Goal: Task Accomplishment & Management: Use online tool/utility

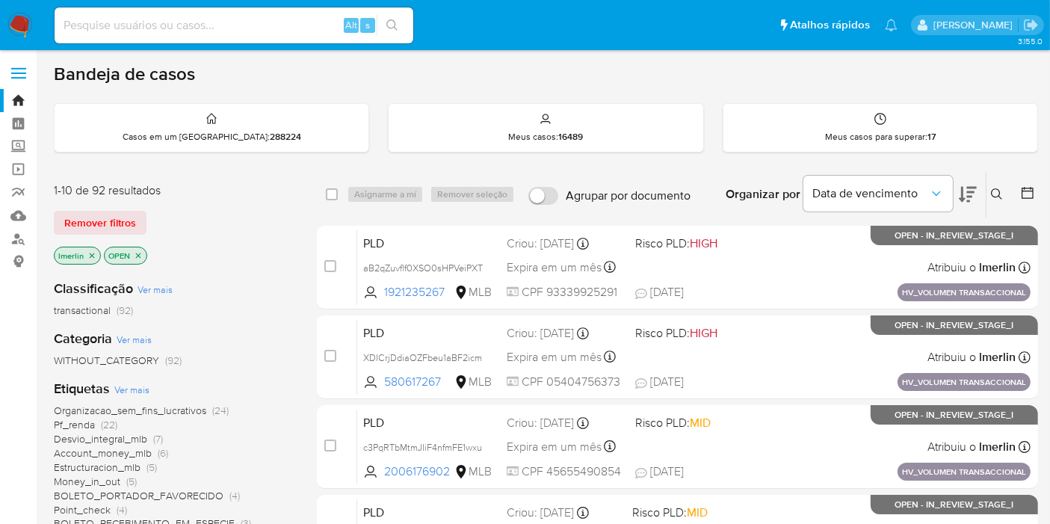
click at [90, 251] on icon "close-filter" at bounding box center [91, 255] width 9 height 9
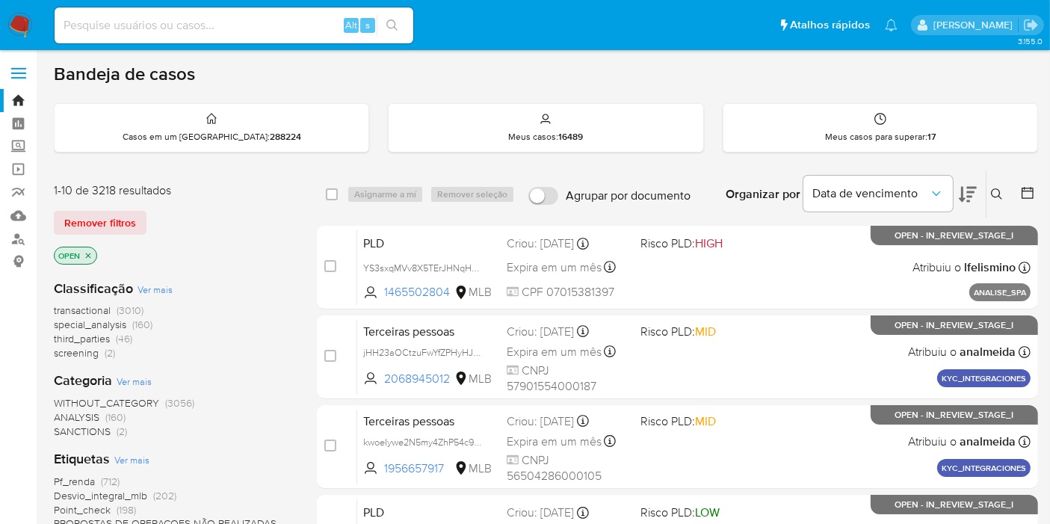
click at [100, 351] on span "screening (2)" at bounding box center [84, 353] width 61 height 14
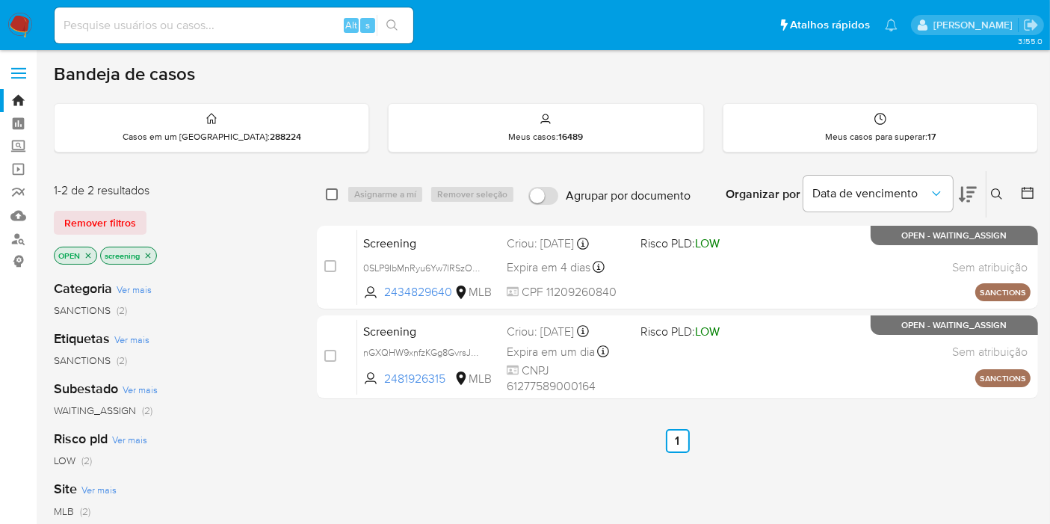
click at [333, 188] on input "checkbox" at bounding box center [332, 194] width 12 height 12
checkbox input "true"
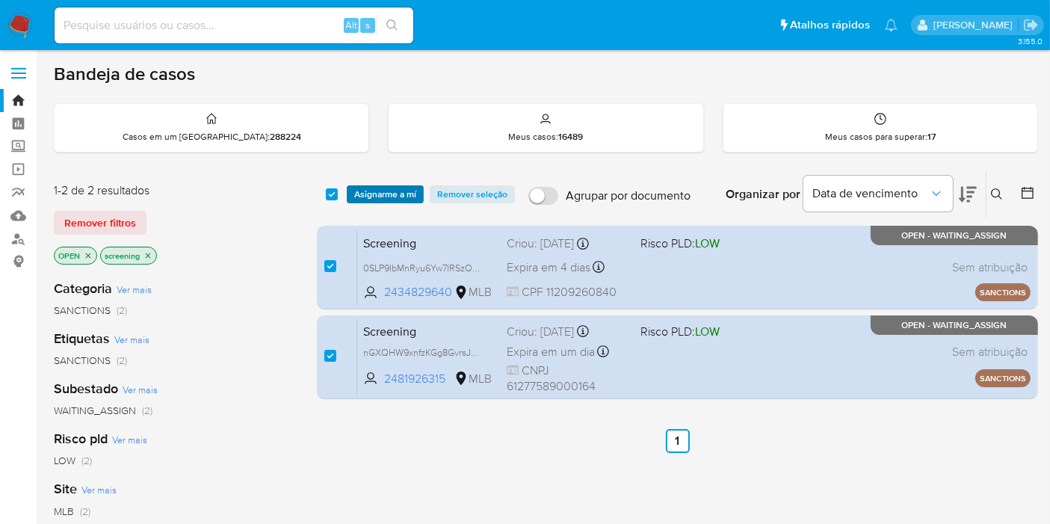
click at [380, 191] on span "Asignarme a mí" at bounding box center [385, 194] width 62 height 15
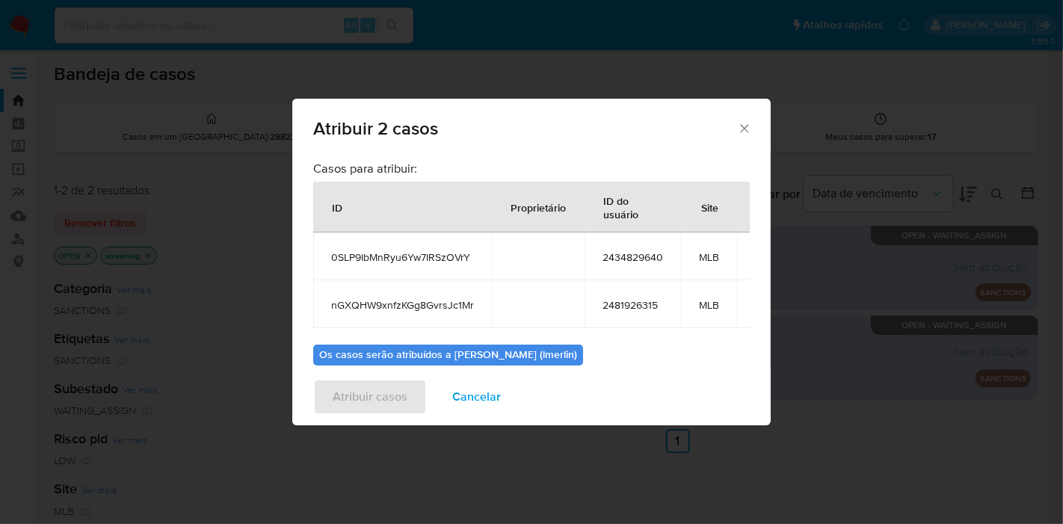
click at [405, 262] on span "0SLP9IbMnRyu6Yw7IRSzOVrY" at bounding box center [402, 256] width 143 height 13
copy span "0SLP9IbMnRyu6Yw7IRSzOVrY"
click at [425, 302] on span "nGXQHW9xnfzKGg8GvrsJc1Mr" at bounding box center [402, 304] width 143 height 13
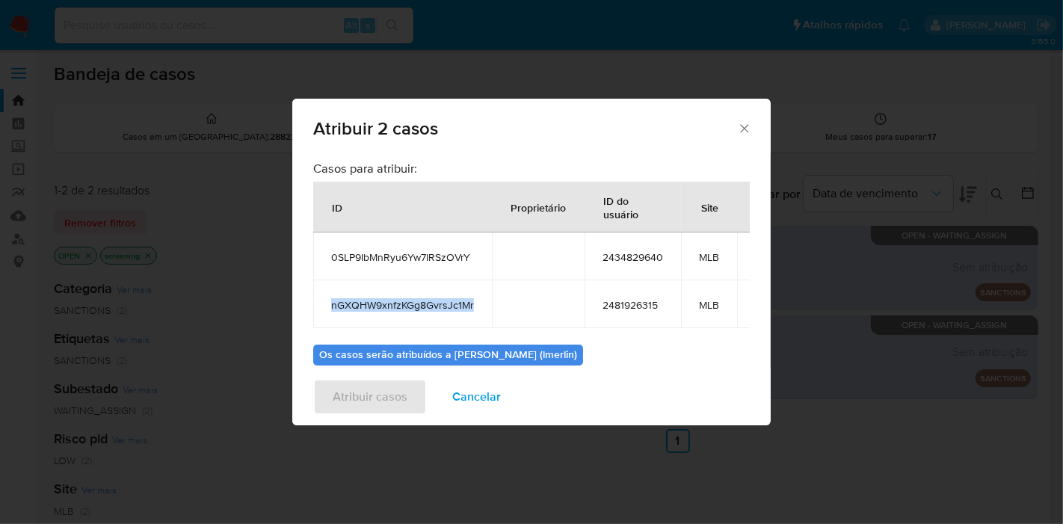
copy span "nGXQHW9xnfzKGg8GvrsJc1Mr"
click at [623, 262] on span "2434829640" at bounding box center [632, 256] width 61 height 13
copy span "2434829640"
click at [639, 304] on span "2481926315" at bounding box center [632, 304] width 61 height 13
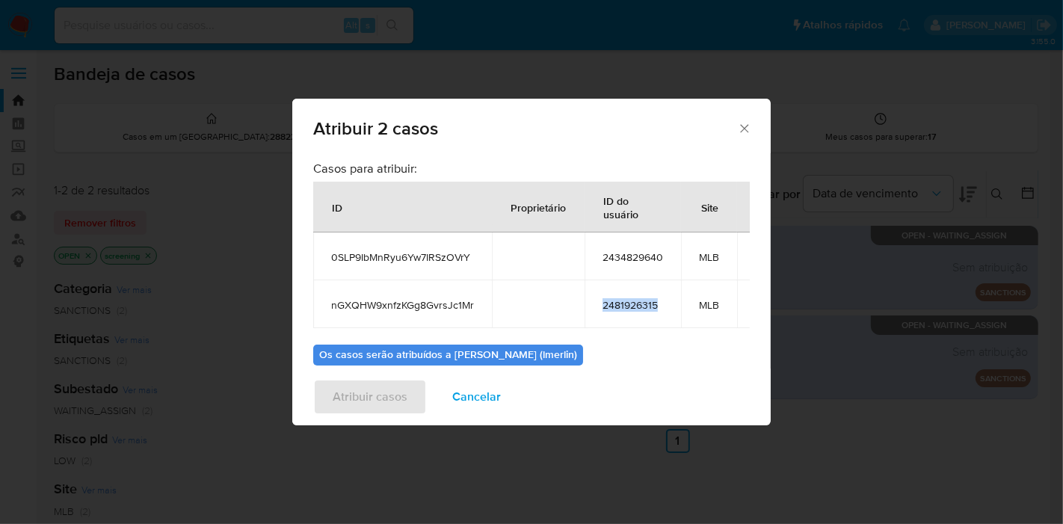
click at [639, 304] on span "2481926315" at bounding box center [632, 304] width 61 height 13
copy span "2481926315"
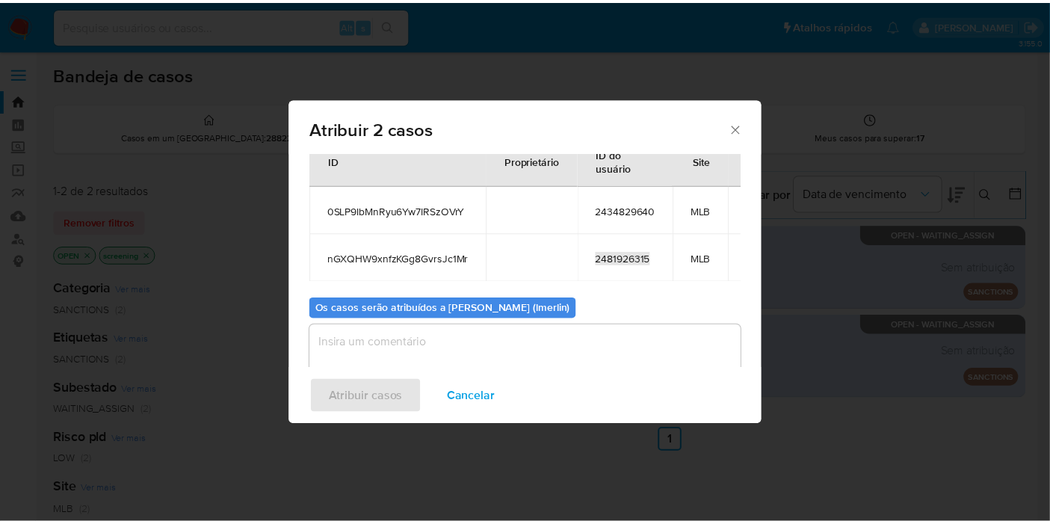
scroll to position [85, 0]
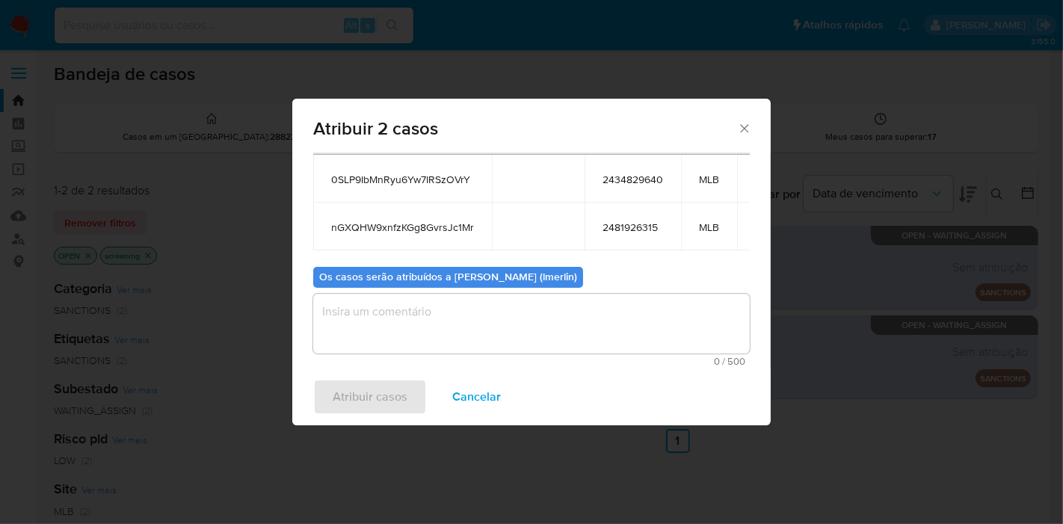
click at [486, 312] on textarea "assign-modal" at bounding box center [531, 324] width 437 height 60
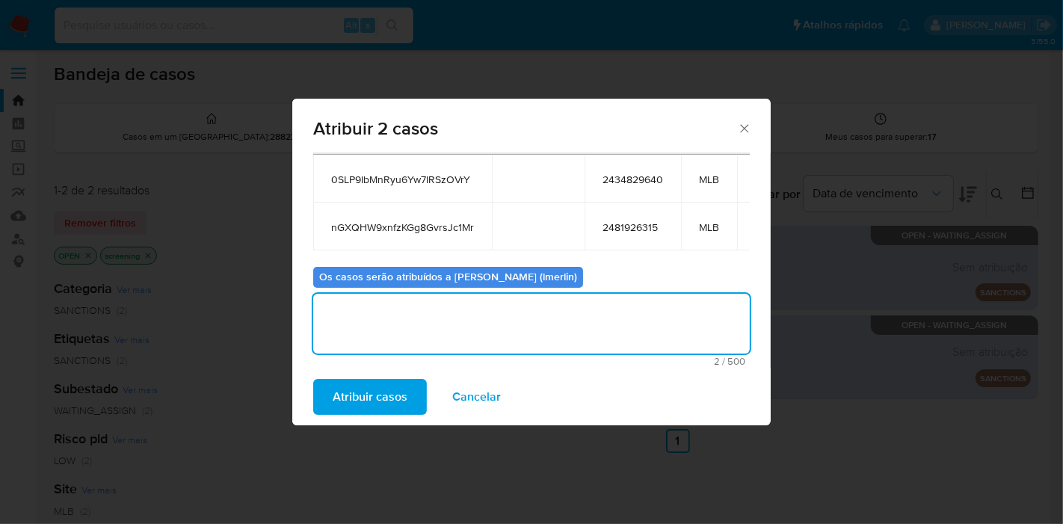
click at [382, 384] on span "Atribuir casos" at bounding box center [370, 396] width 75 height 33
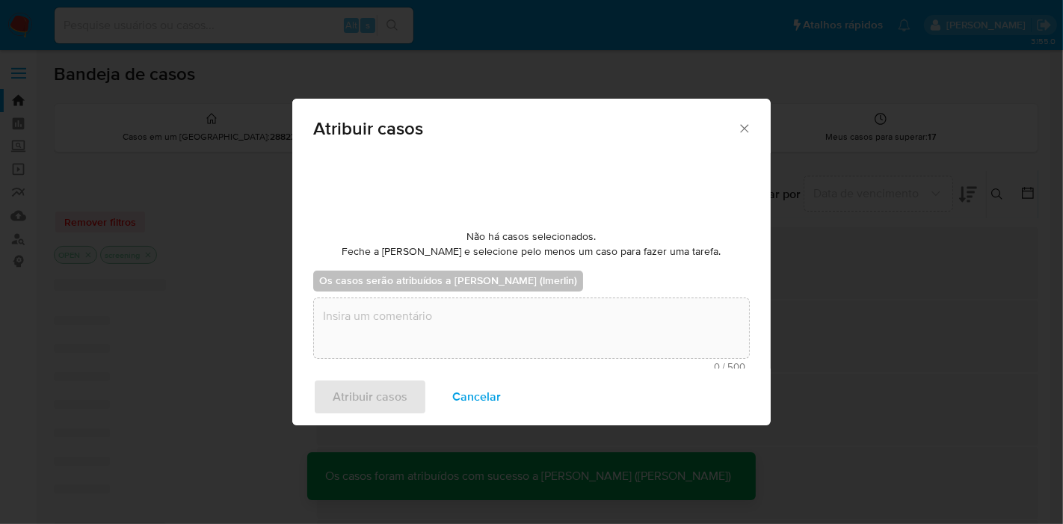
checkbox input "false"
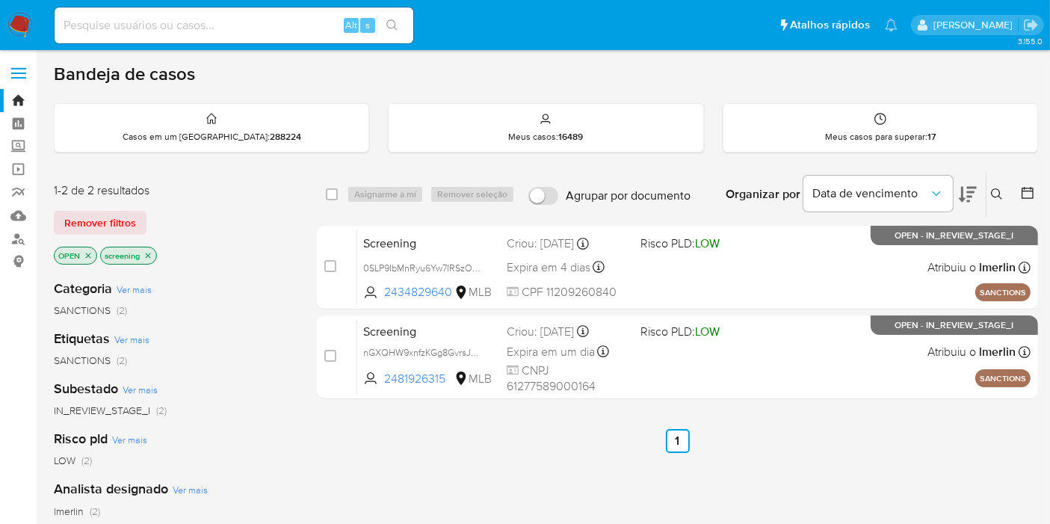
click at [280, 21] on input at bounding box center [234, 25] width 359 height 19
paste input "bkmYZz01G3UOQwkuLLmHrELQ"
type input "bkmYZz01G3UOQwkuLLmHrELQ"
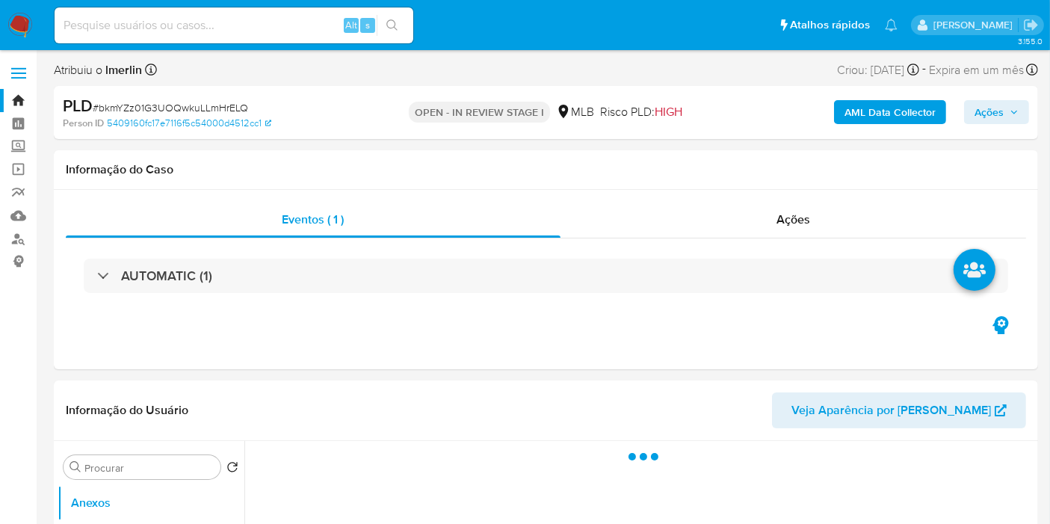
click at [21, 24] on img at bounding box center [19, 25] width 25 height 25
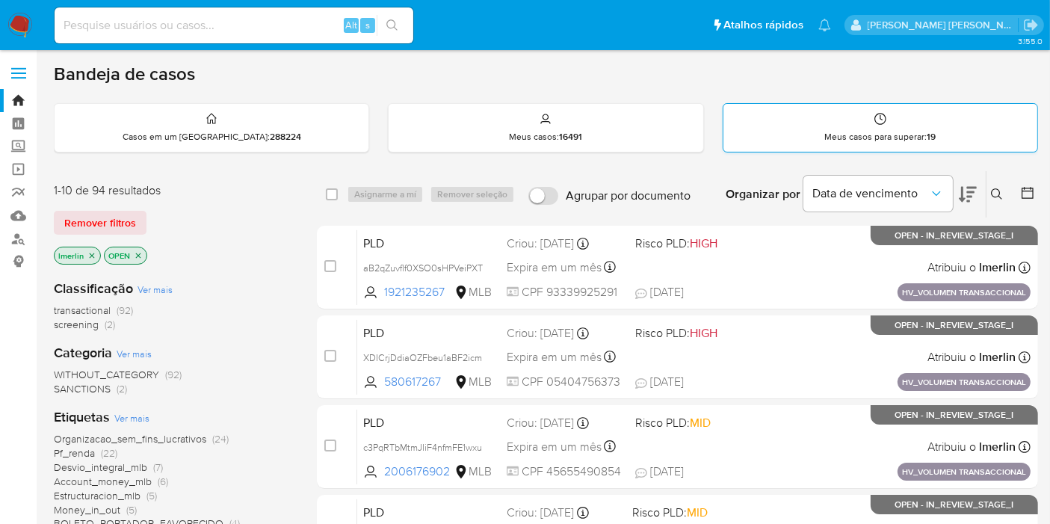
click at [842, 134] on p "Meus casos para superar : 19" at bounding box center [879, 137] width 111 height 12
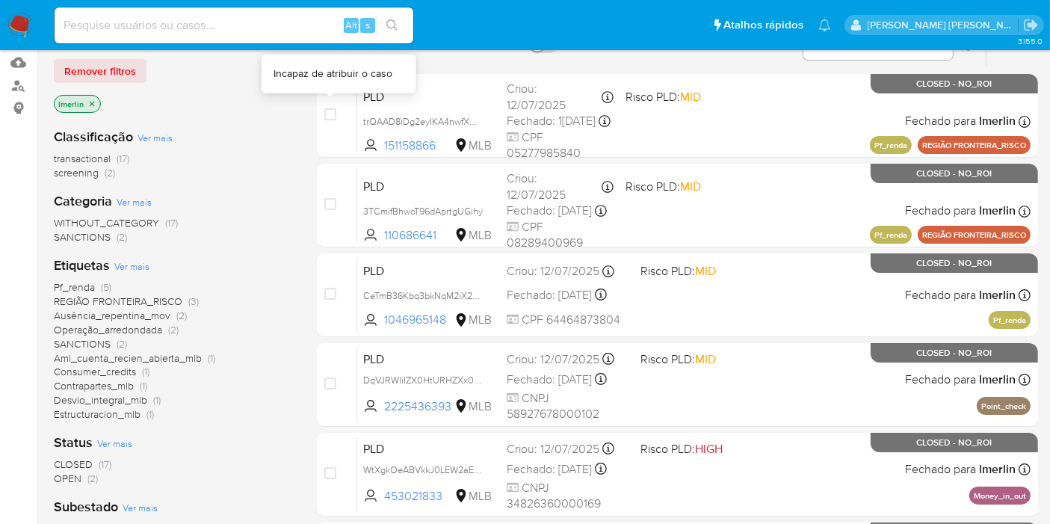
scroll to position [415, 0]
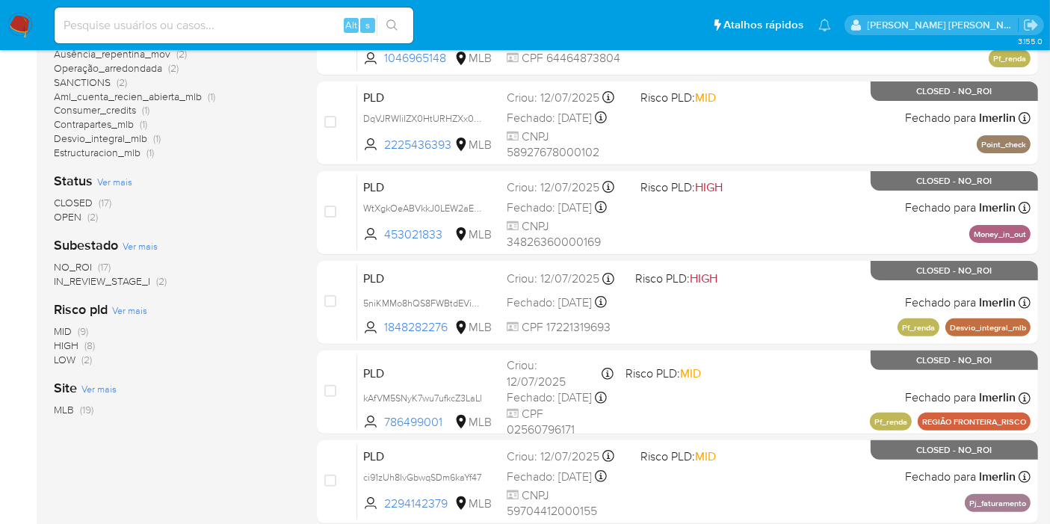
click at [85, 223] on div "Classificação Ver mais transactional (17) screening (2) Categoria Ver mais WITH…" at bounding box center [173, 136] width 239 height 564
click at [84, 218] on span "OPEN (2)" at bounding box center [76, 217] width 44 height 14
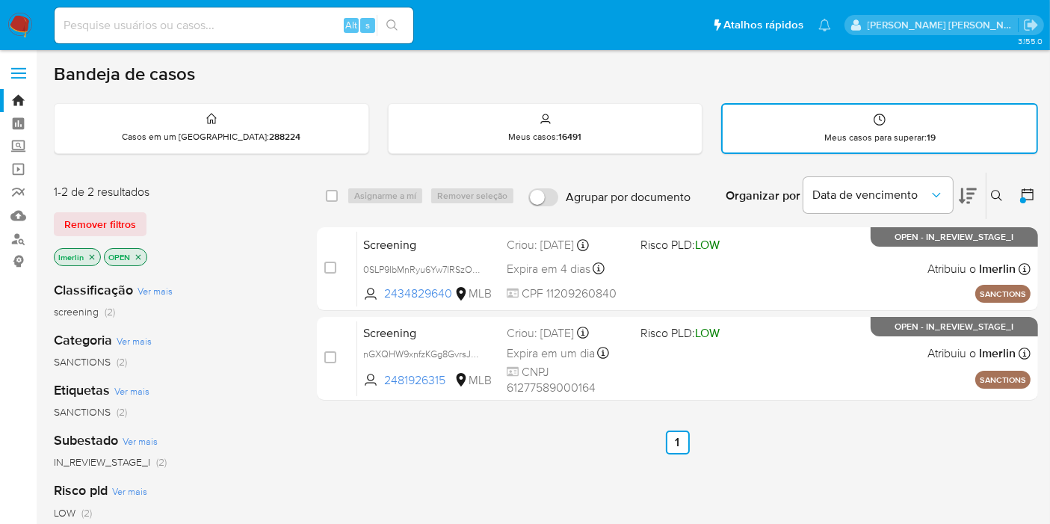
click at [240, 21] on input at bounding box center [234, 25] width 359 height 19
paste input "bkmYZz01G3UOQwkuLLmHrELQ"
type input "bkmYZz01G3UOQwkuLLmHrELQ"
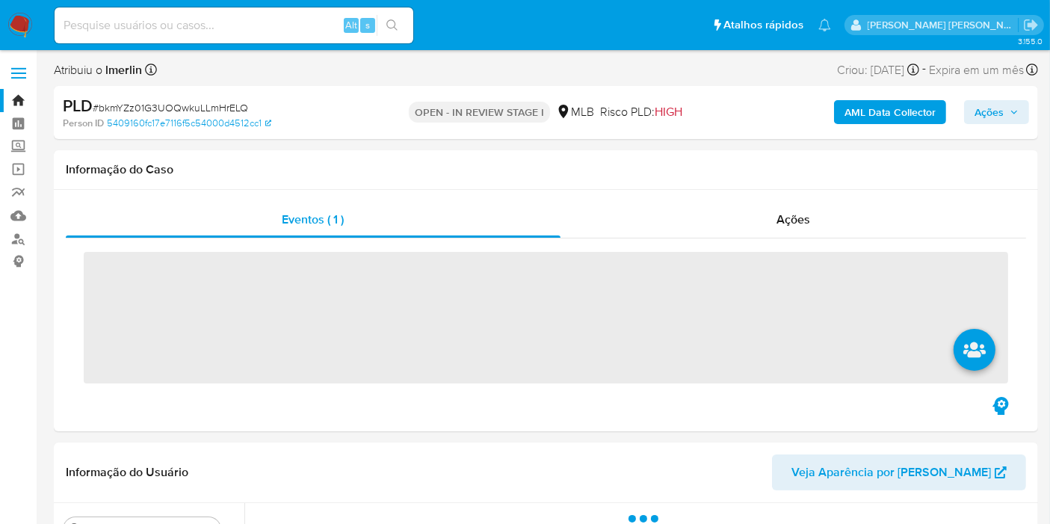
click at [878, 112] on b "AML Data Collector" at bounding box center [890, 112] width 91 height 24
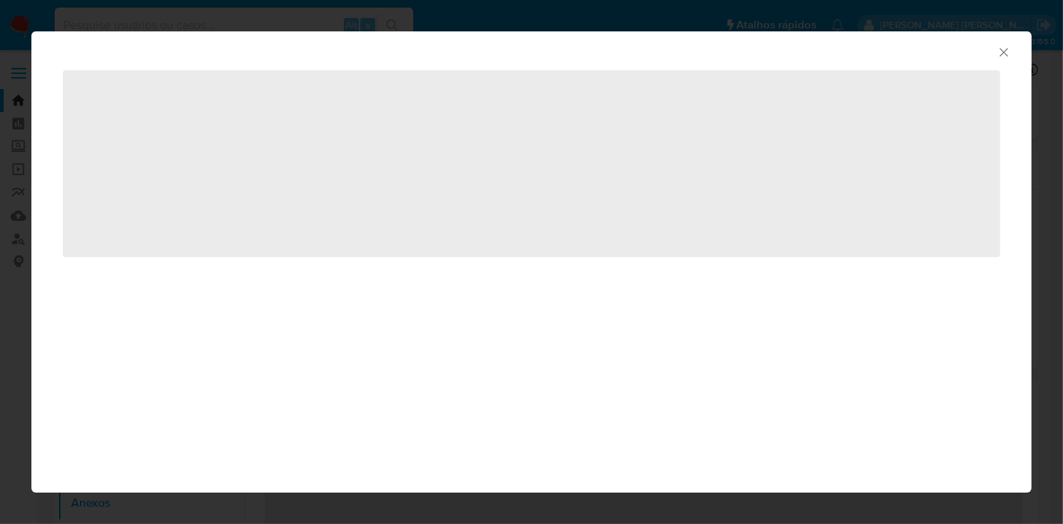
select select "10"
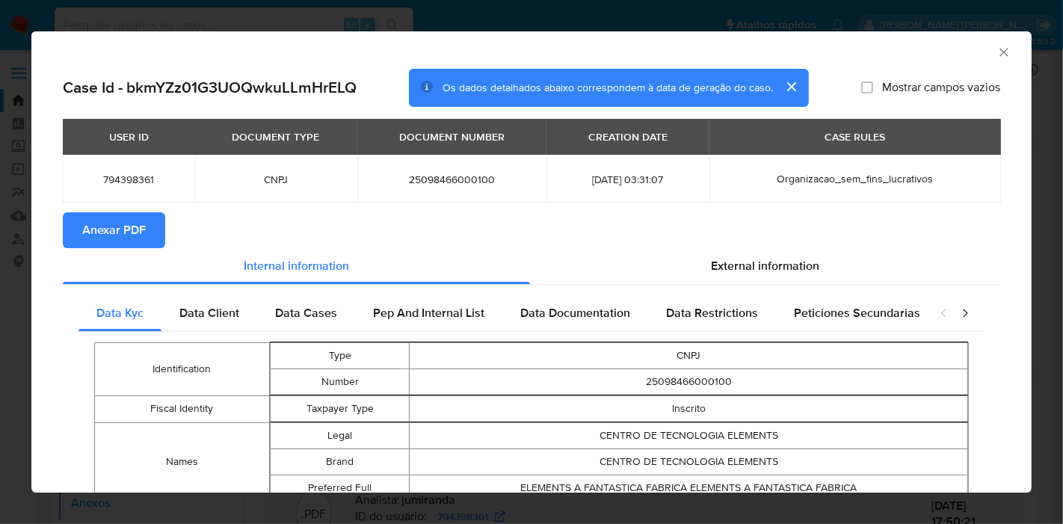
click at [113, 226] on span "Anexar PDF" at bounding box center [114, 230] width 64 height 33
click at [996, 56] on icon "Fechar a janela" at bounding box center [1003, 52] width 15 height 15
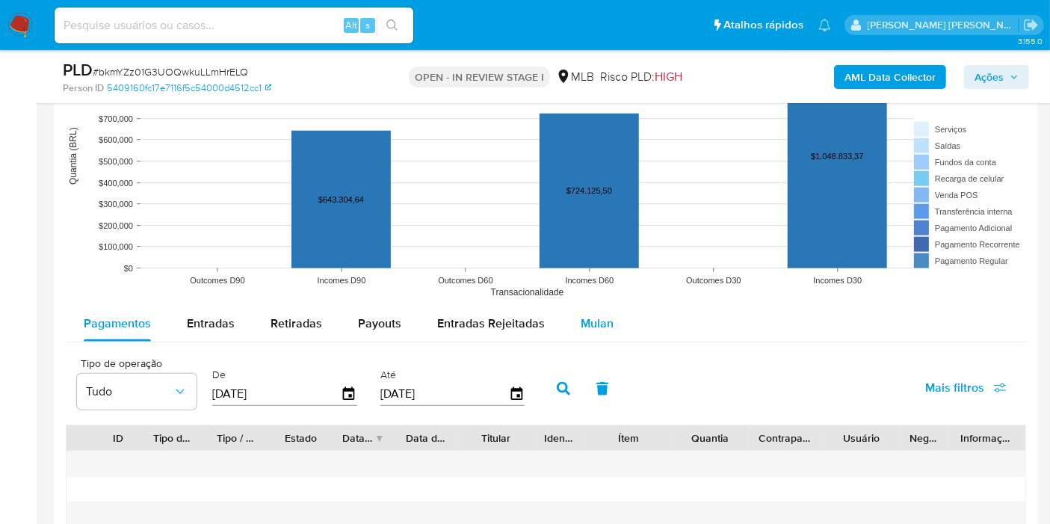
click at [591, 315] on span "Mulan" at bounding box center [597, 323] width 33 height 17
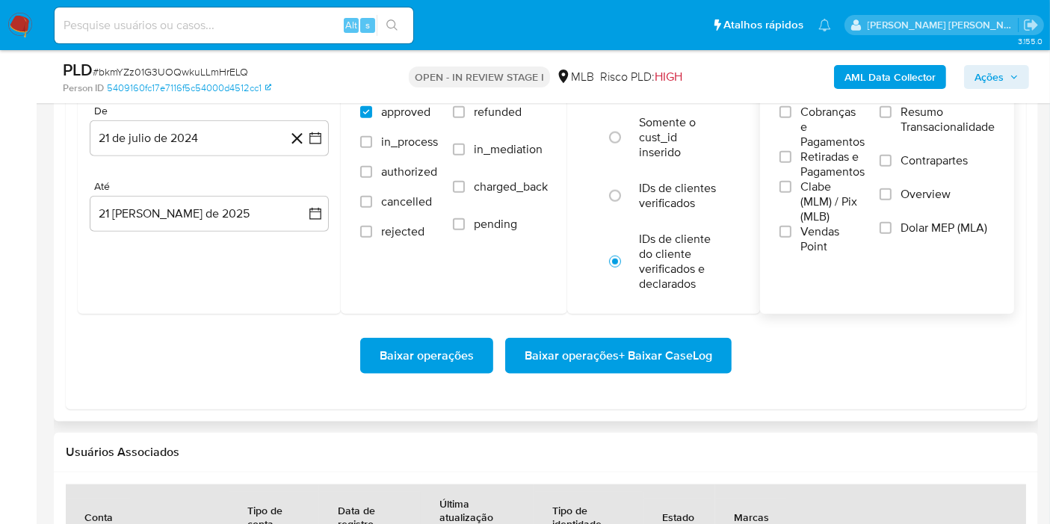
click at [928, 110] on span "Resumo Transacionalidade" at bounding box center [948, 120] width 94 height 30
click at [892, 110] on input "Resumo Transacionalidade" at bounding box center [886, 112] width 12 height 12
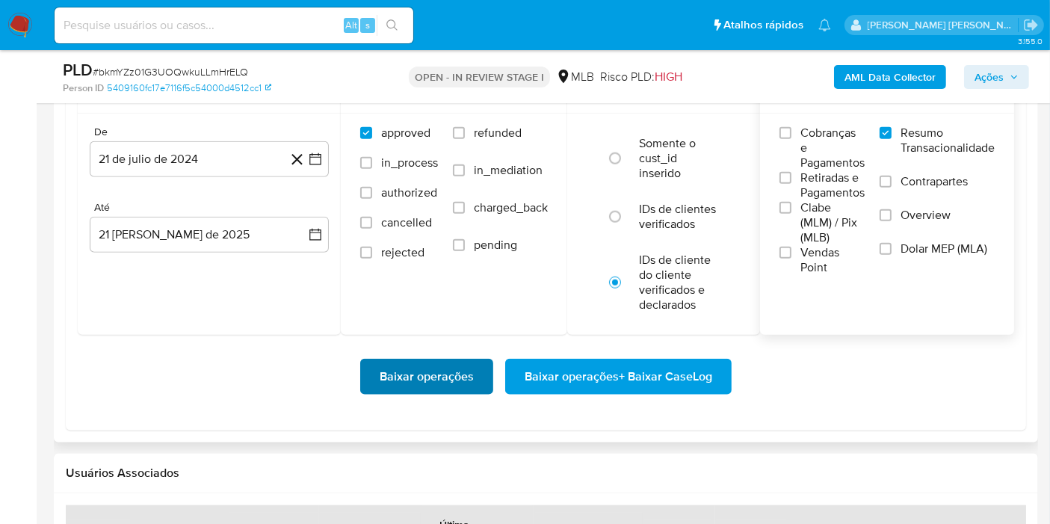
scroll to position [1661, 0]
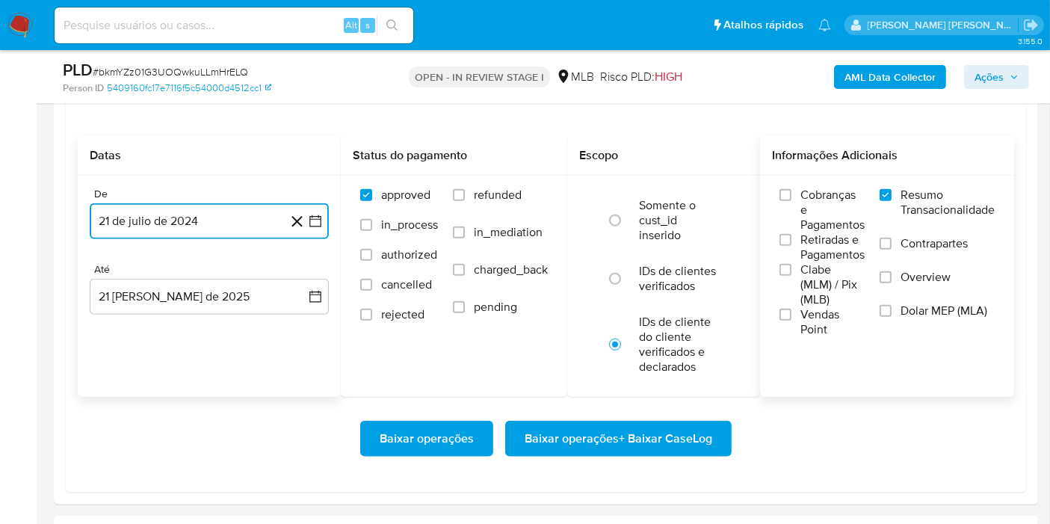
click at [312, 208] on button "21 de julio de 2024" at bounding box center [209, 221] width 239 height 36
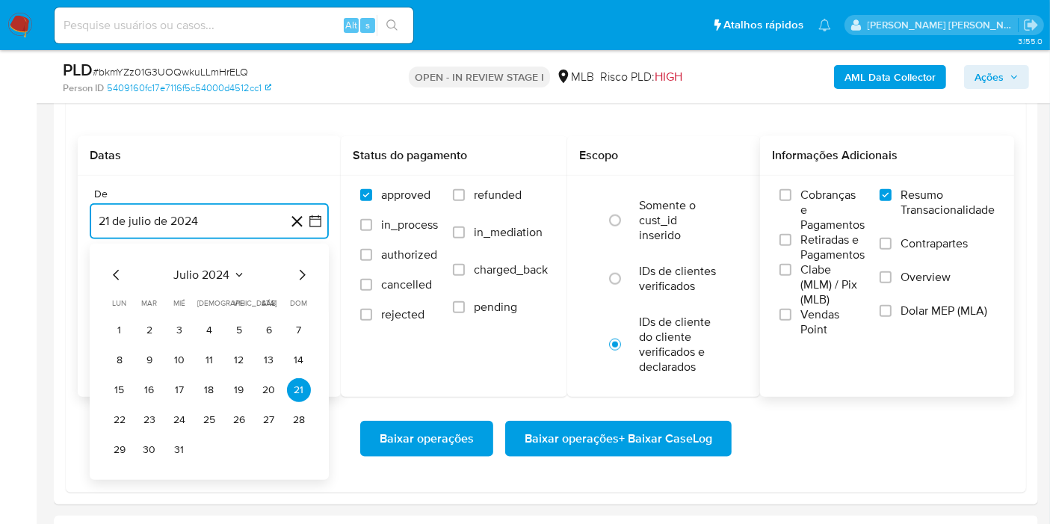
click at [210, 277] on span "julio 2024" at bounding box center [202, 275] width 56 height 15
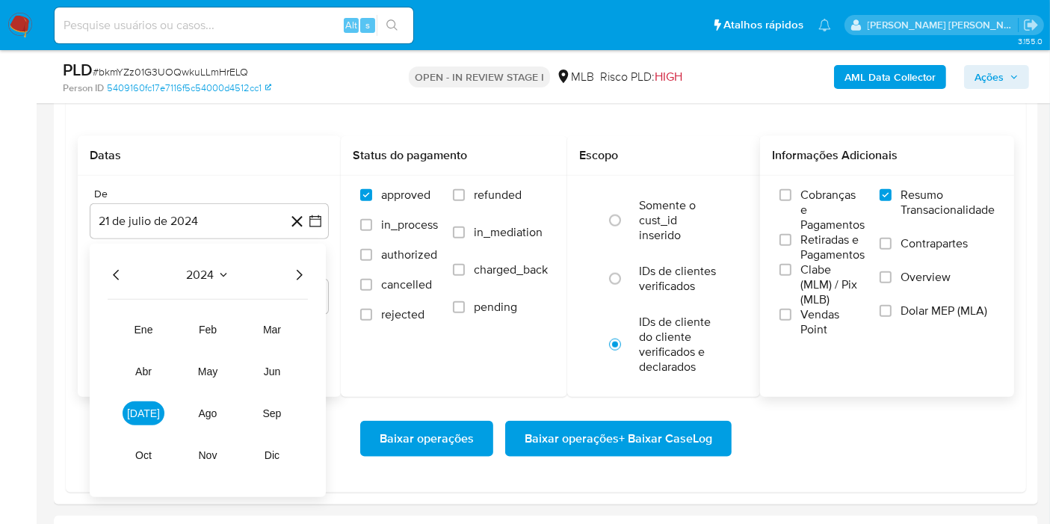
click at [300, 268] on icon "Año siguiente" at bounding box center [299, 275] width 18 height 18
click at [158, 410] on button "[DATE]" at bounding box center [144, 413] width 42 height 24
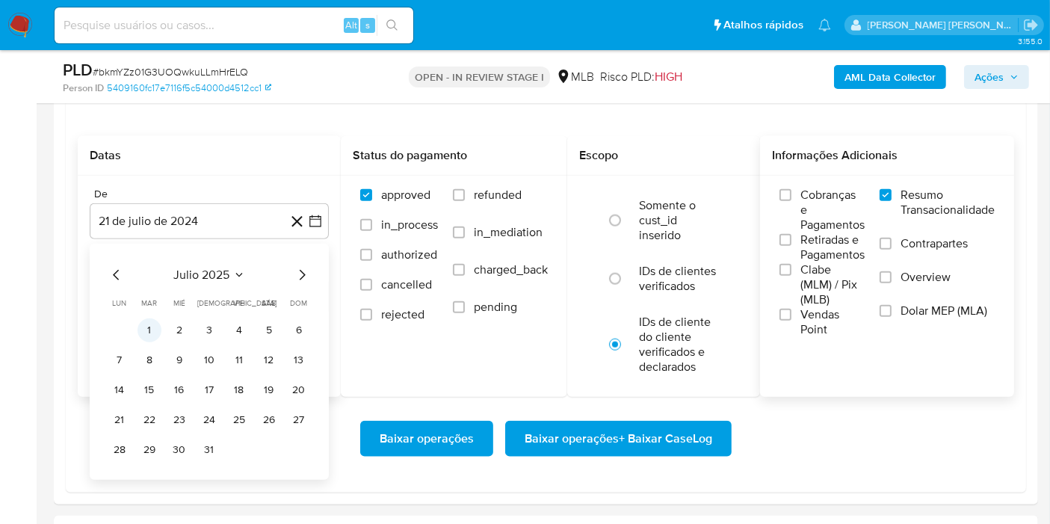
click at [151, 326] on button "1" at bounding box center [150, 330] width 24 height 24
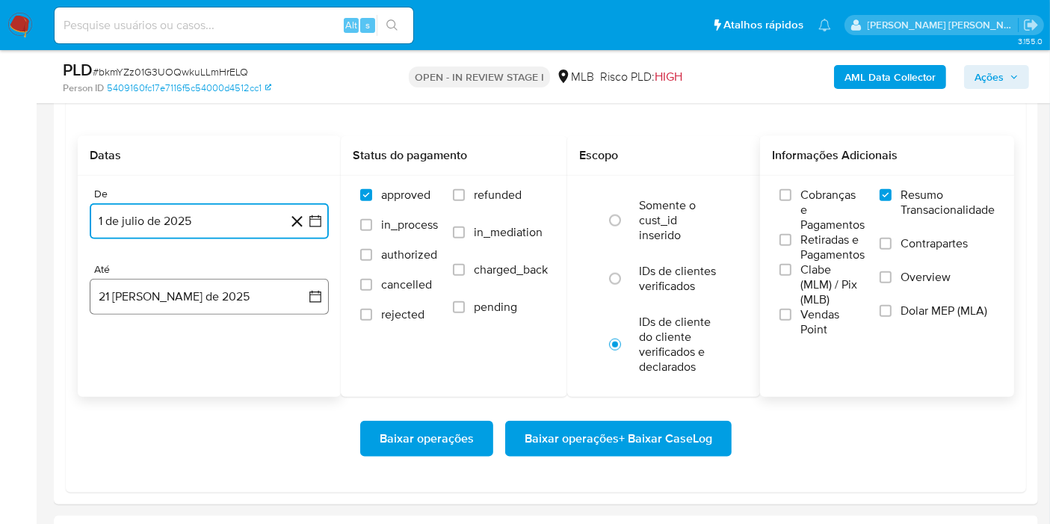
click at [269, 287] on button "21 [PERSON_NAME] de 2025" at bounding box center [209, 297] width 239 height 36
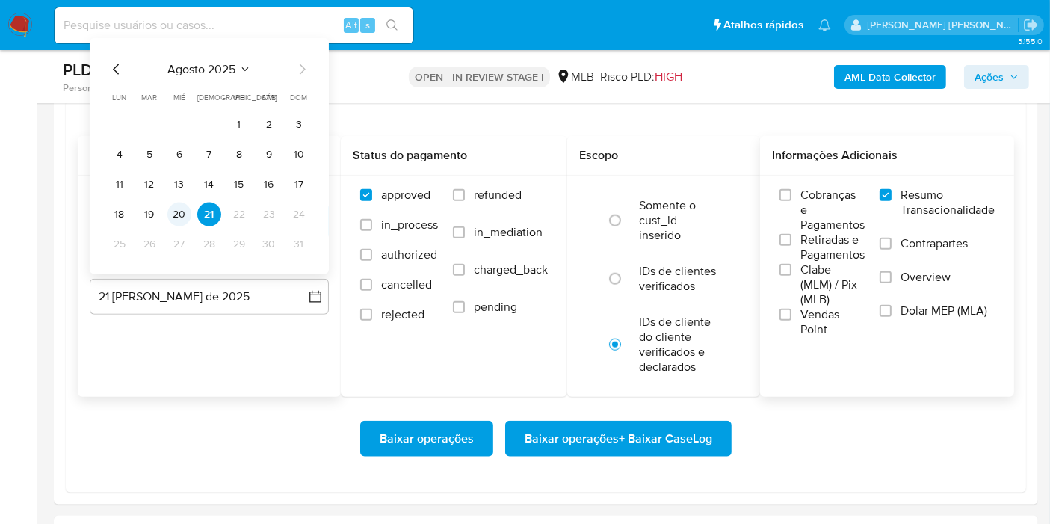
click at [181, 217] on button "20" at bounding box center [179, 215] width 24 height 24
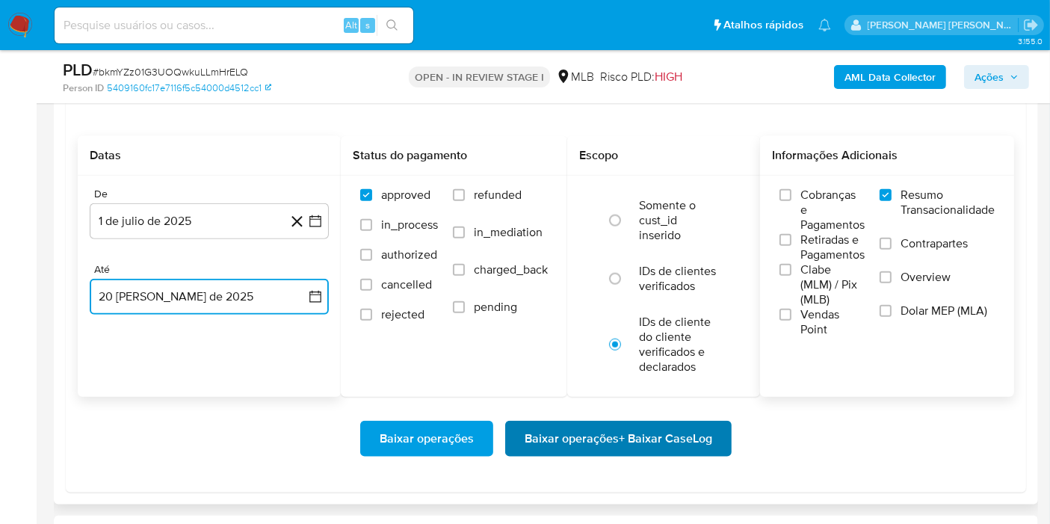
click at [588, 437] on span "Baixar operações + Baixar CaseLog" at bounding box center [619, 438] width 188 height 33
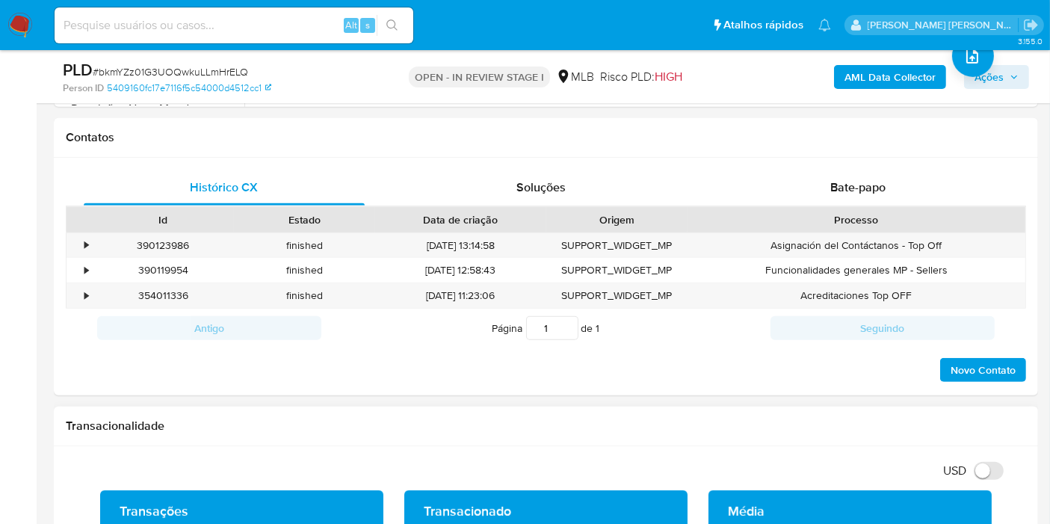
scroll to position [249, 0]
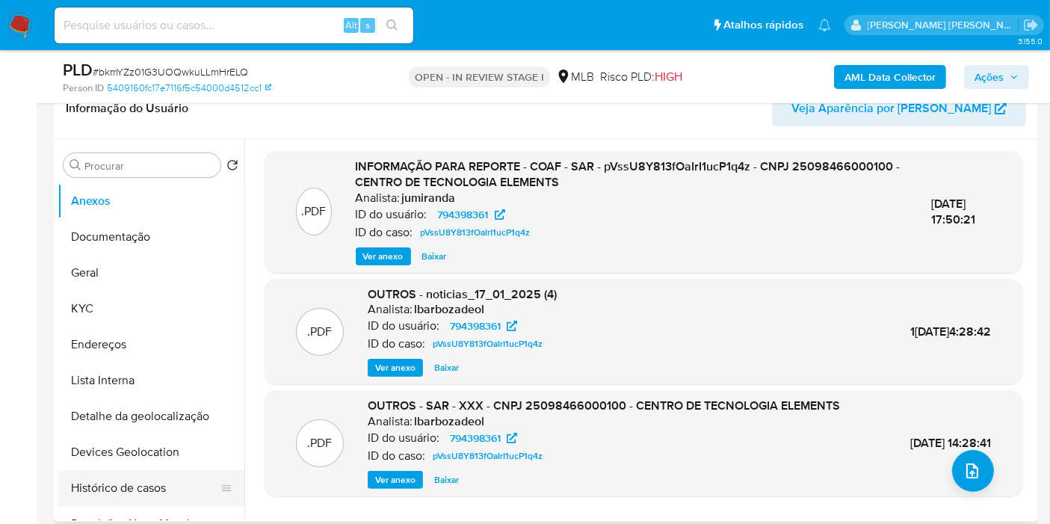
click at [155, 480] on button "Histórico de casos" at bounding box center [145, 488] width 175 height 36
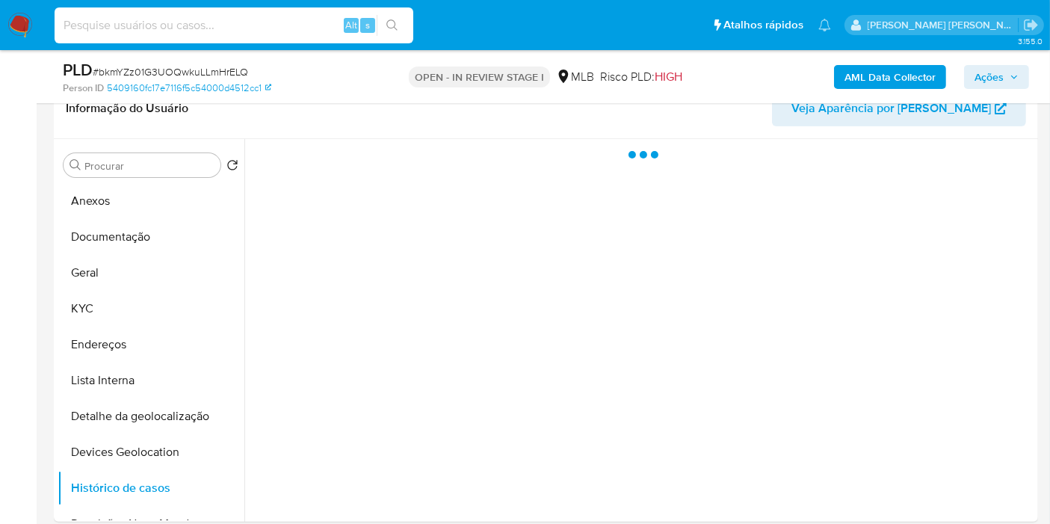
click at [253, 31] on input at bounding box center [234, 25] width 359 height 19
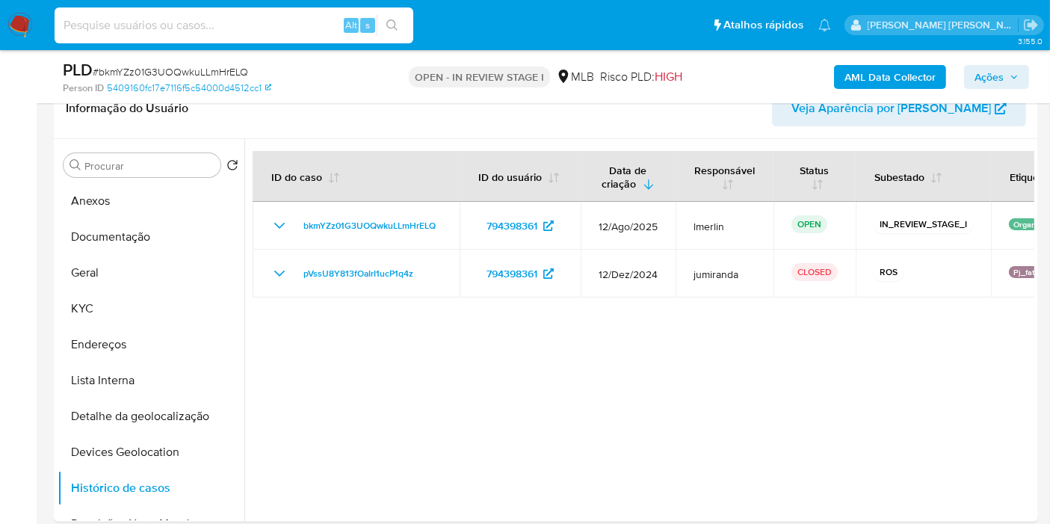
paste input "ZALhobKvYCb2hw8pGDuGyCfW"
type input "ZALhobKvYCb2hw8pGDuGyCfW"
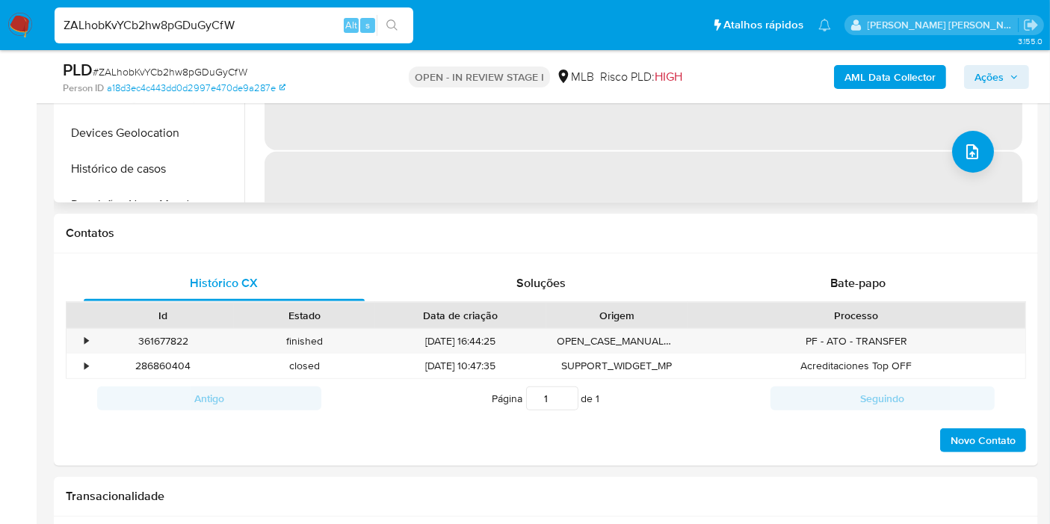
scroll to position [581, 0]
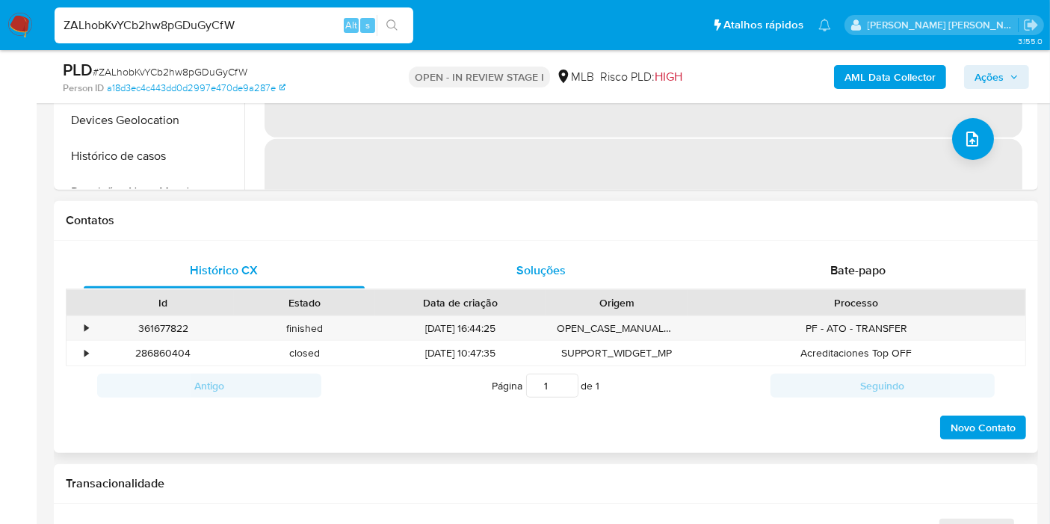
select select "10"
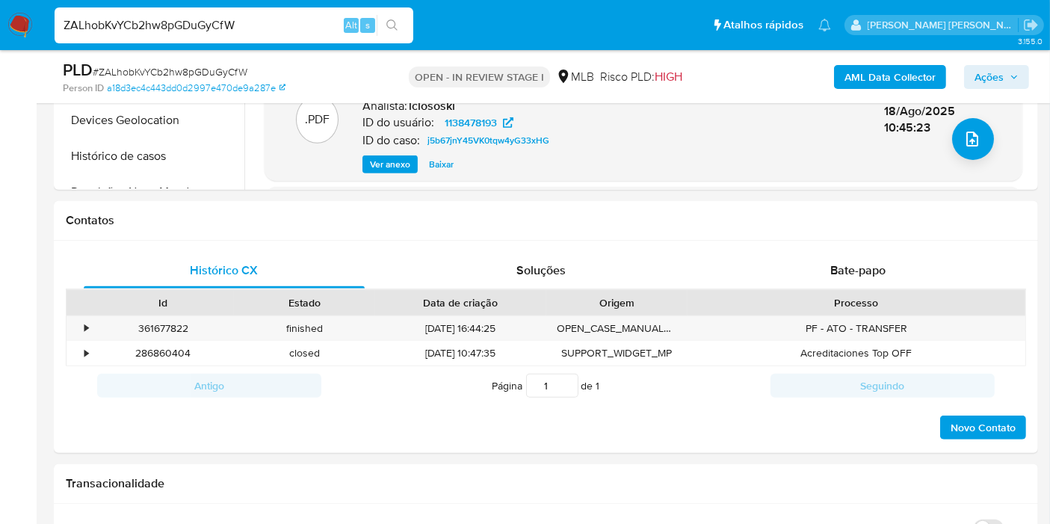
click at [862, 81] on b "AML Data Collector" at bounding box center [890, 77] width 91 height 24
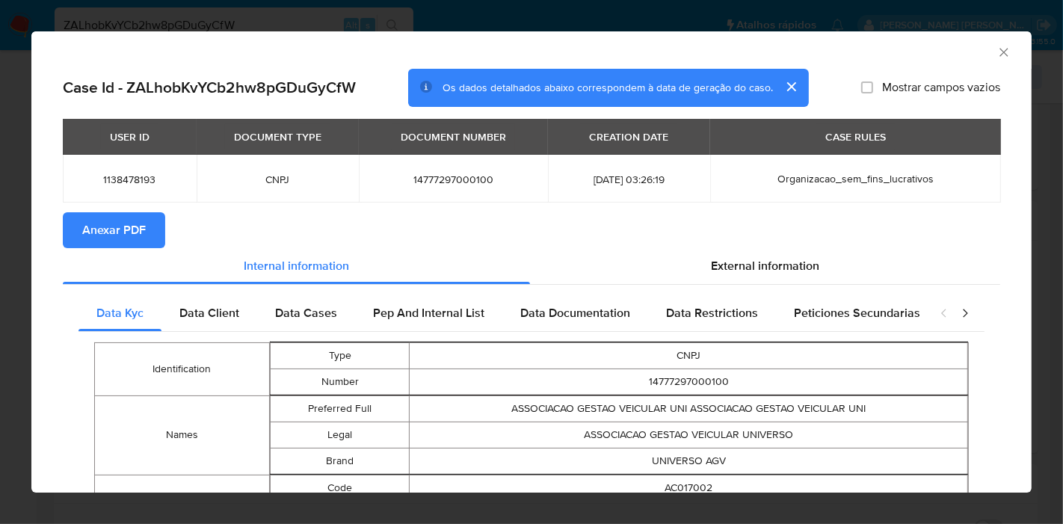
click at [102, 223] on span "Anexar PDF" at bounding box center [114, 230] width 64 height 33
click at [996, 55] on icon "Fechar a janela" at bounding box center [1003, 52] width 15 height 15
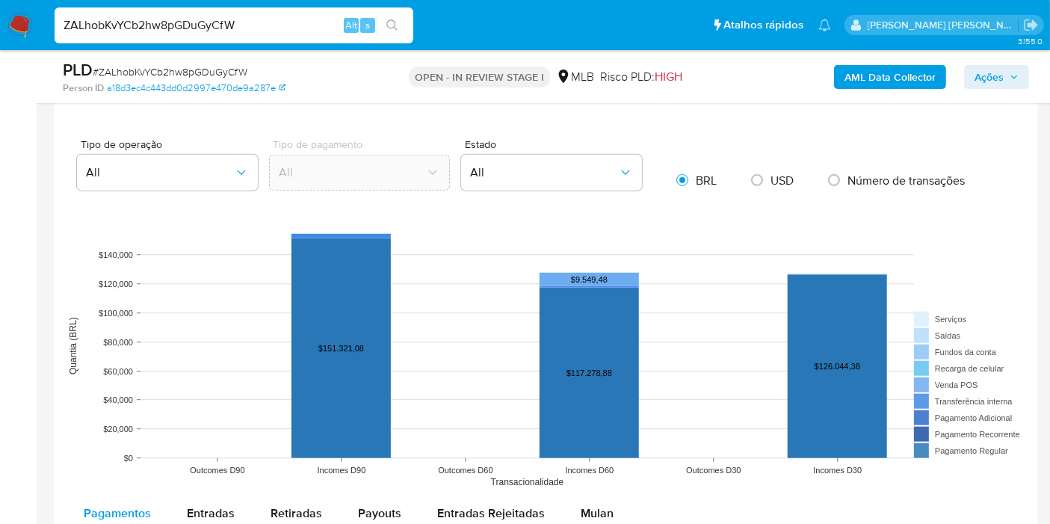
scroll to position [1411, 0]
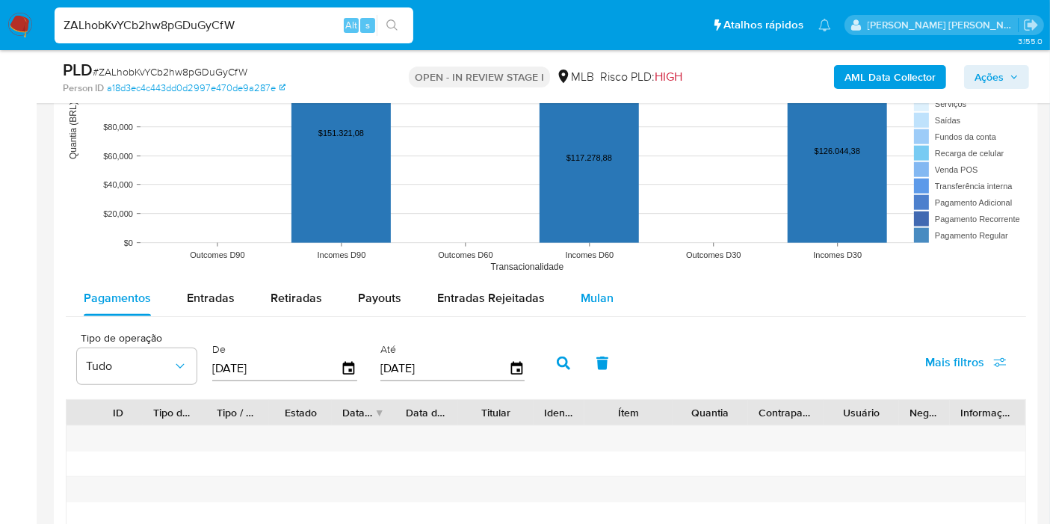
click at [602, 303] on span "Mulan" at bounding box center [597, 297] width 33 height 17
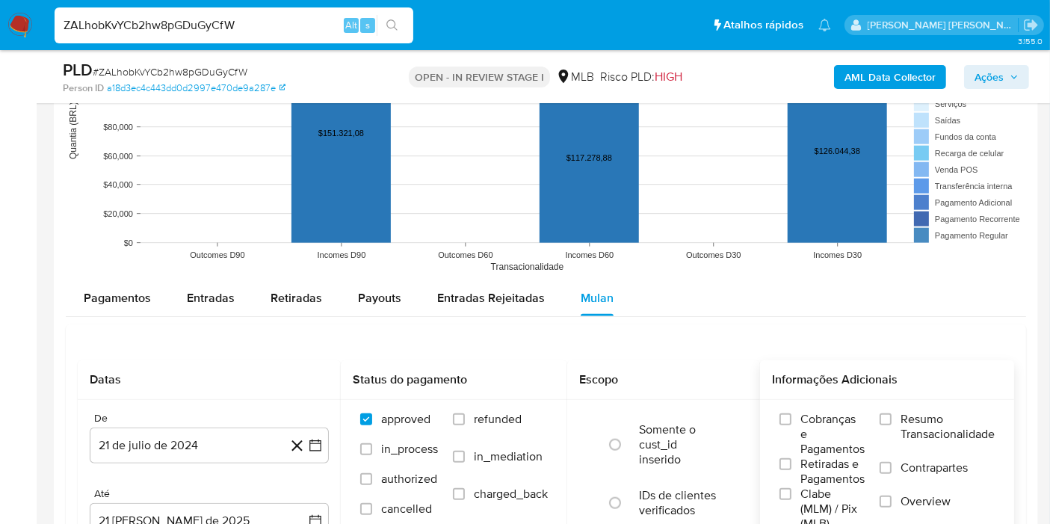
click at [934, 418] on span "Resumo Transacionalidade" at bounding box center [948, 427] width 94 height 30
click at [892, 418] on input "Resumo Transacionalidade" at bounding box center [886, 419] width 12 height 12
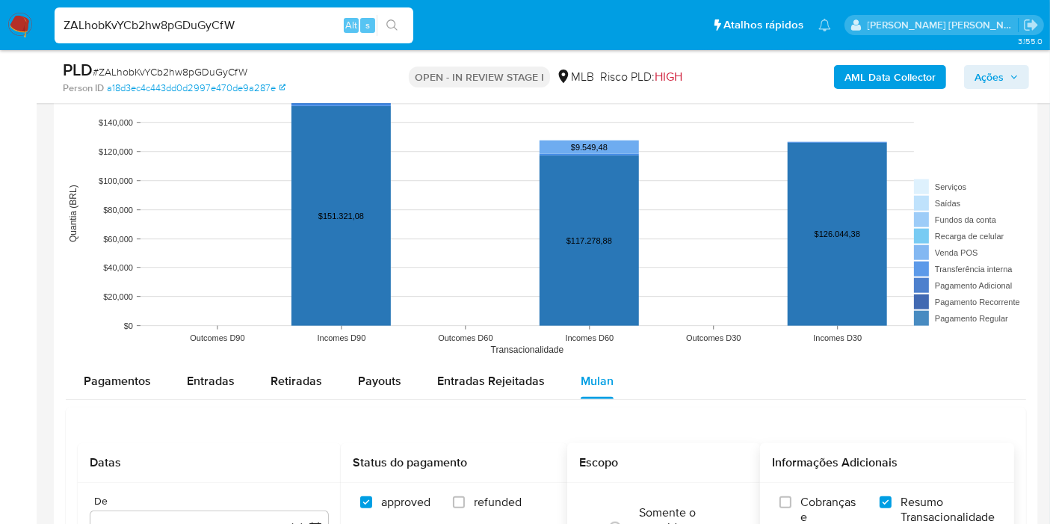
scroll to position [1744, 0]
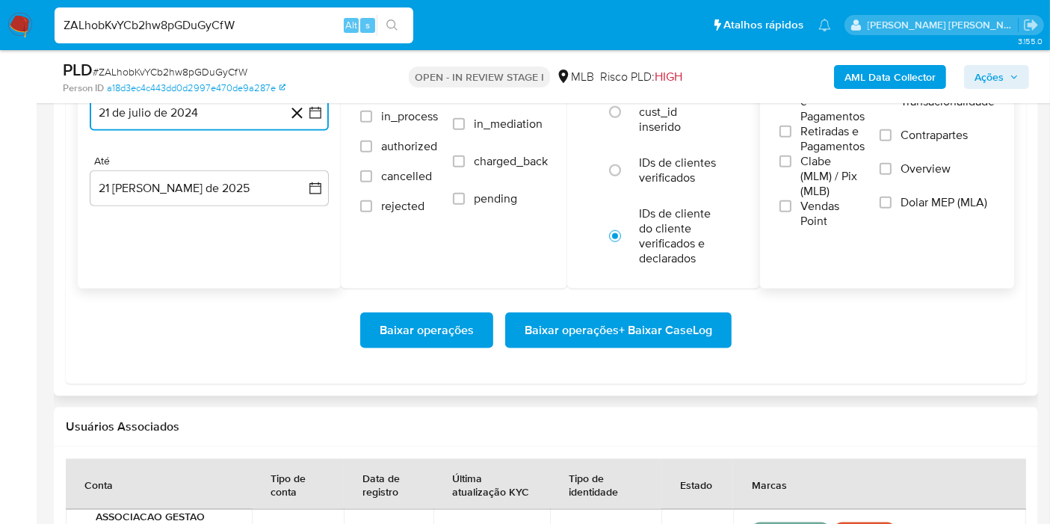
click at [318, 120] on button "21 de julio de 2024" at bounding box center [209, 113] width 239 height 36
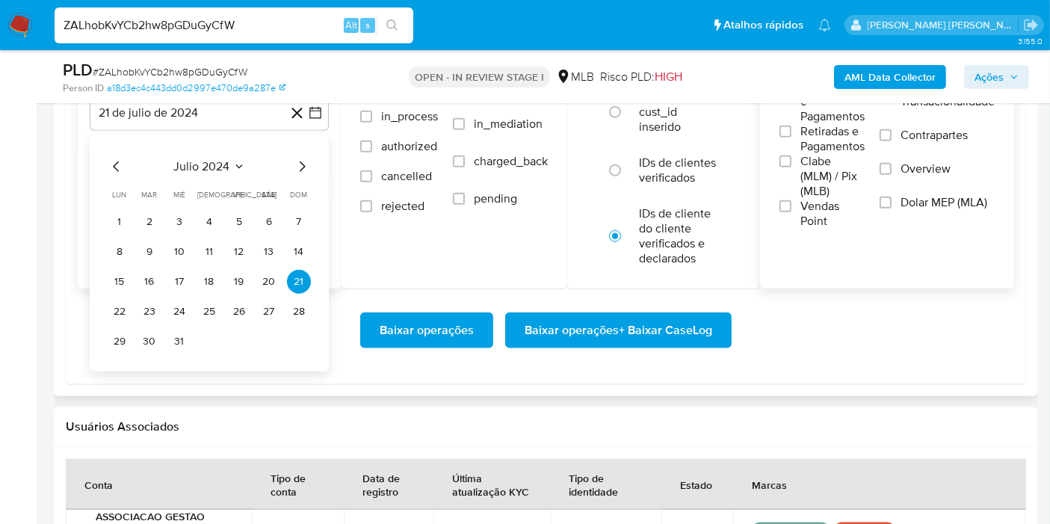
click at [193, 173] on div "julio 2024" at bounding box center [209, 167] width 203 height 18
click at [236, 169] on icon "Seleccionar mes y año" at bounding box center [239, 167] width 12 height 12
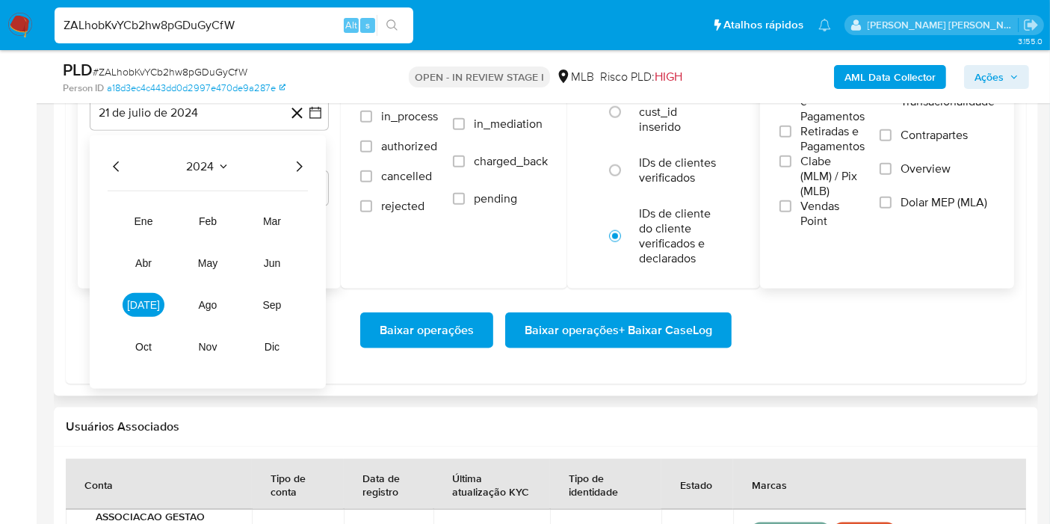
click at [300, 166] on icon "Año siguiente" at bounding box center [299, 167] width 18 height 18
click at [141, 299] on span "[DATE]" at bounding box center [143, 305] width 33 height 12
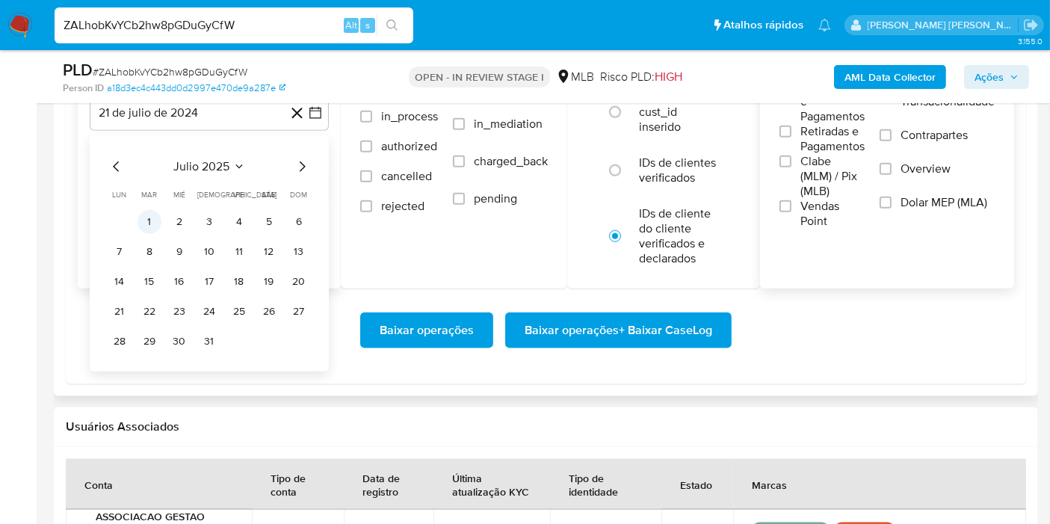
click at [156, 221] on button "1" at bounding box center [150, 222] width 24 height 24
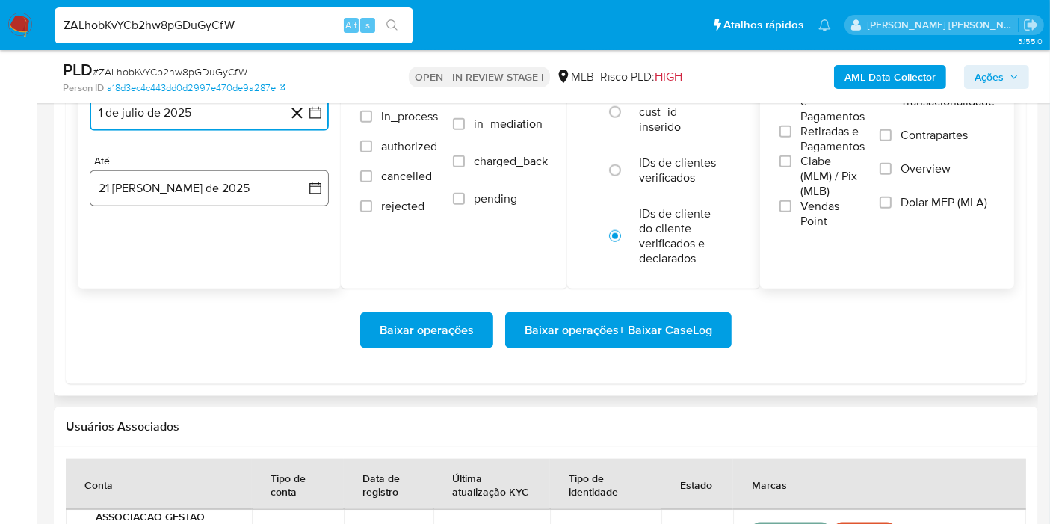
click at [272, 200] on button "21 [PERSON_NAME] de 2025" at bounding box center [209, 188] width 239 height 36
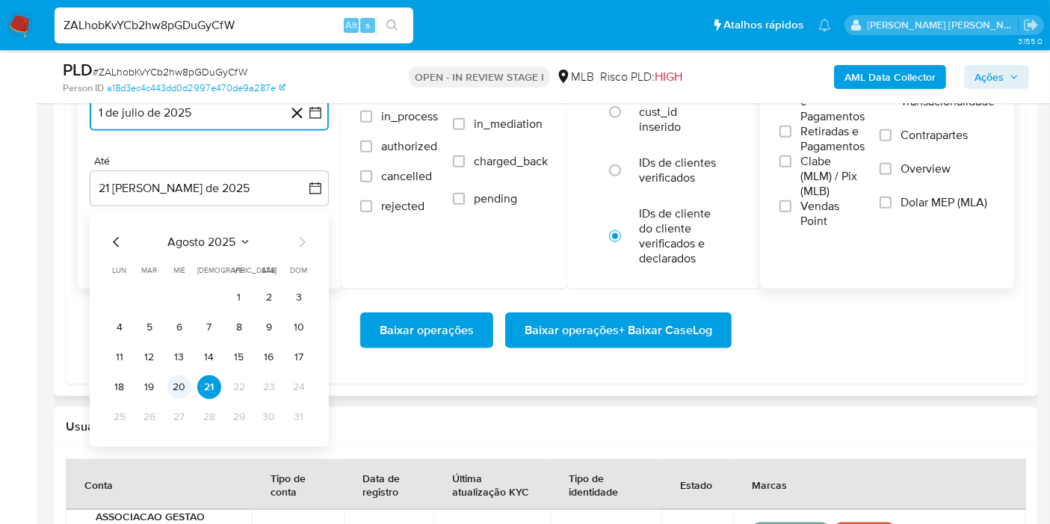
click at [182, 383] on button "20" at bounding box center [179, 387] width 24 height 24
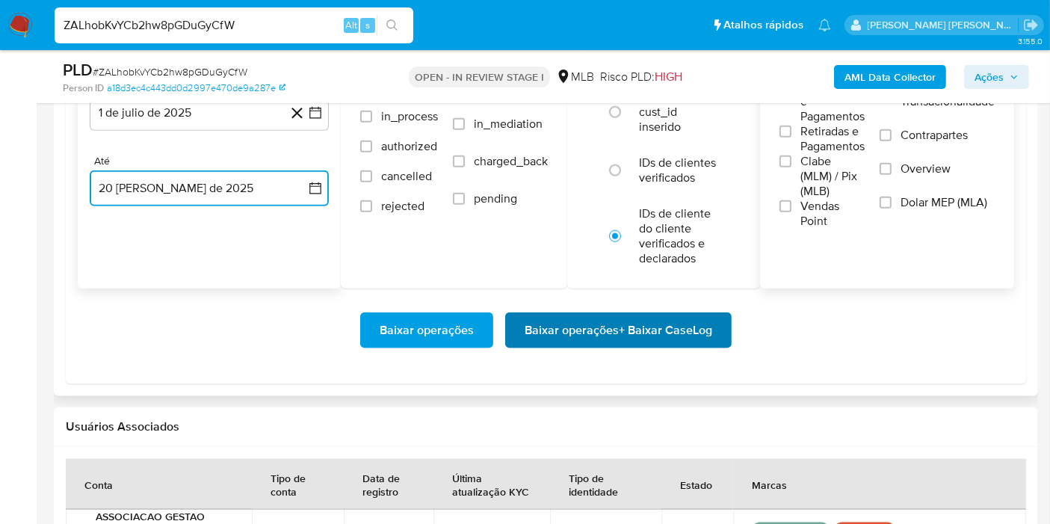
click at [629, 324] on span "Baixar operações + Baixar CaseLog" at bounding box center [619, 330] width 188 height 33
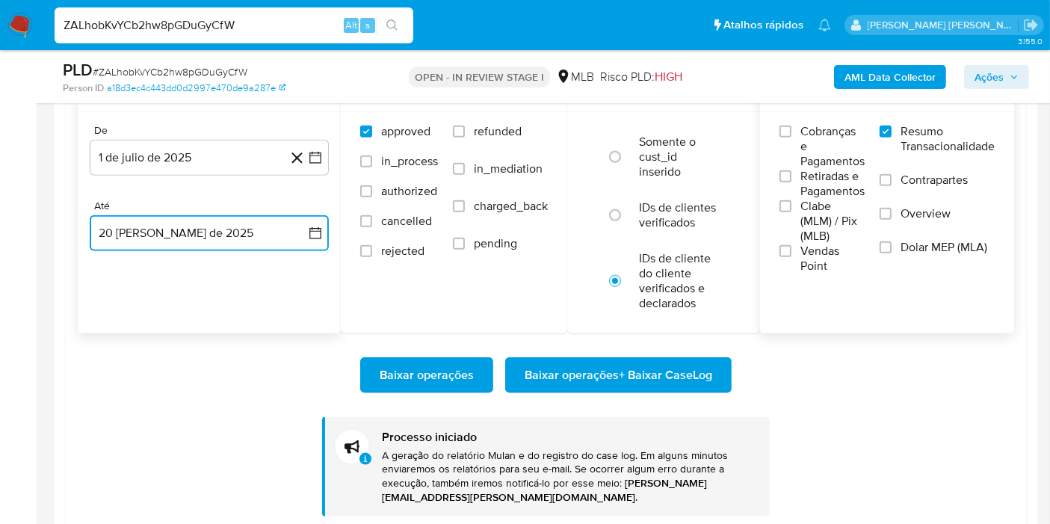
scroll to position [1661, 0]
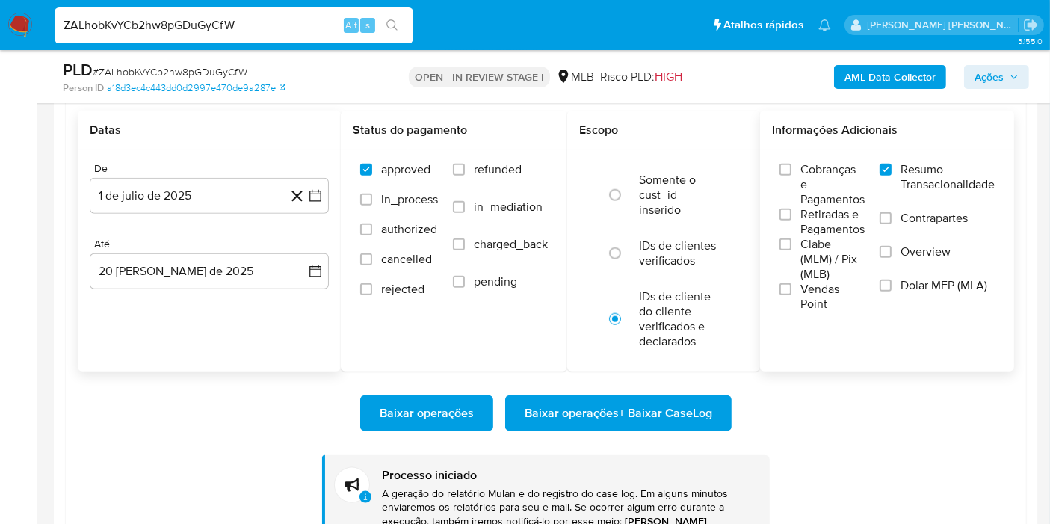
click at [284, 28] on input "ZALhobKvYCb2hw8pGDuGyCfW" at bounding box center [234, 25] width 359 height 19
paste input "OYzRWgOcvSi0hqxXpilhwoRX"
type input "OYzRWgOcvSi0hqxXpilhwoRX"
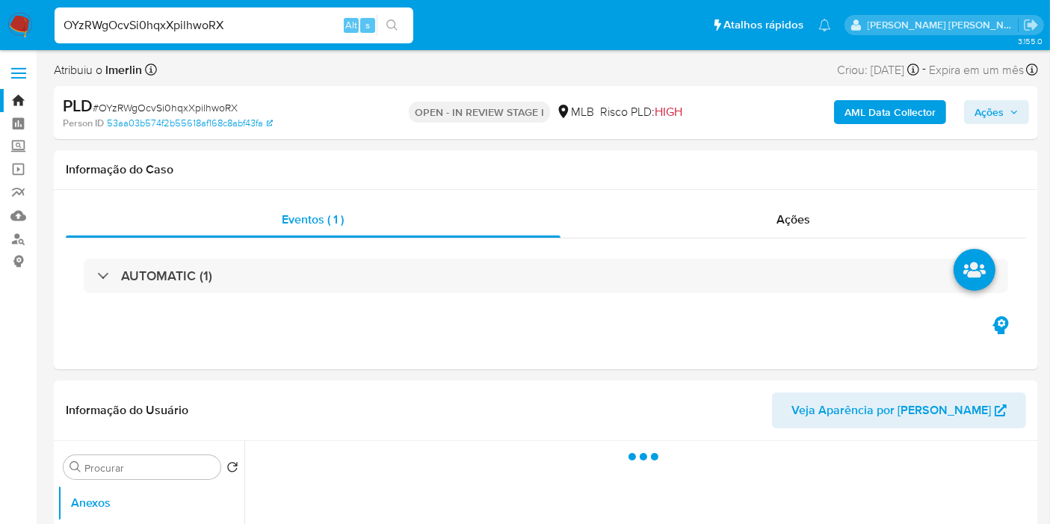
click at [914, 113] on b "AML Data Collector" at bounding box center [890, 112] width 91 height 24
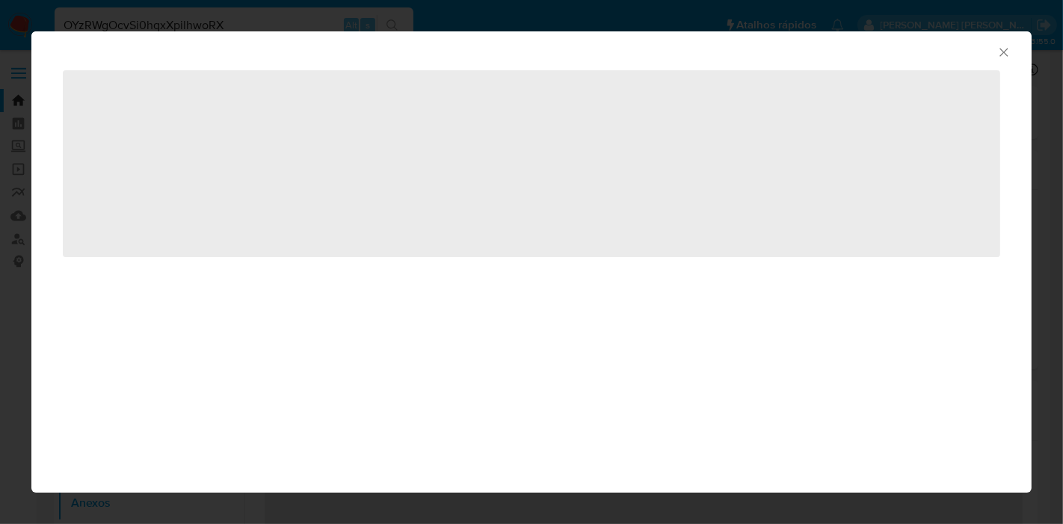
select select "10"
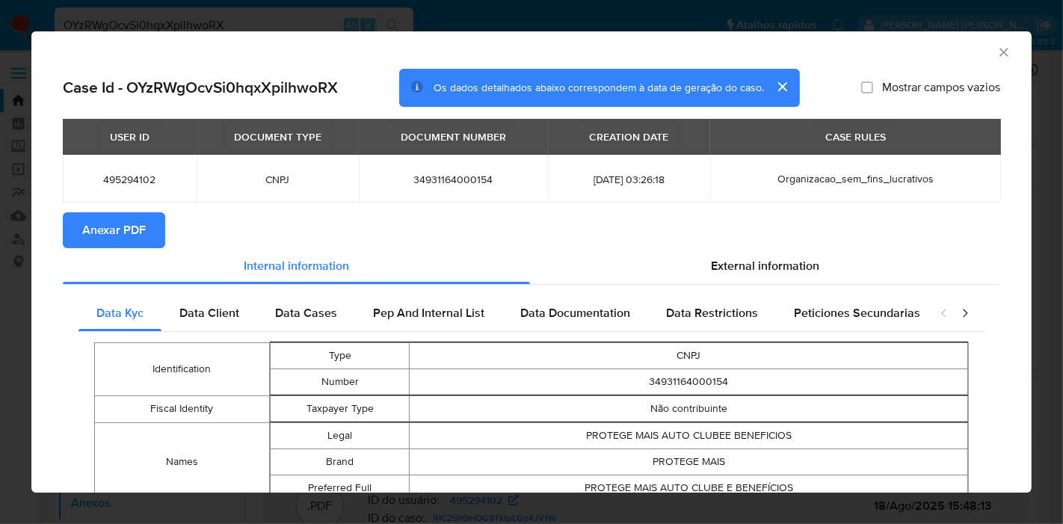
click at [95, 233] on span "Anexar PDF" at bounding box center [114, 230] width 64 height 33
click at [996, 57] on icon "Fechar a janela" at bounding box center [1003, 52] width 15 height 15
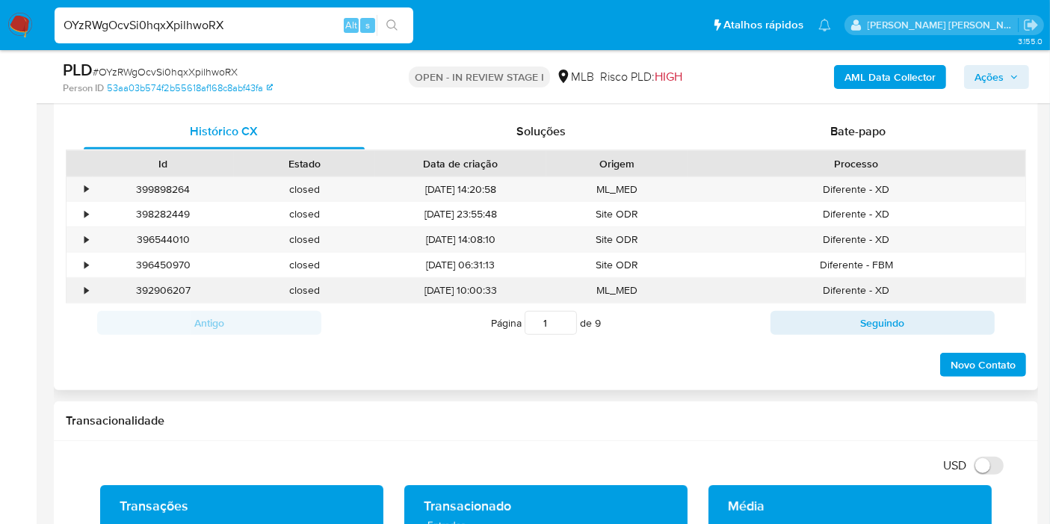
scroll to position [332, 0]
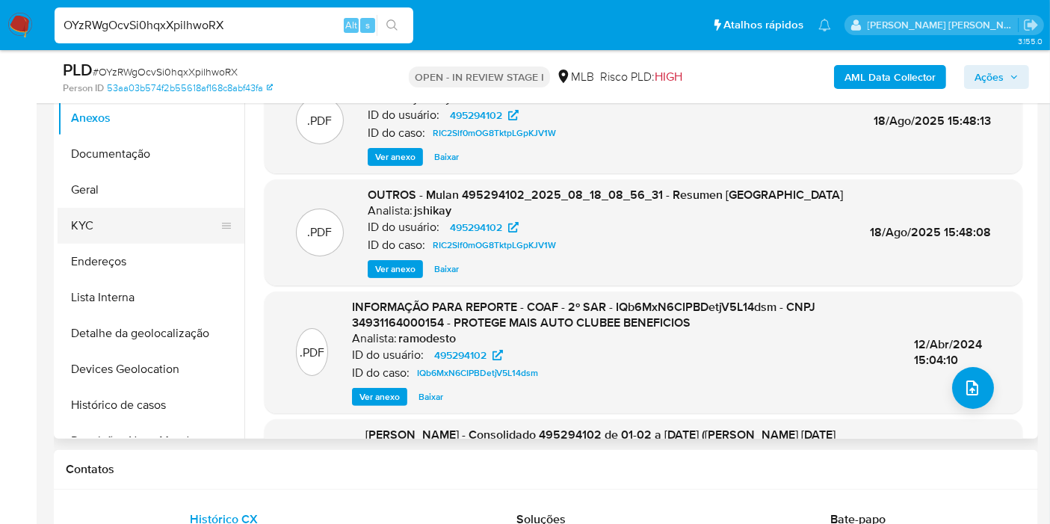
click at [141, 231] on button "KYC" at bounding box center [145, 226] width 175 height 36
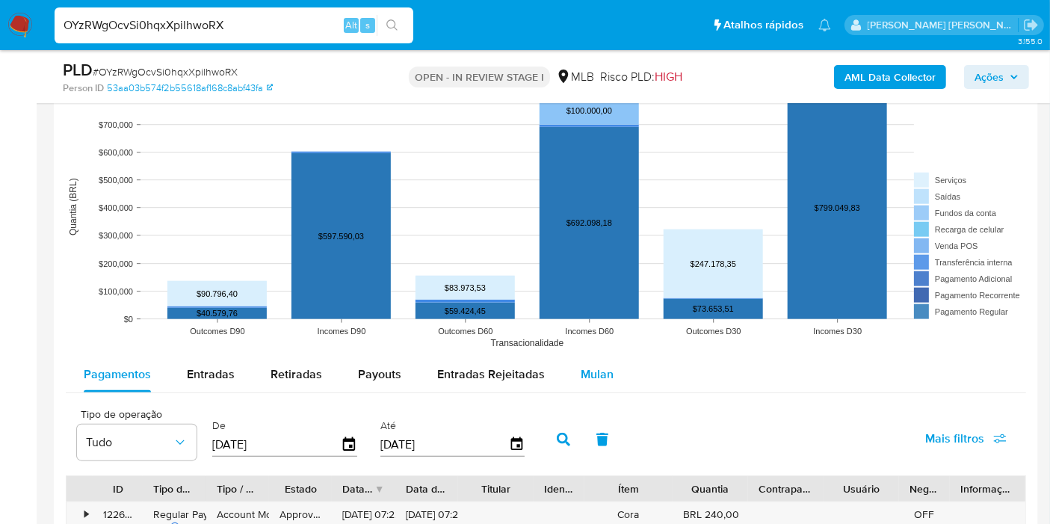
click at [599, 375] on span "Mulan" at bounding box center [597, 374] width 33 height 17
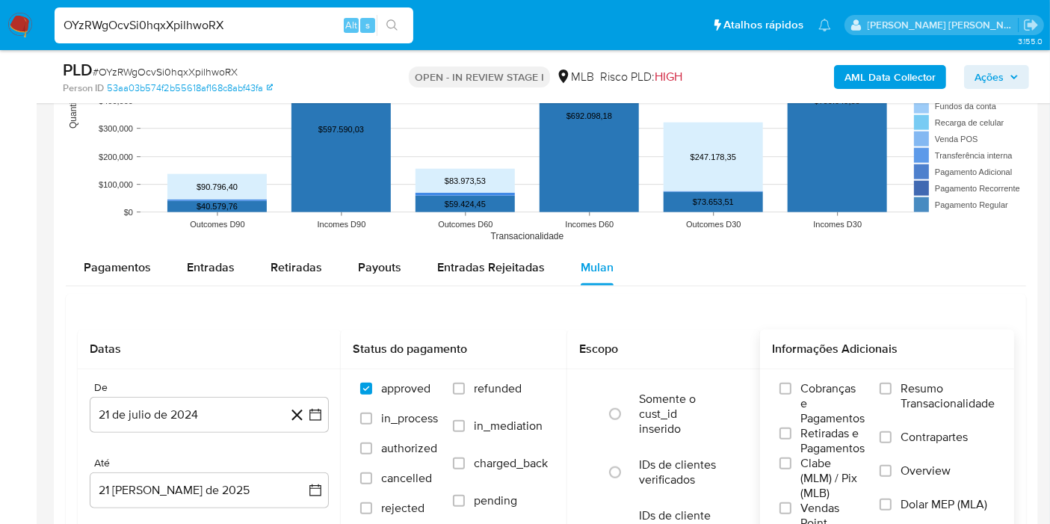
scroll to position [1578, 0]
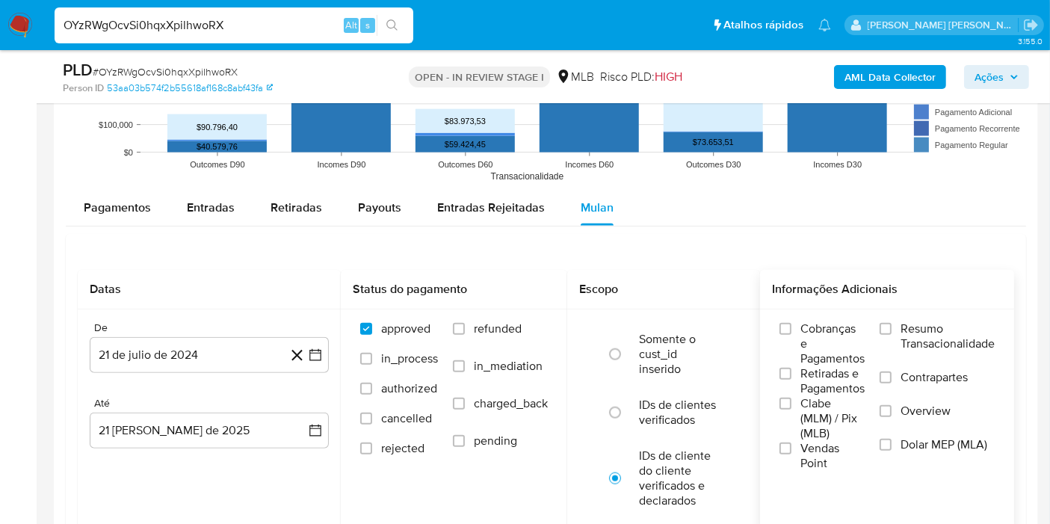
click at [918, 315] on div "Cobranças e Pagamentos Retiradas e Pagamentos Clabe (MLM) / Pix (MLB) Vendas Po…" at bounding box center [887, 395] width 254 height 173
click at [911, 331] on span "Resumo Transacionalidade" at bounding box center [948, 336] width 94 height 30
click at [892, 331] on input "Resumo Transacionalidade" at bounding box center [886, 329] width 12 height 12
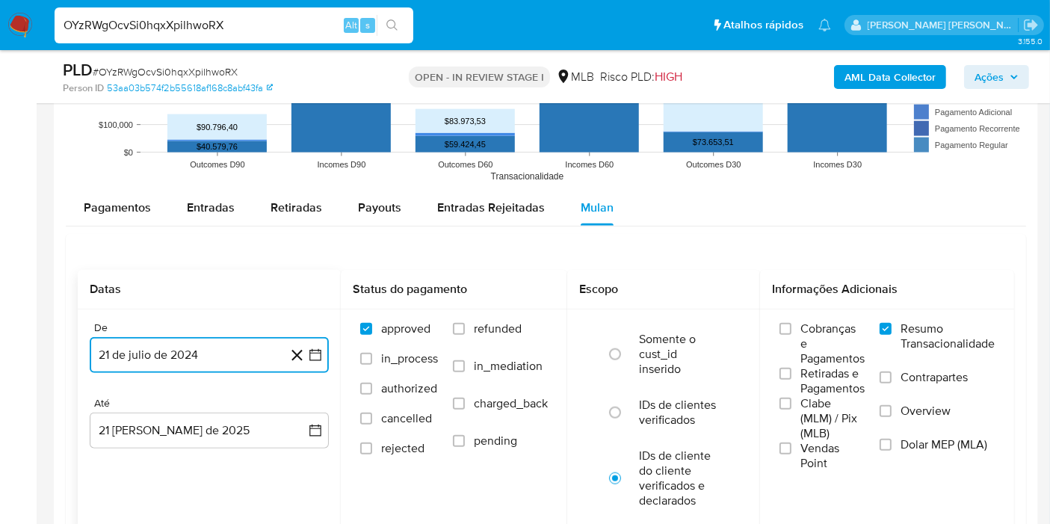
click at [310, 354] on icon "button" at bounding box center [315, 355] width 15 height 15
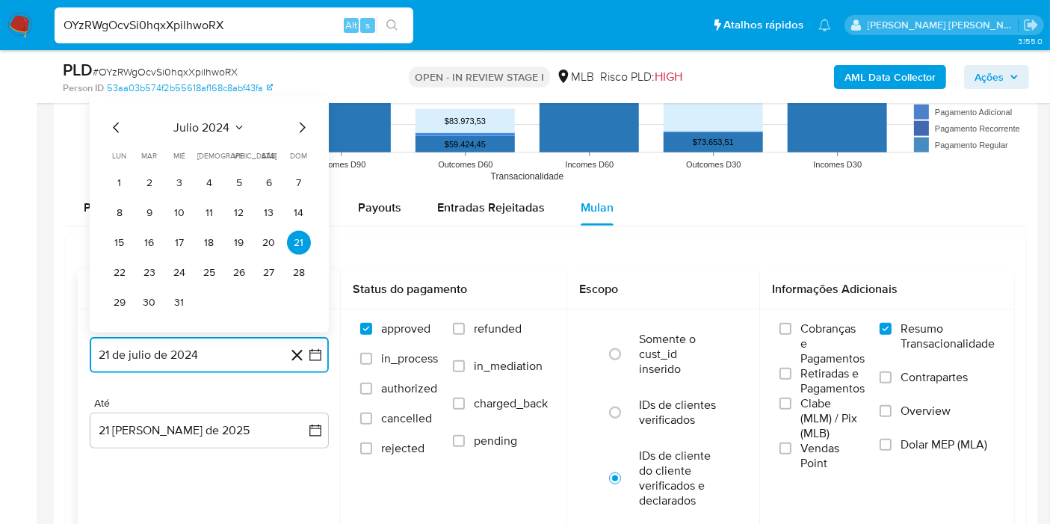
click at [196, 125] on span "julio 2024" at bounding box center [202, 127] width 56 height 15
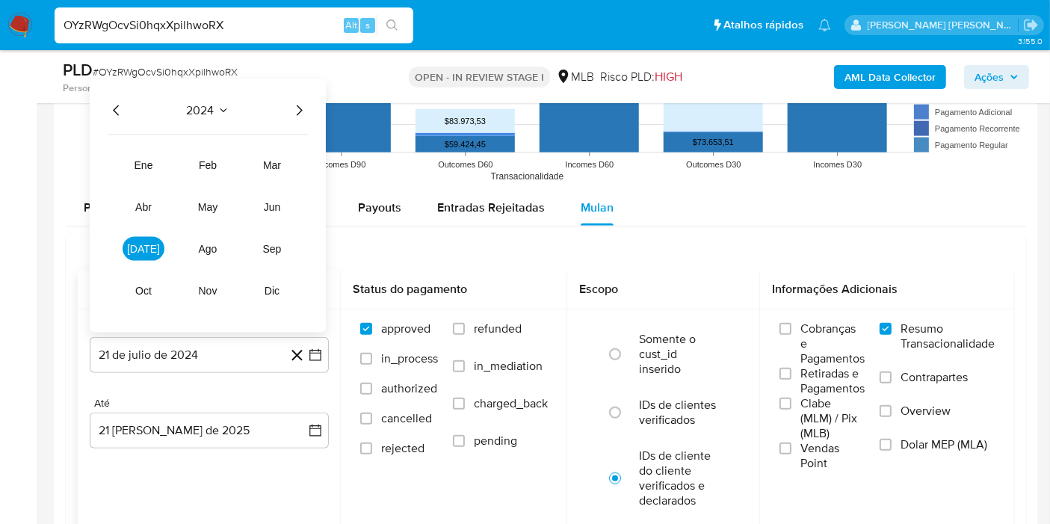
click at [299, 113] on icon "Año siguiente" at bounding box center [299, 111] width 18 height 18
click at [151, 248] on button "[DATE]" at bounding box center [144, 249] width 42 height 24
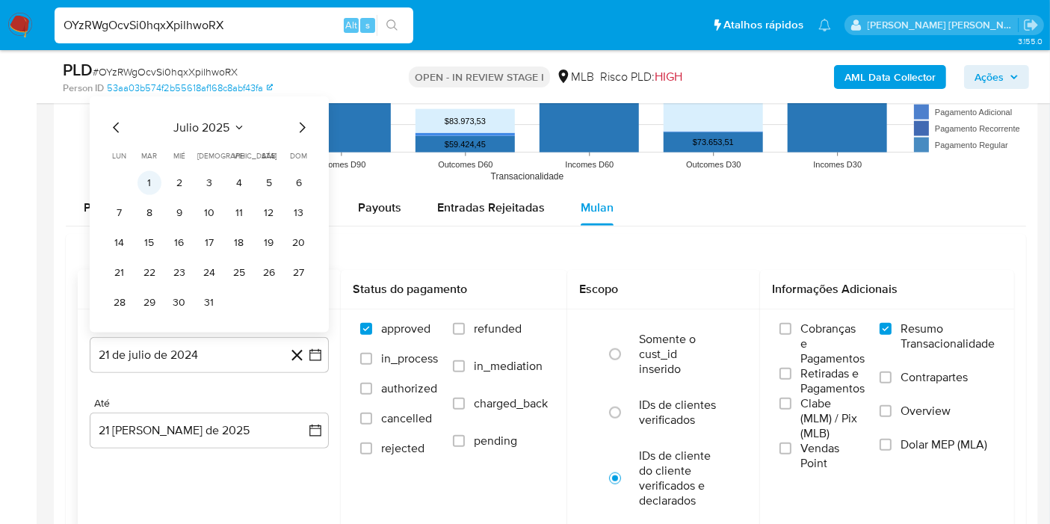
click at [151, 180] on button "1" at bounding box center [150, 183] width 24 height 24
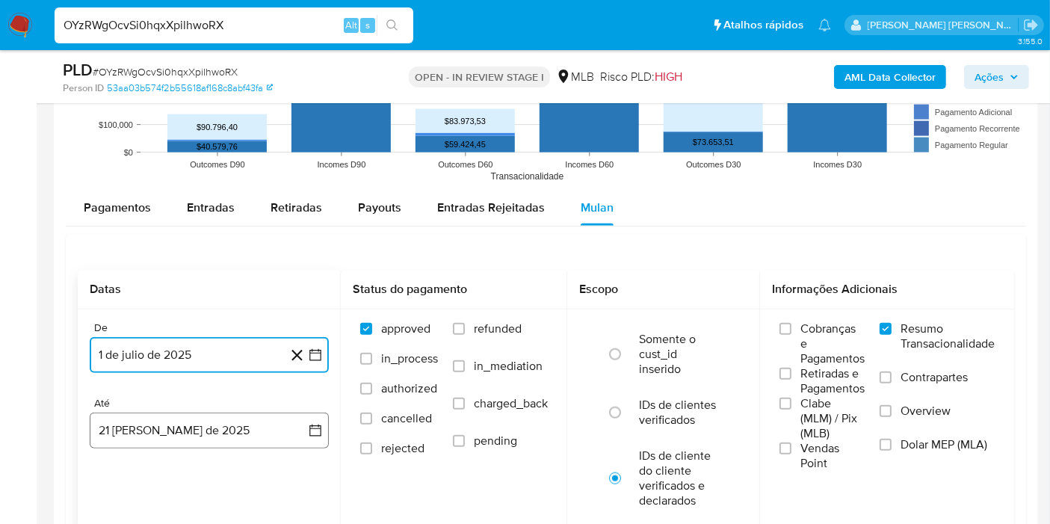
click at [296, 424] on button "21 [PERSON_NAME] de 2025" at bounding box center [209, 431] width 239 height 36
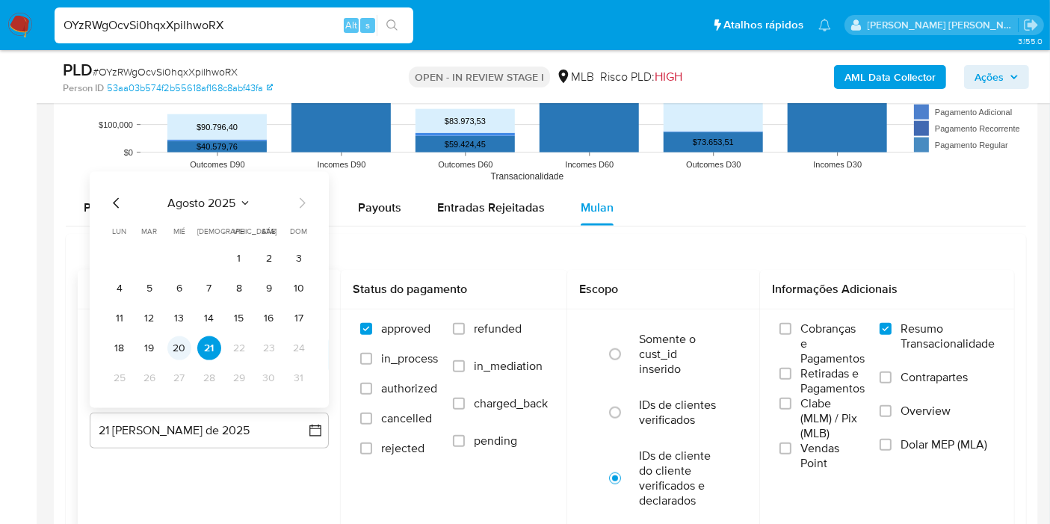
click at [181, 338] on button "20" at bounding box center [179, 348] width 24 height 24
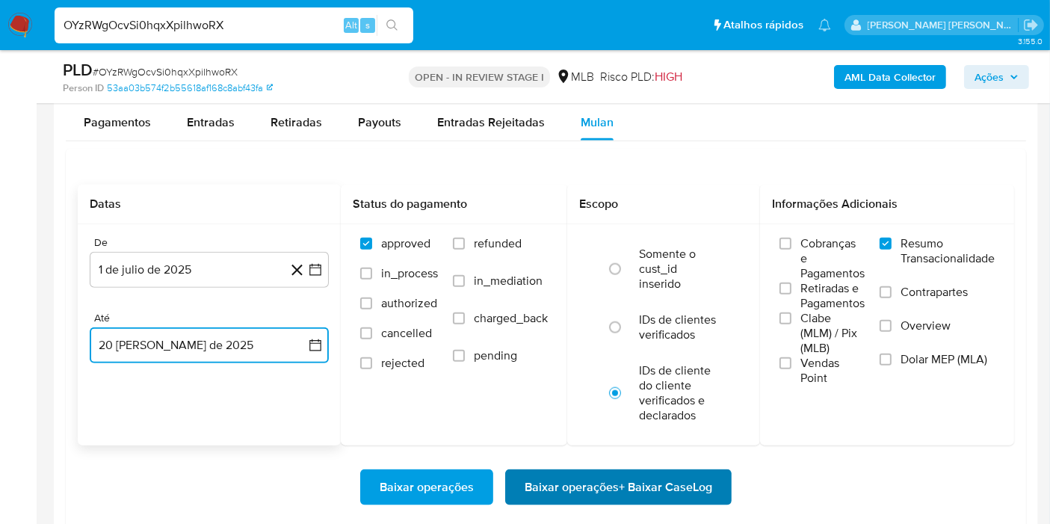
scroll to position [1744, 0]
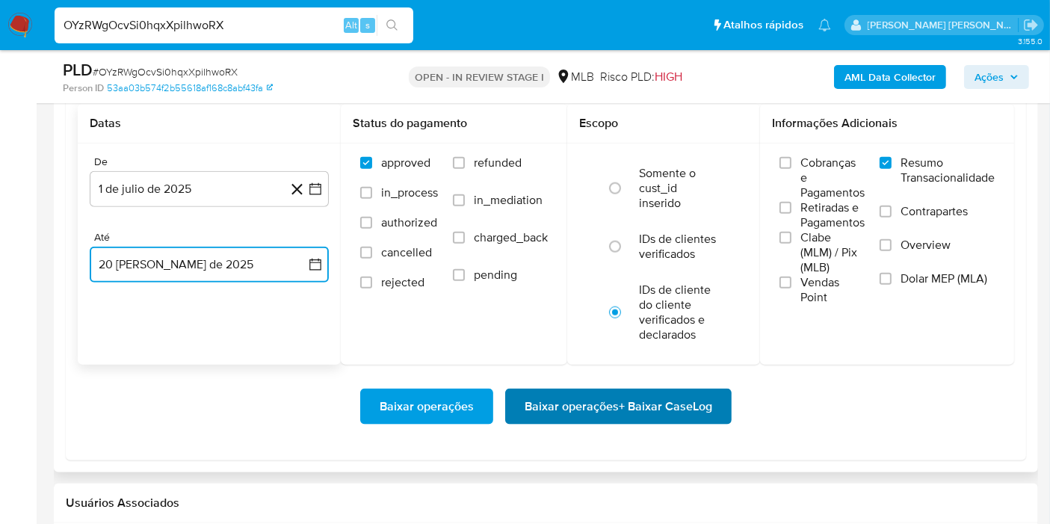
click at [614, 398] on span "Baixar operações + Baixar CaseLog" at bounding box center [619, 406] width 188 height 33
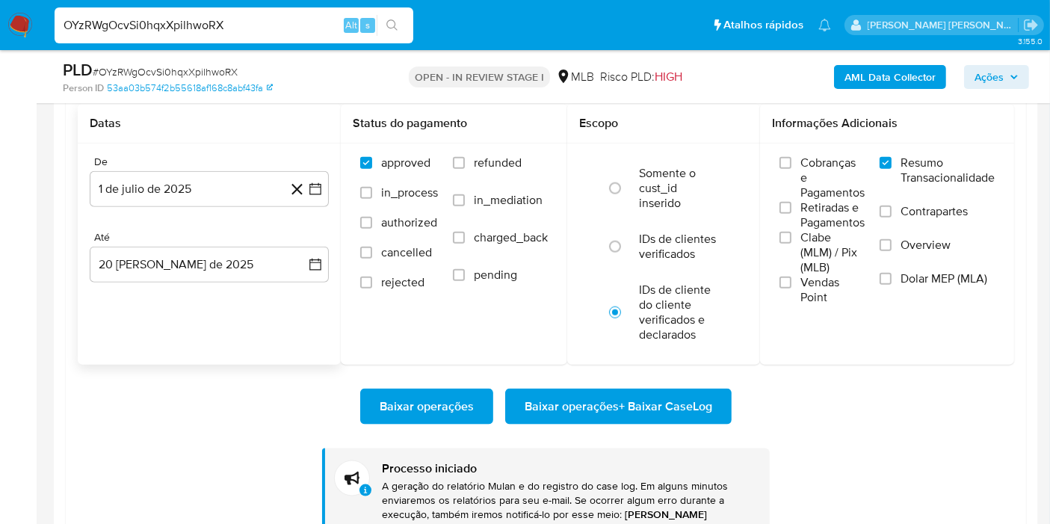
click at [278, 27] on input "OYzRWgOcvSi0hqxXpilhwoRX" at bounding box center [234, 25] width 359 height 19
paste input "ScaUBxbfRkX6oHGyYanXk0x4"
type input "ScaUBxbfRkX6oHGyYanXk0x4"
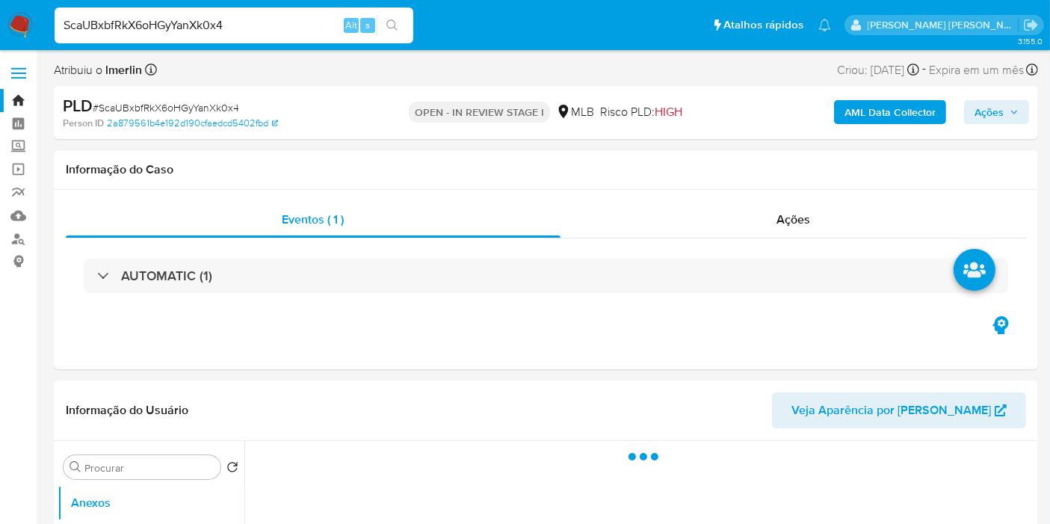
click at [842, 117] on button "AML Data Collector" at bounding box center [890, 112] width 112 height 24
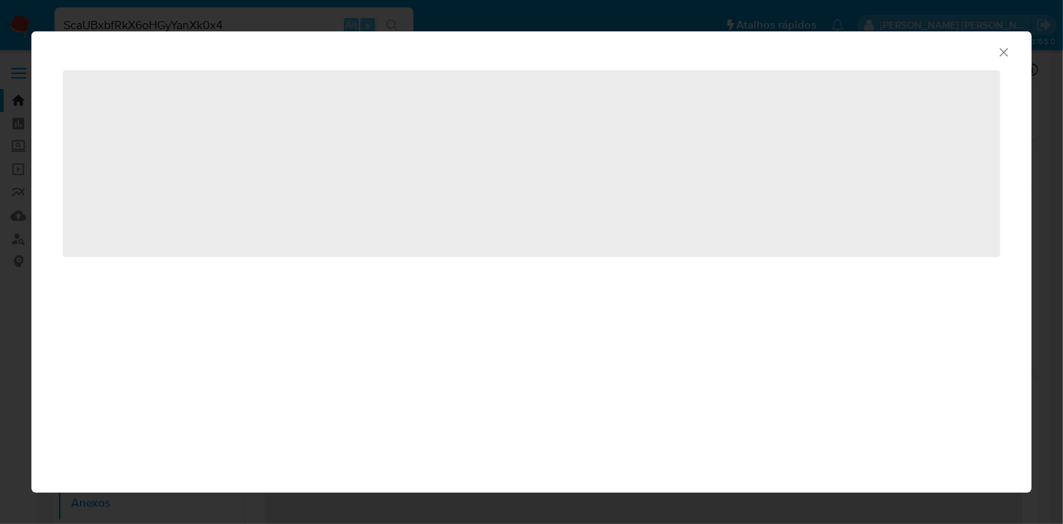
select select "10"
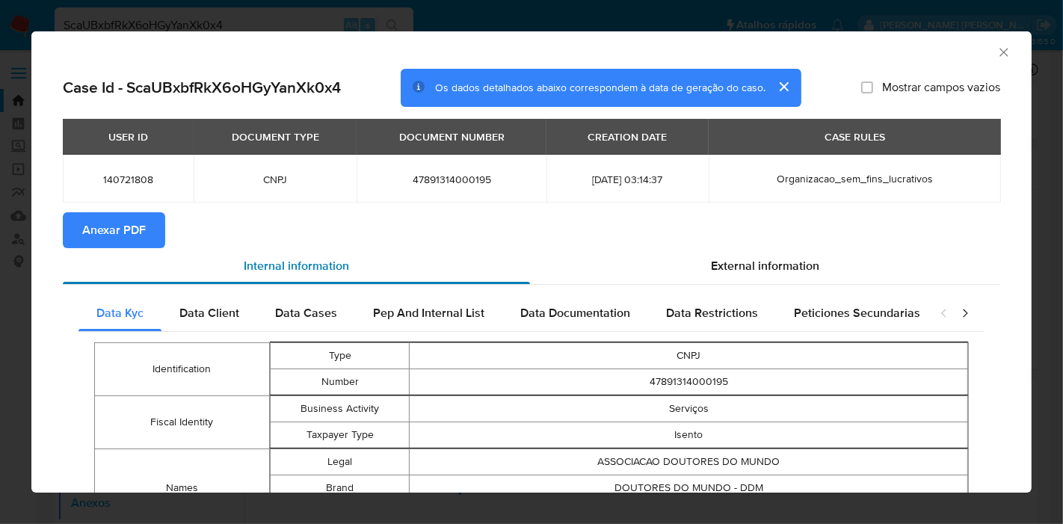
click at [67, 249] on div "Internal information" at bounding box center [296, 266] width 467 height 36
click at [105, 221] on span "Anexar PDF" at bounding box center [114, 230] width 64 height 33
click at [996, 52] on icon "Fechar a janela" at bounding box center [1003, 52] width 15 height 15
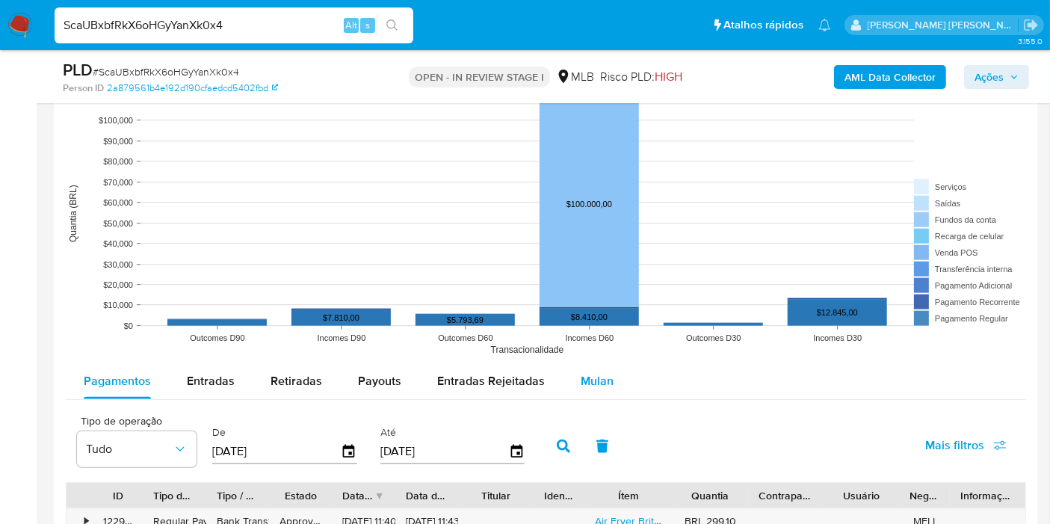
click at [582, 379] on span "Mulan" at bounding box center [597, 380] width 33 height 17
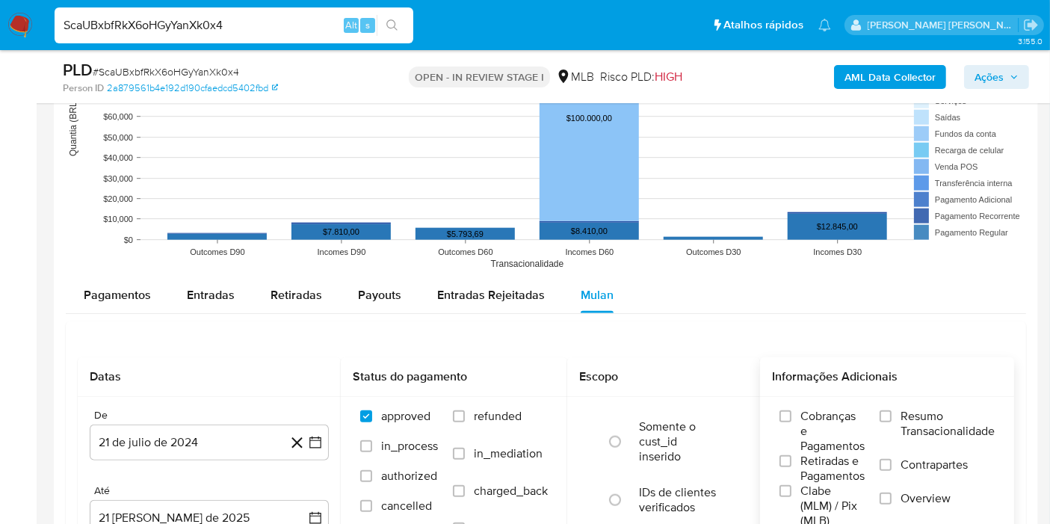
scroll to position [1578, 0]
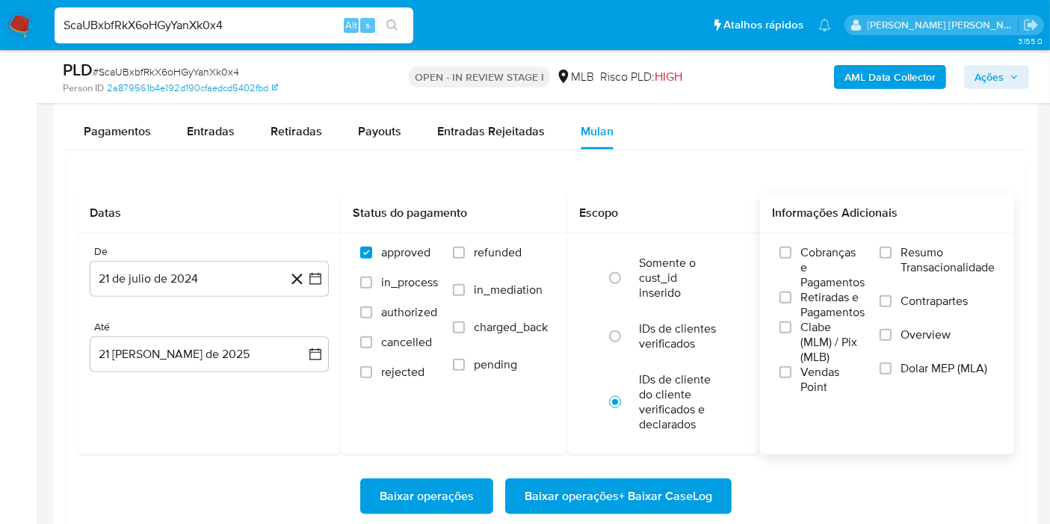
click at [937, 240] on div "Cobranças e Pagamentos Retiradas e Pagamentos Clabe (MLM) / Pix (MLB) Vendas Po…" at bounding box center [887, 319] width 254 height 173
click at [943, 252] on span "Resumo Transacionalidade" at bounding box center [948, 260] width 94 height 30
click at [892, 252] on input "Resumo Transacionalidade" at bounding box center [886, 253] width 12 height 12
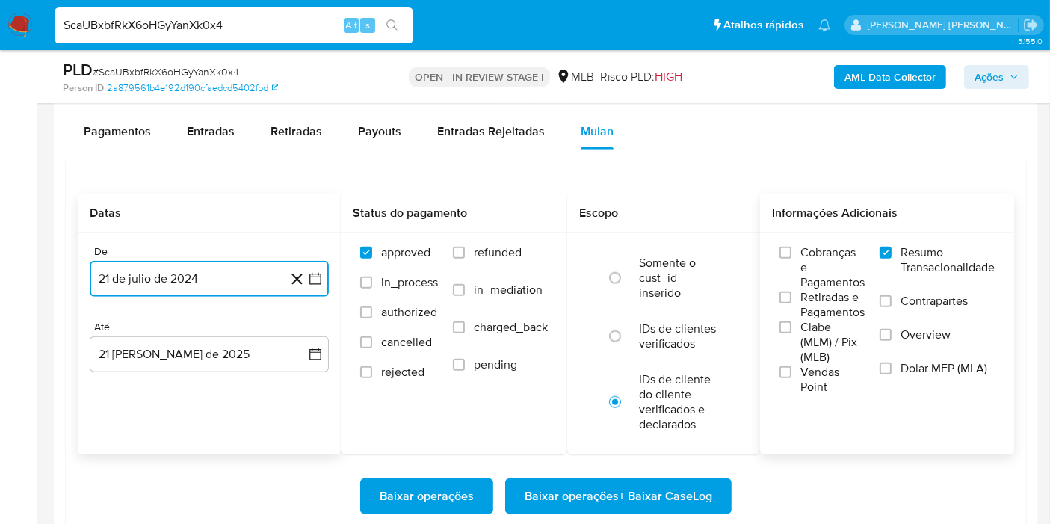
click at [318, 278] on icon "button" at bounding box center [315, 278] width 15 height 15
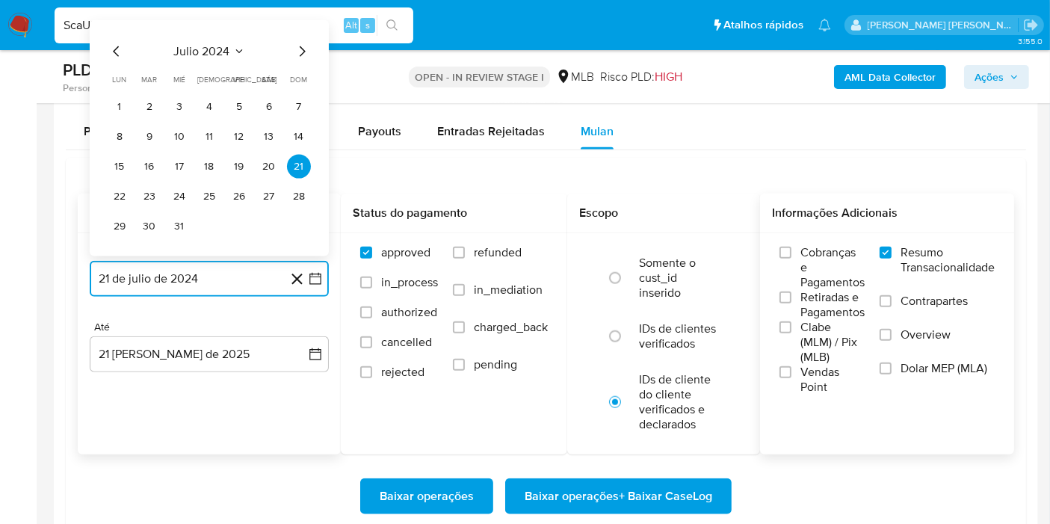
click at [218, 49] on span "julio 2024" at bounding box center [202, 51] width 56 height 15
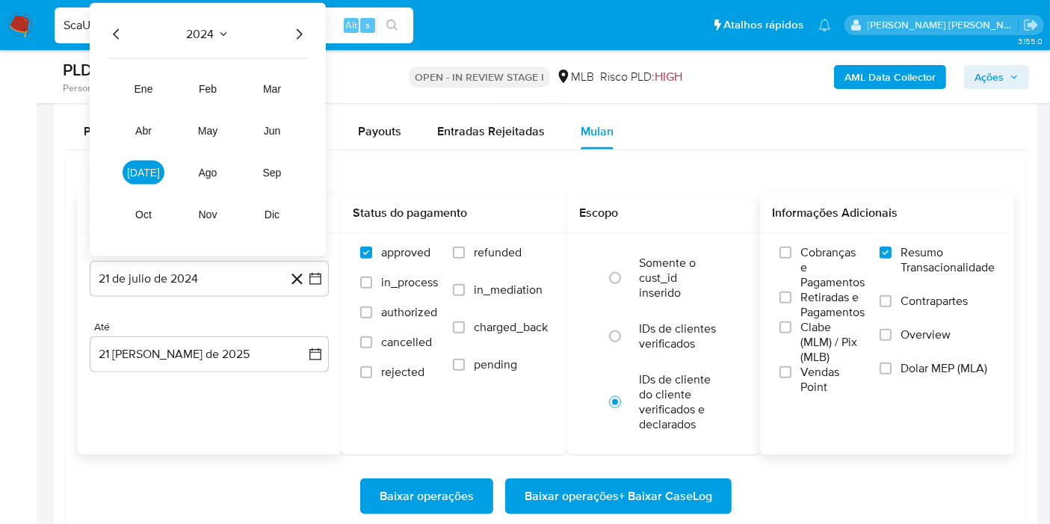
click at [295, 34] on icon "Año siguiente" at bounding box center [299, 34] width 18 height 18
click at [149, 169] on span "[DATE]" at bounding box center [143, 173] width 33 height 12
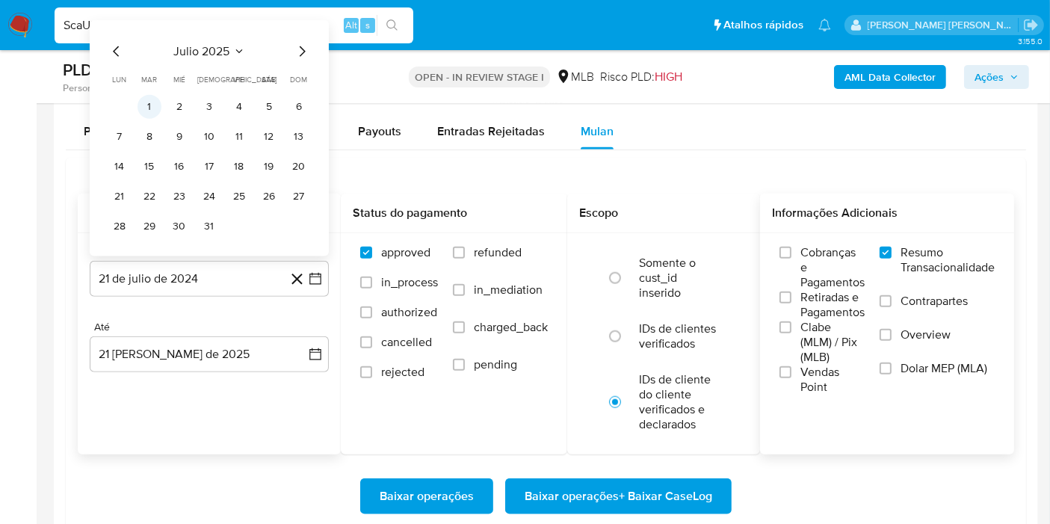
click at [147, 108] on button "1" at bounding box center [150, 107] width 24 height 24
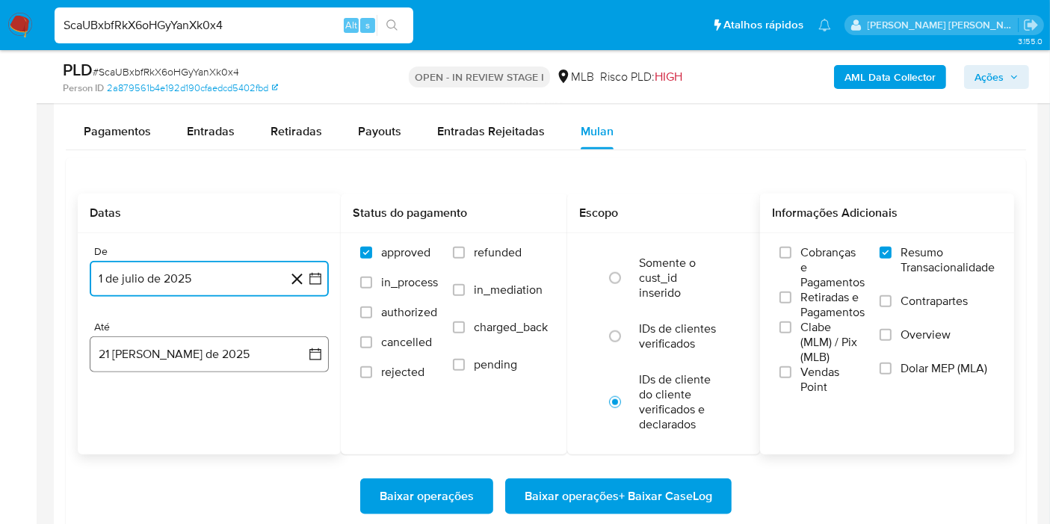
click at [310, 354] on icon "button" at bounding box center [315, 354] width 15 height 15
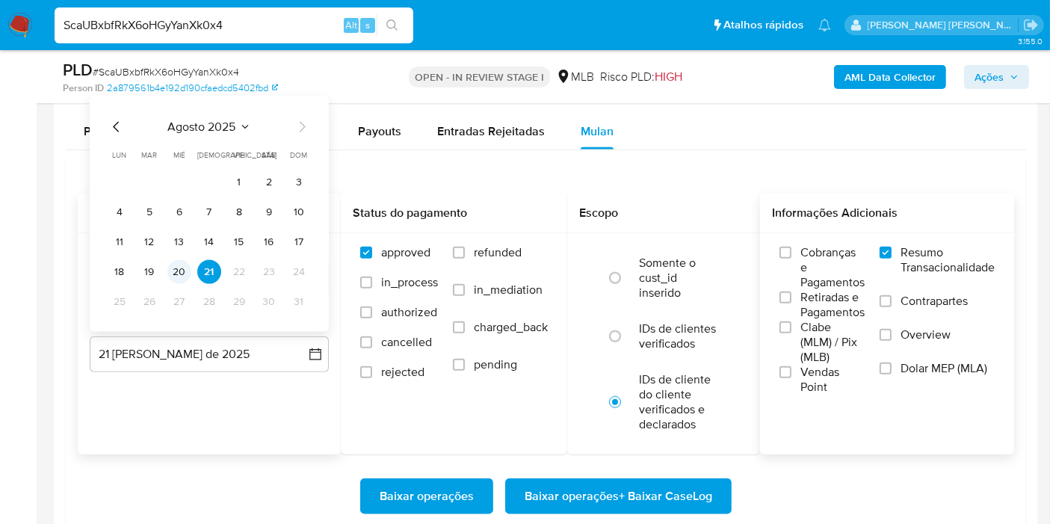
click at [173, 271] on button "20" at bounding box center [179, 272] width 24 height 24
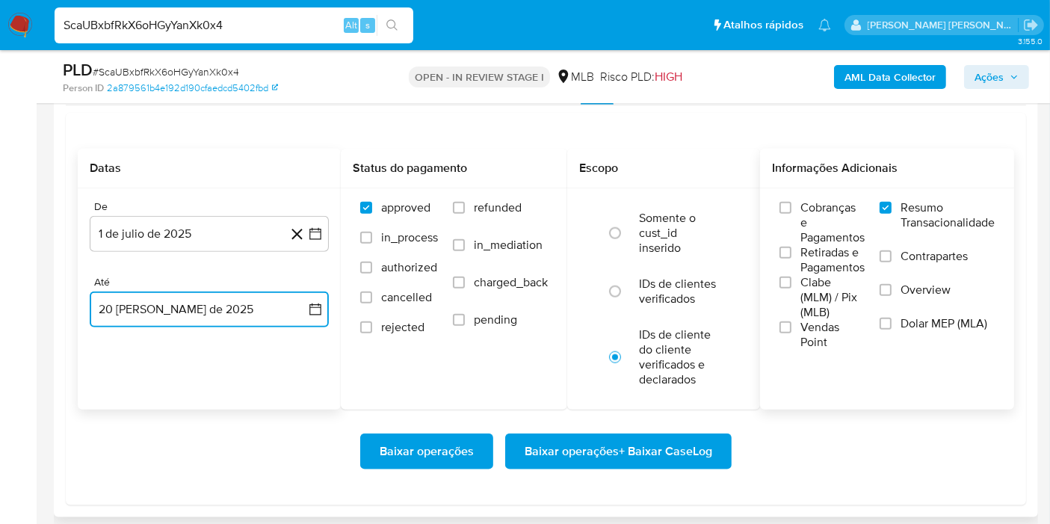
scroll to position [1661, 0]
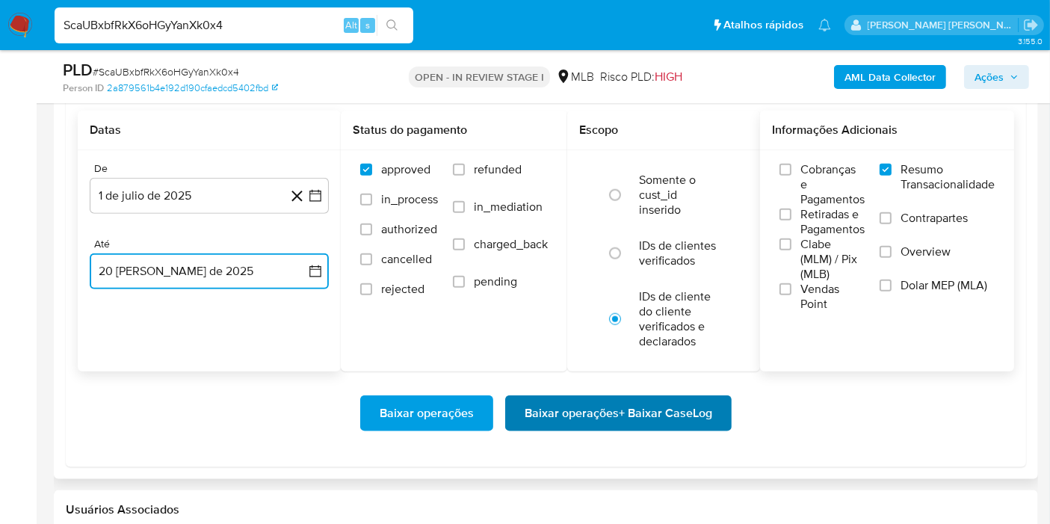
click at [570, 409] on span "Baixar operações + Baixar CaseLog" at bounding box center [619, 413] width 188 height 33
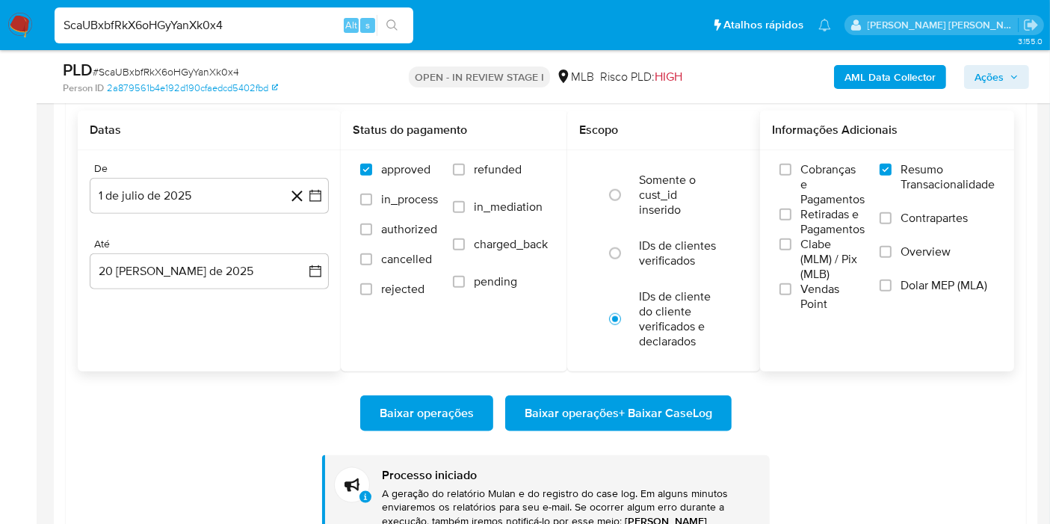
click at [244, 16] on input "ScaUBxbfRkX6oHGyYanXk0x4" at bounding box center [234, 25] width 359 height 19
click at [242, 16] on input "ScaUBxbfRkX6oHGyYanXk0x4" at bounding box center [234, 25] width 359 height 19
paste input "lGPTORxbzYNAeV3NmCqI7Yuu"
click at [242, 16] on input "ScaUBxbfRkX6oHGyYanXk0x4lGPTORxbzYNAeV3NmCqI7Yuu" at bounding box center [234, 25] width 359 height 19
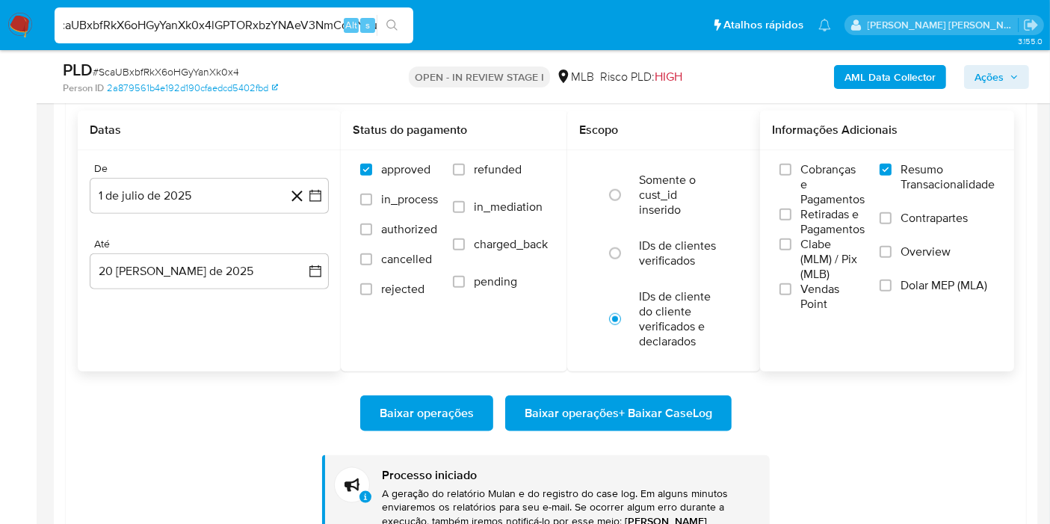
click at [242, 16] on input "ScaUBxbfRkX6oHGyYanXk0x4lGPTORxbzYNAeV3NmCqI7Yuu" at bounding box center [234, 25] width 359 height 19
paste input
type input "lGPTORxbzYNAeV3NmCqI7Yuu"
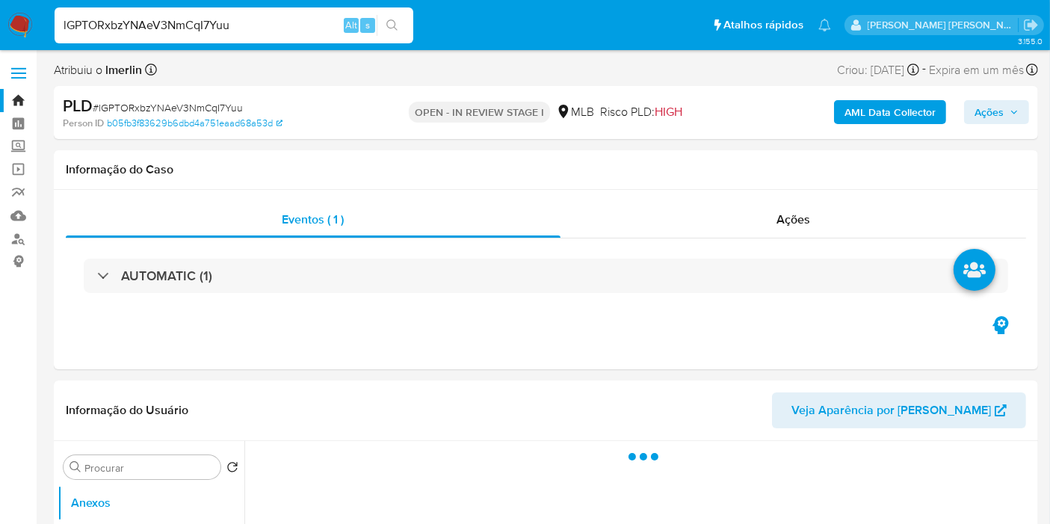
click at [875, 101] on b "AML Data Collector" at bounding box center [890, 112] width 91 height 24
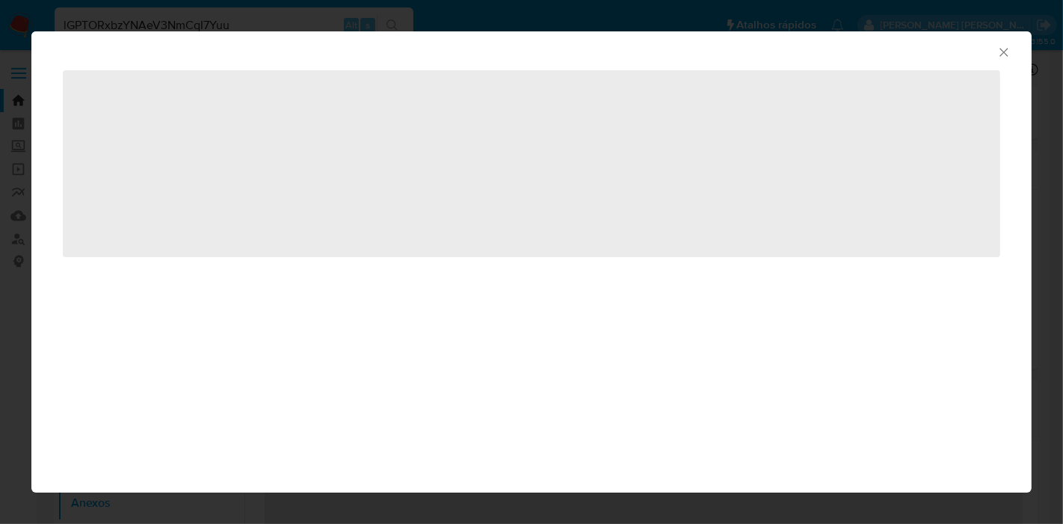
select select "10"
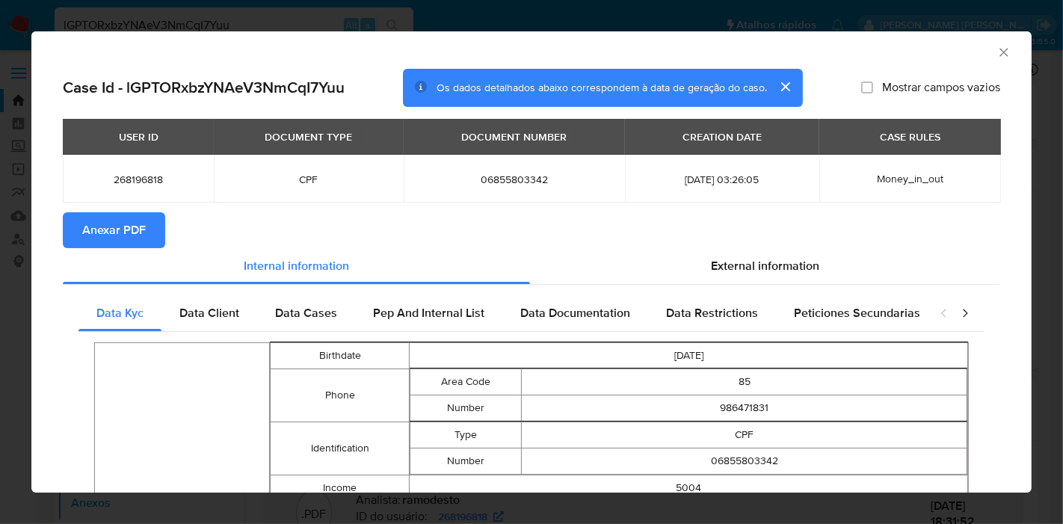
click at [76, 241] on button "Anexar PDF" at bounding box center [114, 230] width 102 height 36
click at [996, 51] on icon "Fechar a janela" at bounding box center [1003, 52] width 15 height 15
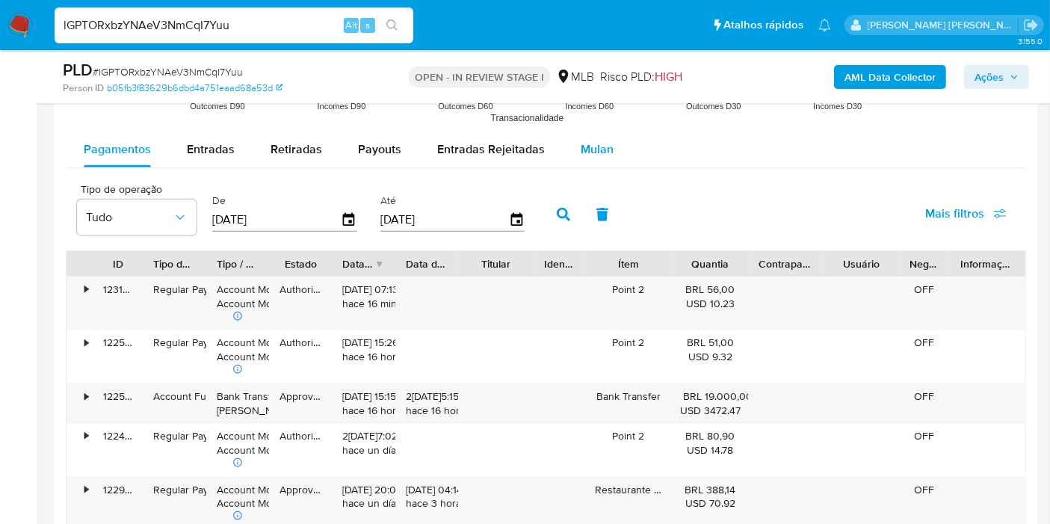
scroll to position [1578, 0]
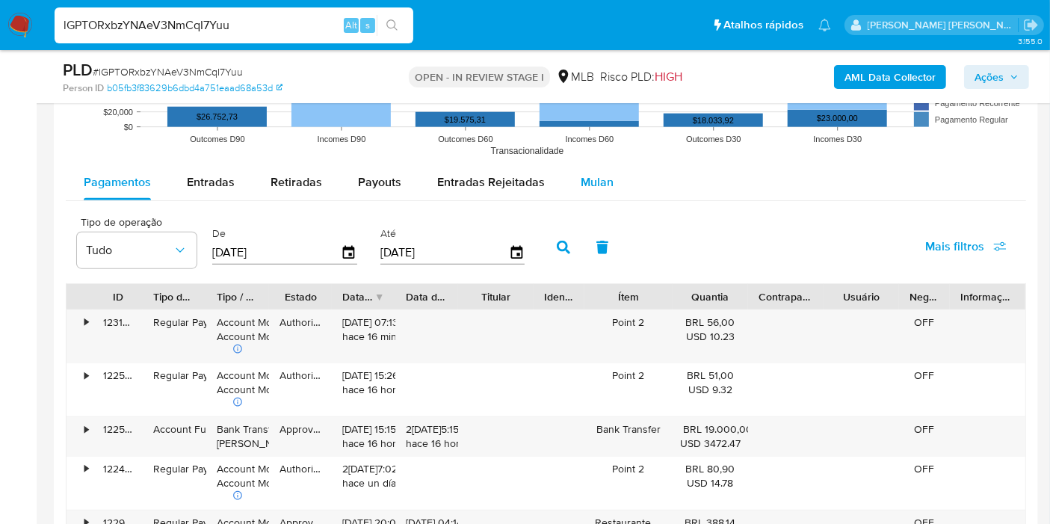
click at [613, 191] on button "Mulan" at bounding box center [597, 182] width 69 height 36
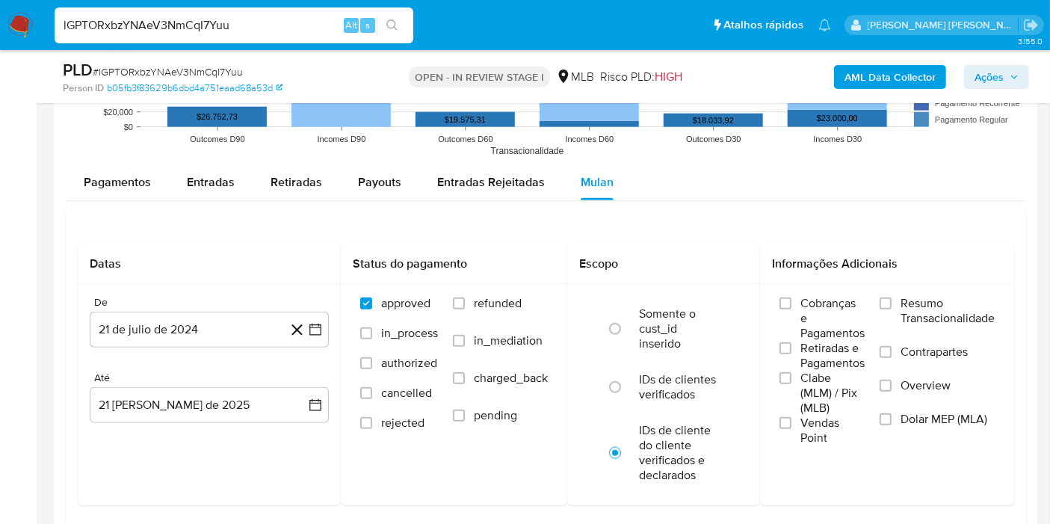
click at [946, 310] on span "Resumo Transacionalidade" at bounding box center [948, 311] width 94 height 30
click at [892, 309] on input "Resumo Transacionalidade" at bounding box center [886, 304] width 12 height 12
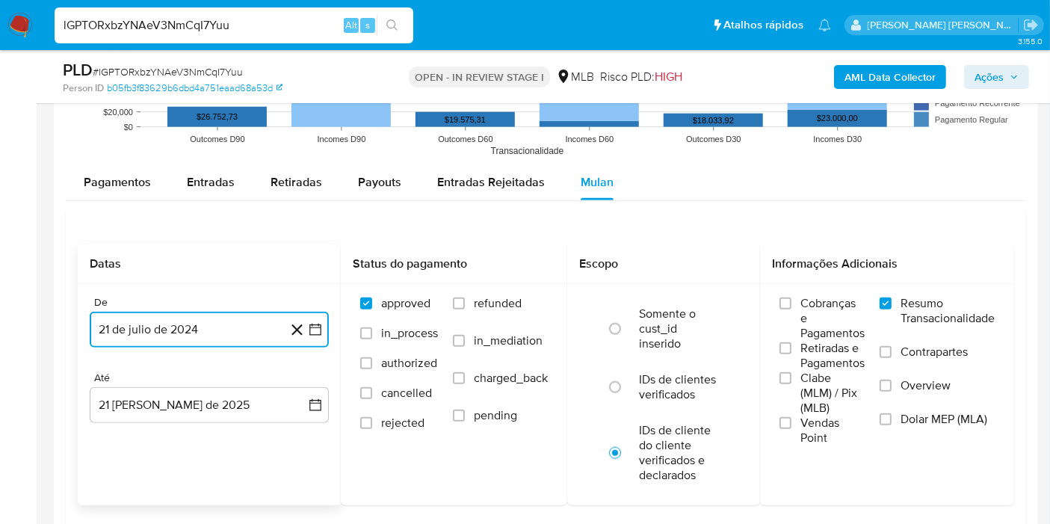
click at [314, 323] on icon "button" at bounding box center [315, 329] width 15 height 15
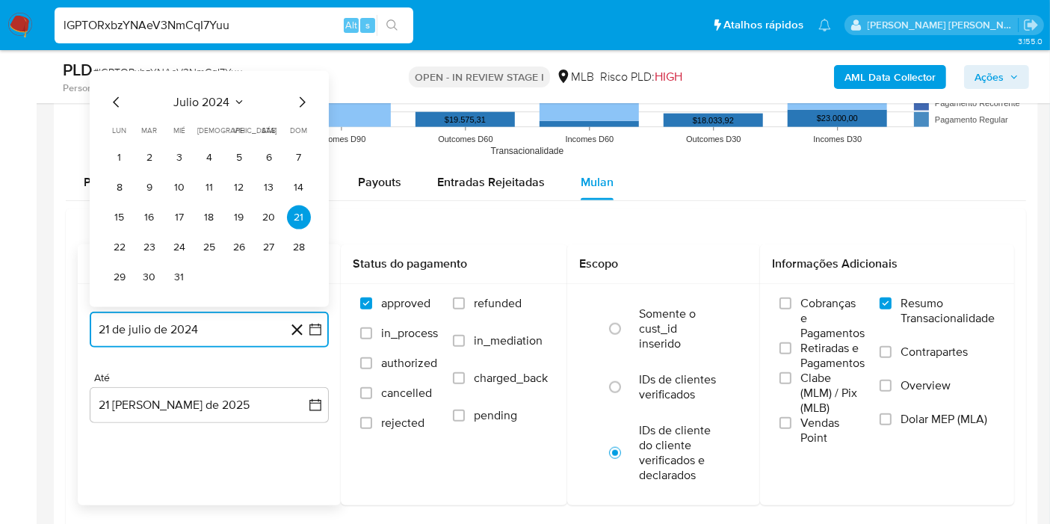
click at [213, 101] on span "julio 2024" at bounding box center [202, 102] width 56 height 15
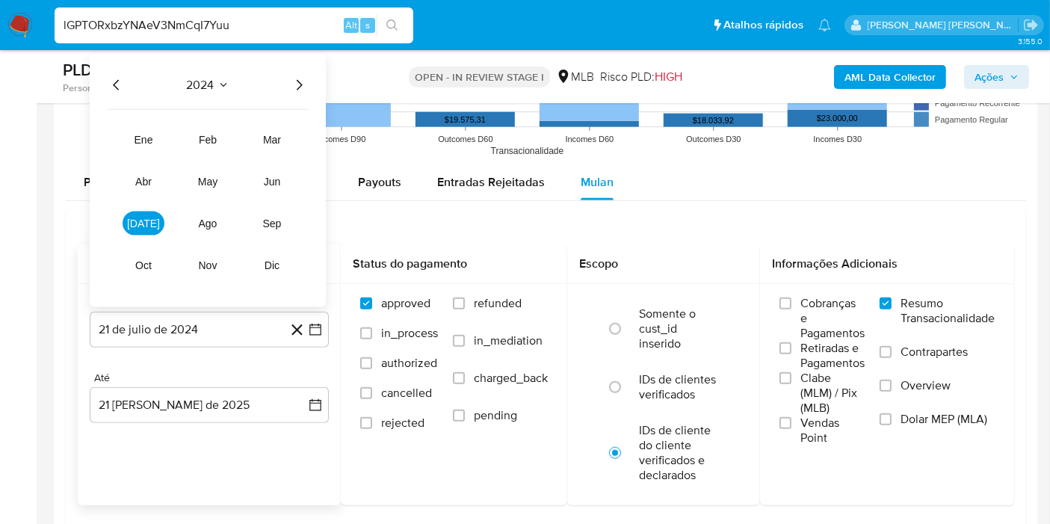
click at [298, 87] on icon "Año siguiente" at bounding box center [299, 85] width 18 height 18
click at [147, 218] on span "[DATE]" at bounding box center [143, 224] width 33 height 12
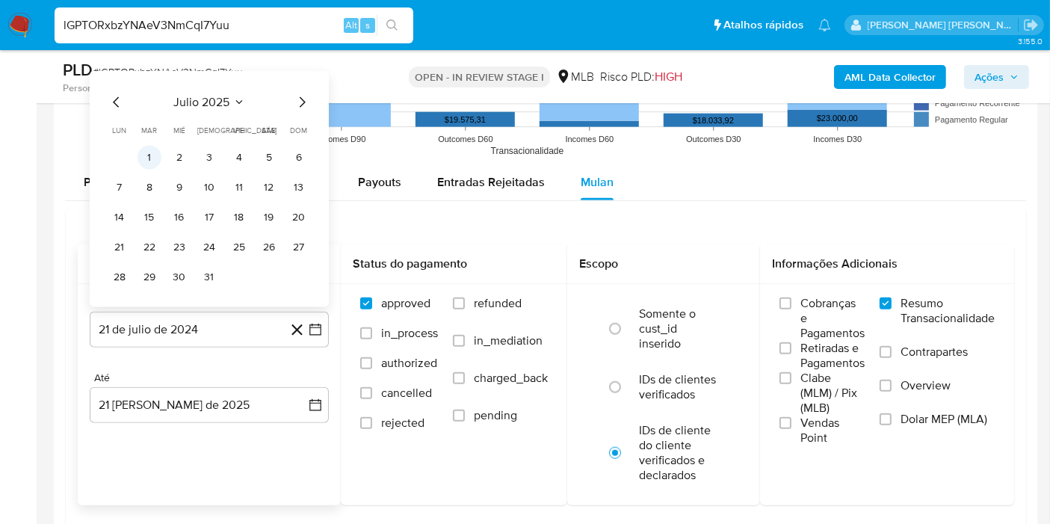
click at [155, 156] on button "1" at bounding box center [150, 158] width 24 height 24
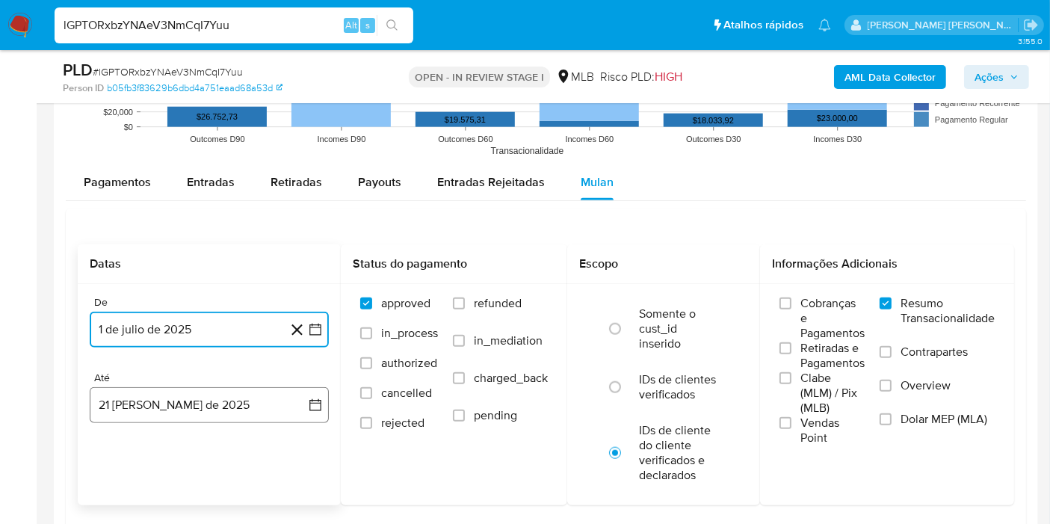
click at [292, 400] on button "21 [PERSON_NAME] de 2025" at bounding box center [209, 405] width 239 height 36
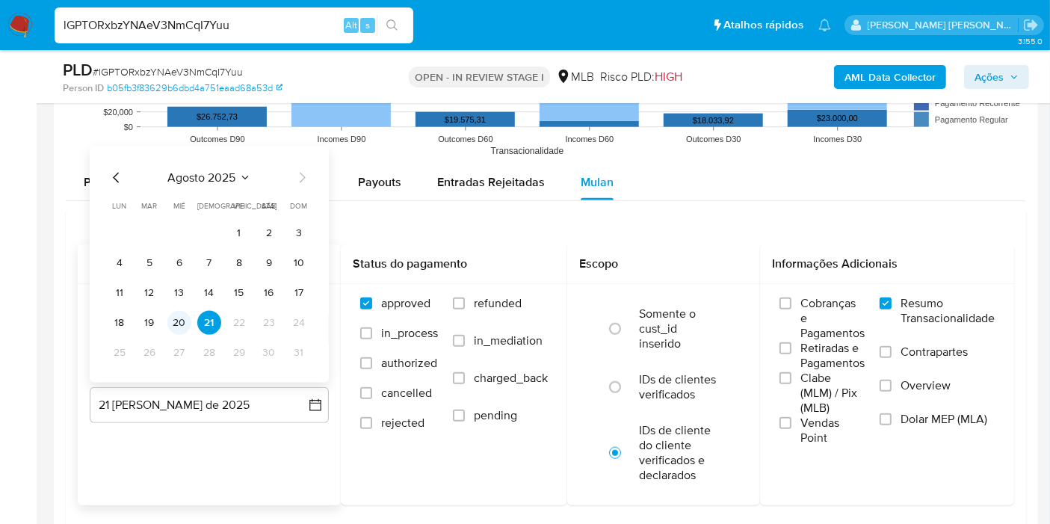
click at [173, 318] on button "20" at bounding box center [179, 323] width 24 height 24
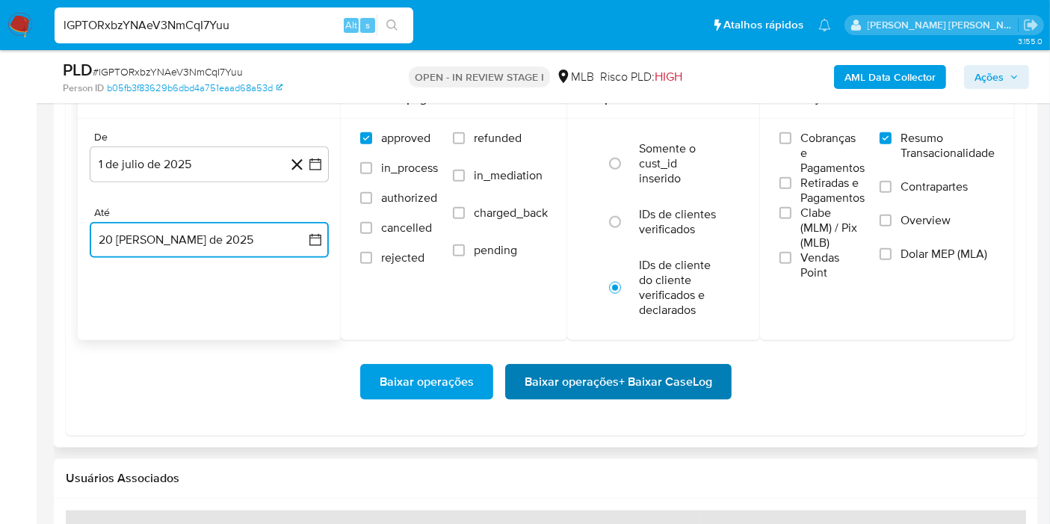
scroll to position [1744, 0]
click at [629, 377] on span "Baixar operações + Baixar CaseLog" at bounding box center [619, 381] width 188 height 33
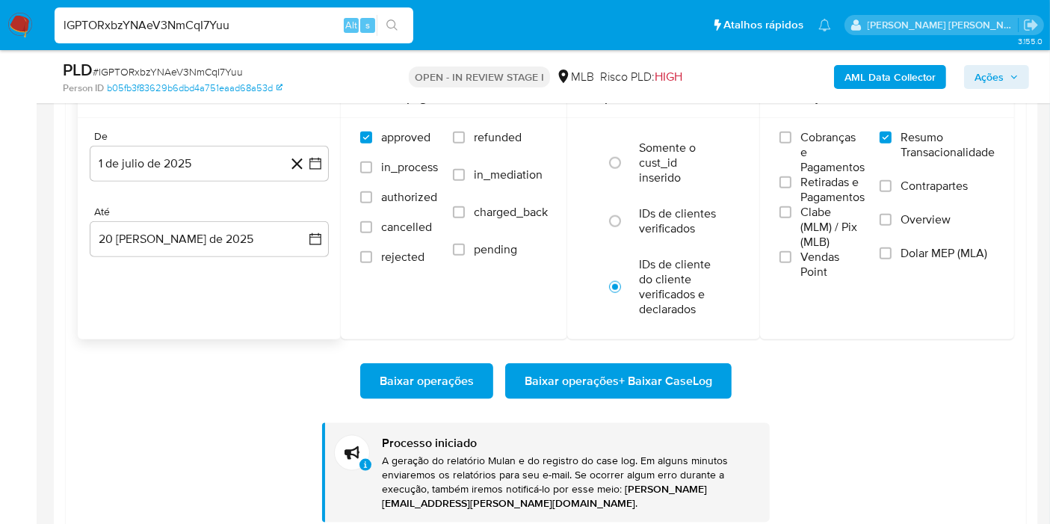
click at [246, 16] on input "lGPTORxbzYNAeV3NmCqI7Yuu" at bounding box center [234, 25] width 359 height 19
paste input "spRrqQUPUIJrAUGBvEJSluAW"
type input "spRrqQUPUIJrAUGBvEJSluAW"
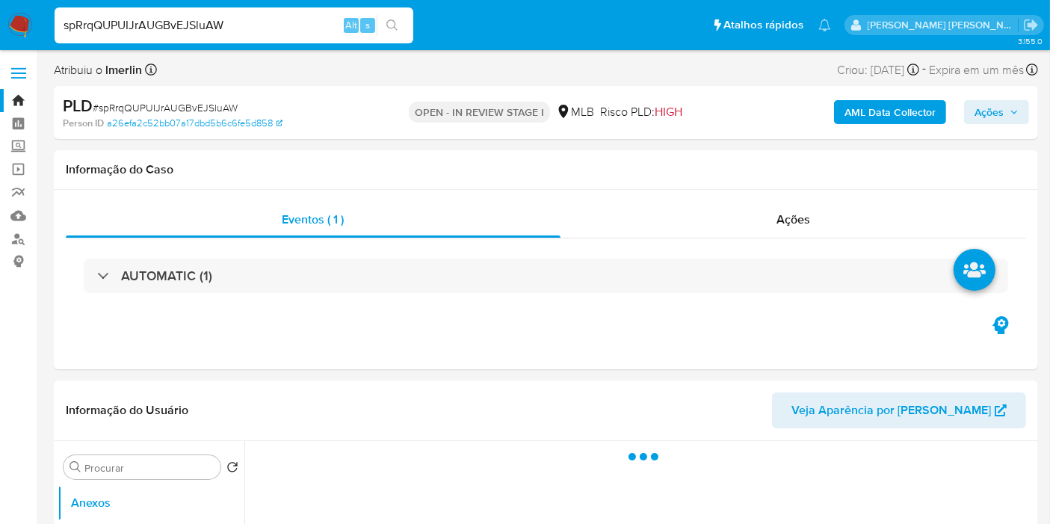
click at [894, 105] on b "AML Data Collector" at bounding box center [890, 112] width 91 height 24
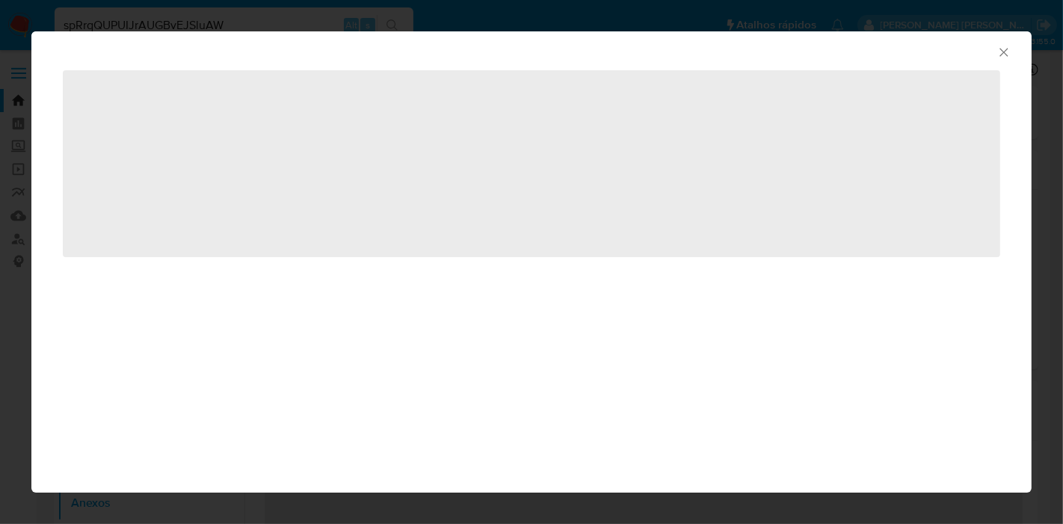
select select "10"
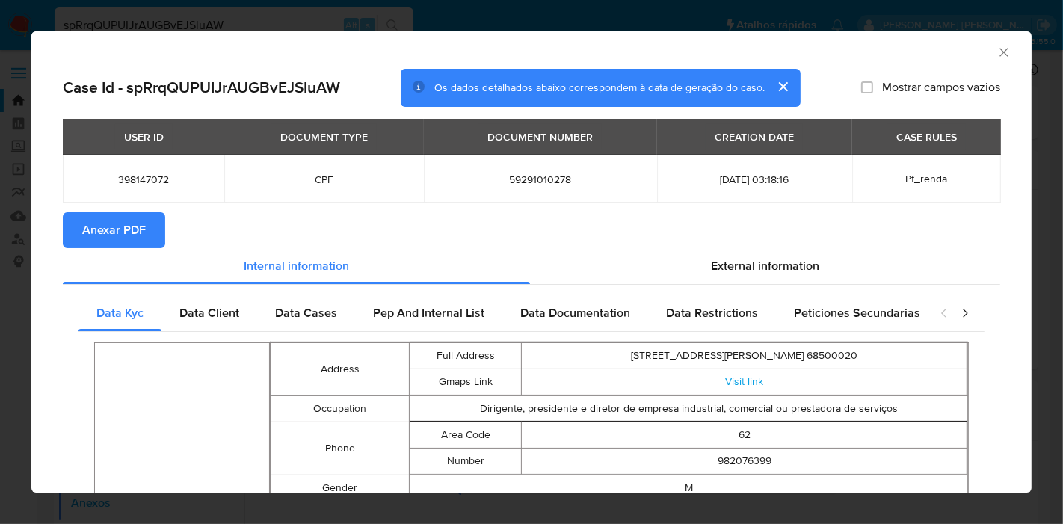
click at [78, 229] on button "Anexar PDF" at bounding box center [114, 230] width 102 height 36
click at [996, 54] on icon "Fechar a janela" at bounding box center [1003, 52] width 15 height 15
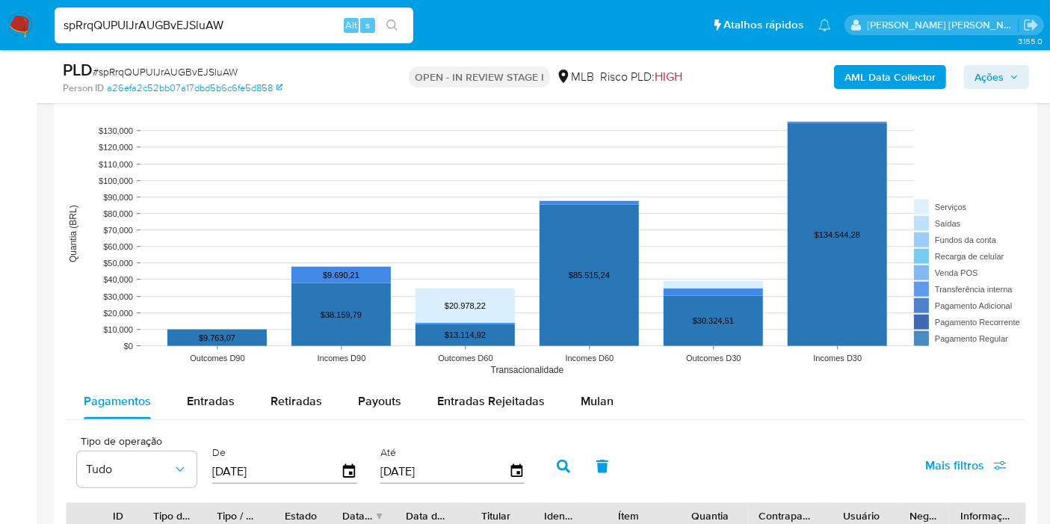
scroll to position [1495, 0]
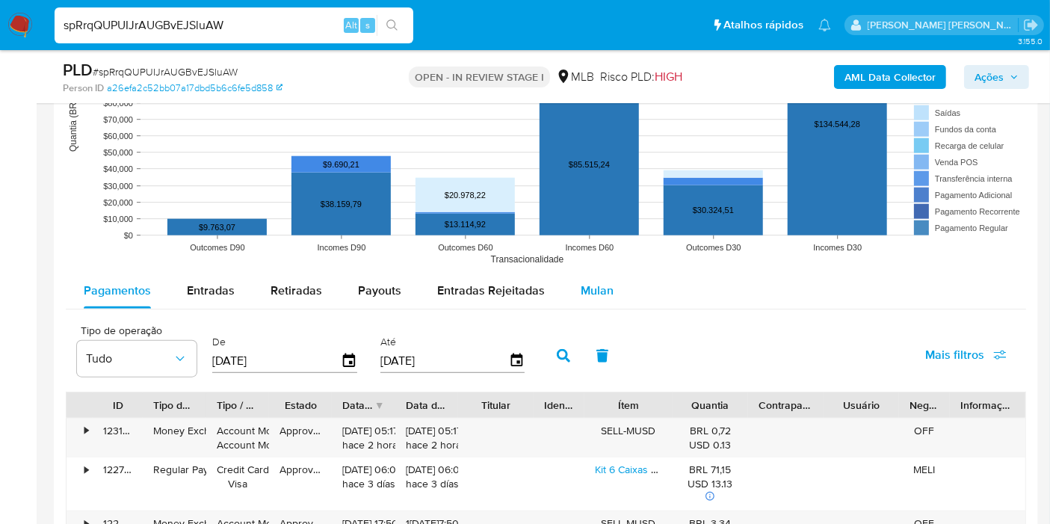
click at [618, 285] on button "Mulan" at bounding box center [597, 291] width 69 height 36
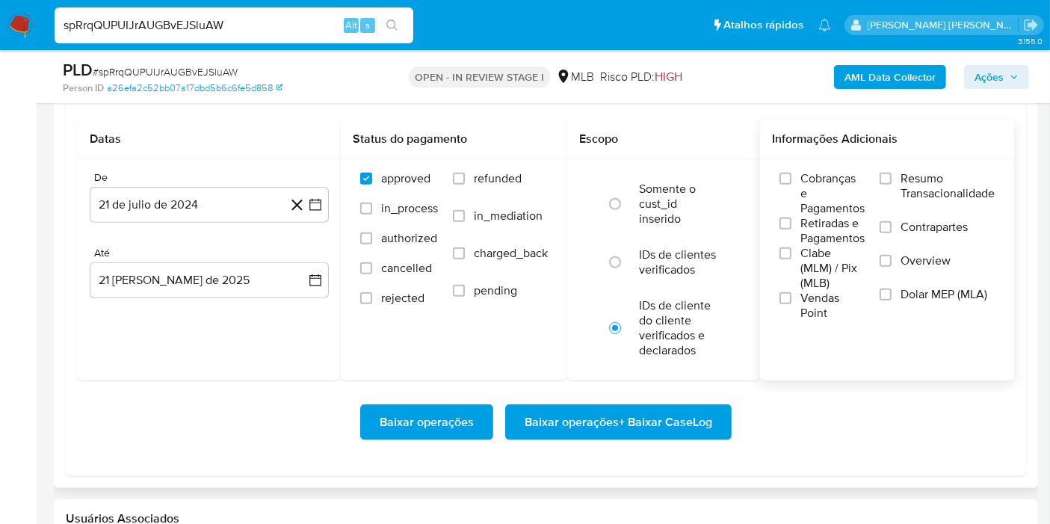
scroll to position [1744, 0]
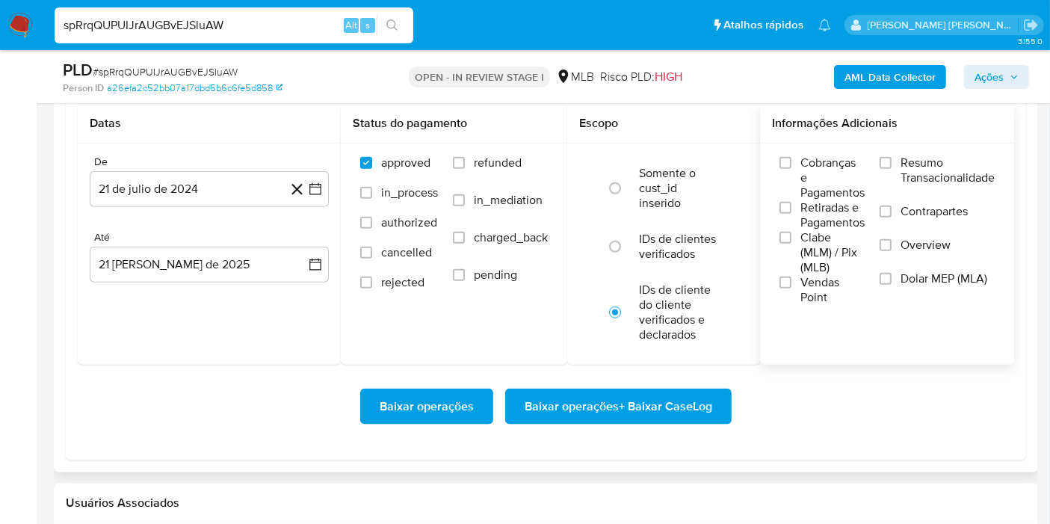
click at [935, 171] on span "Resumo Transacionalidade" at bounding box center [948, 170] width 94 height 30
click at [892, 169] on input "Resumo Transacionalidade" at bounding box center [886, 163] width 12 height 12
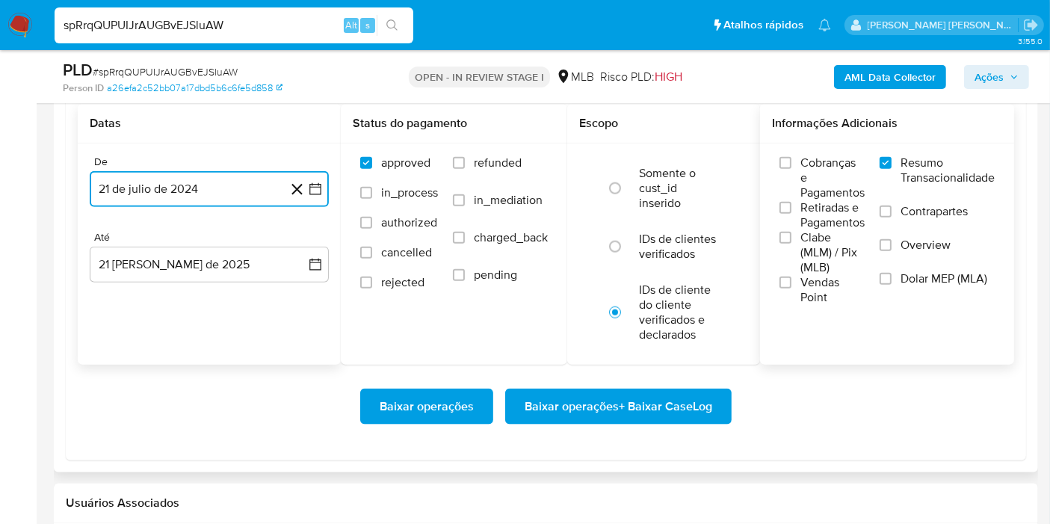
click at [317, 191] on icon "button" at bounding box center [315, 189] width 12 height 12
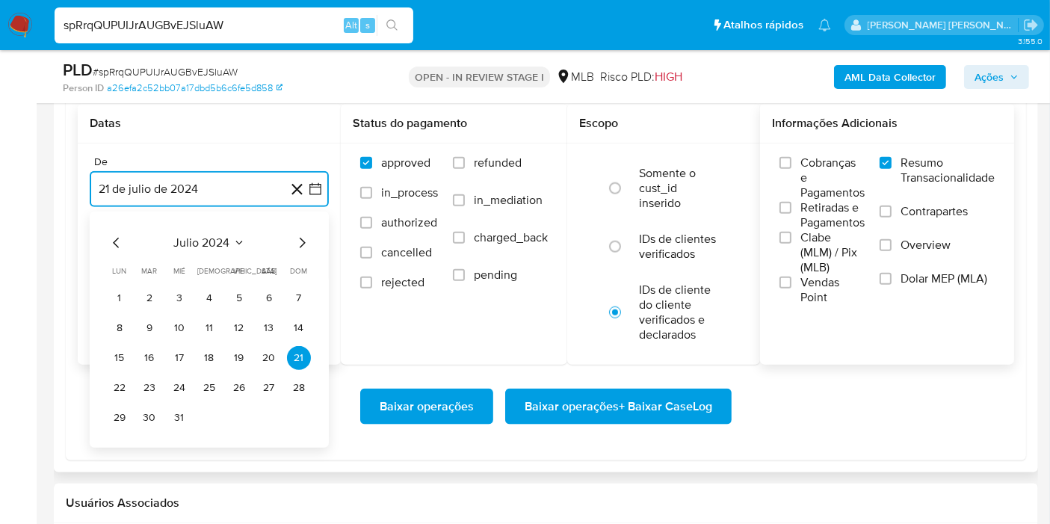
click at [209, 238] on span "julio 2024" at bounding box center [202, 242] width 56 height 15
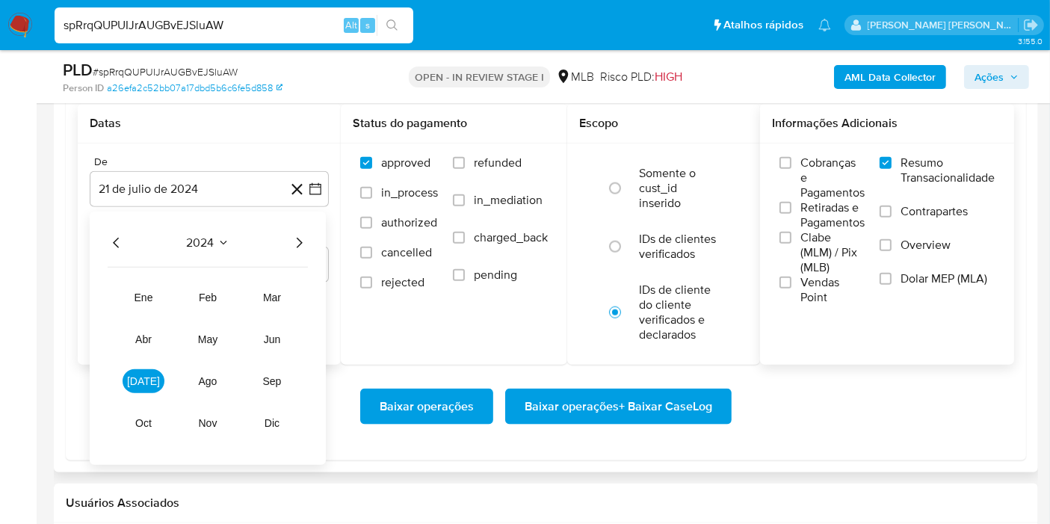
click at [297, 236] on icon "Año siguiente" at bounding box center [299, 243] width 18 height 18
click at [145, 375] on span "[DATE]" at bounding box center [143, 381] width 33 height 12
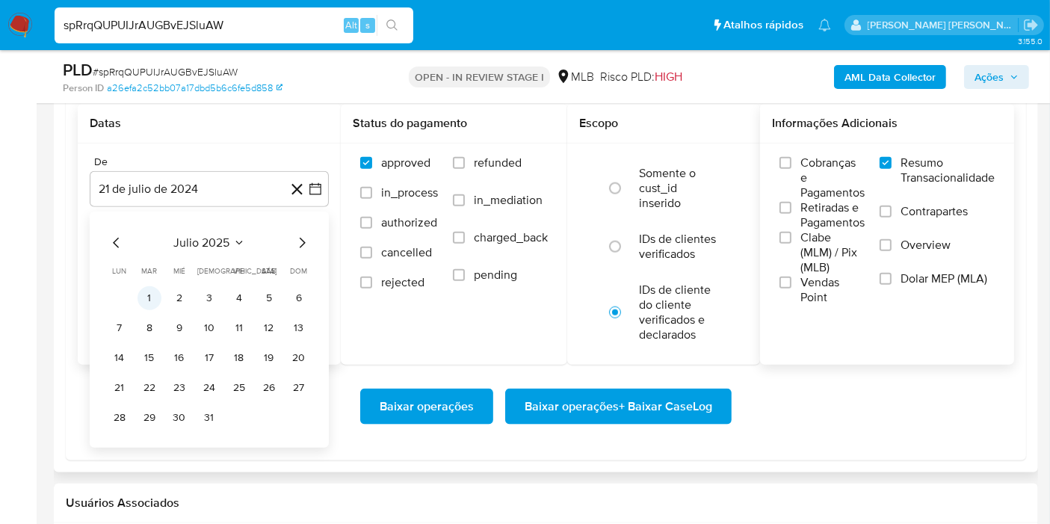
click at [143, 298] on button "1" at bounding box center [150, 298] width 24 height 24
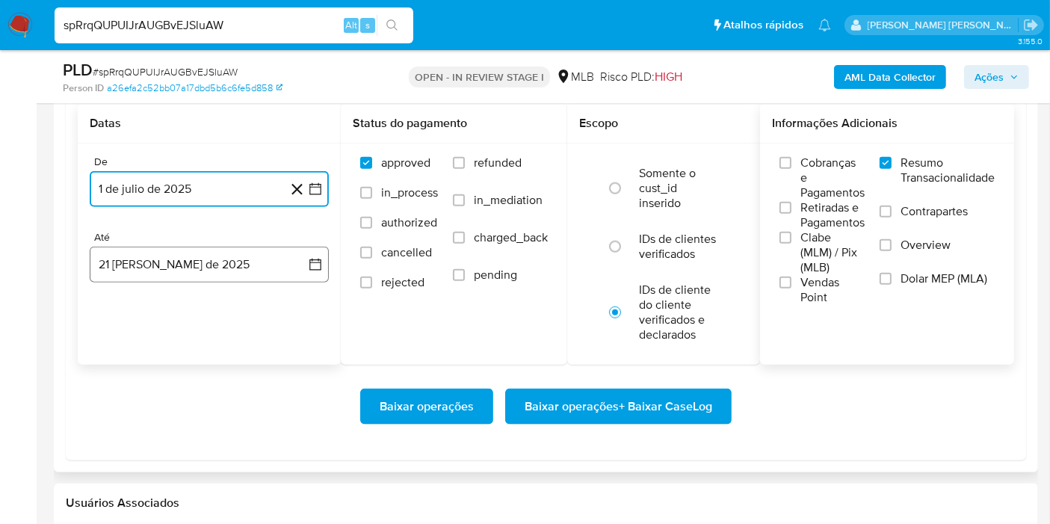
click at [280, 251] on button "21 [PERSON_NAME] de 2025" at bounding box center [209, 265] width 239 height 36
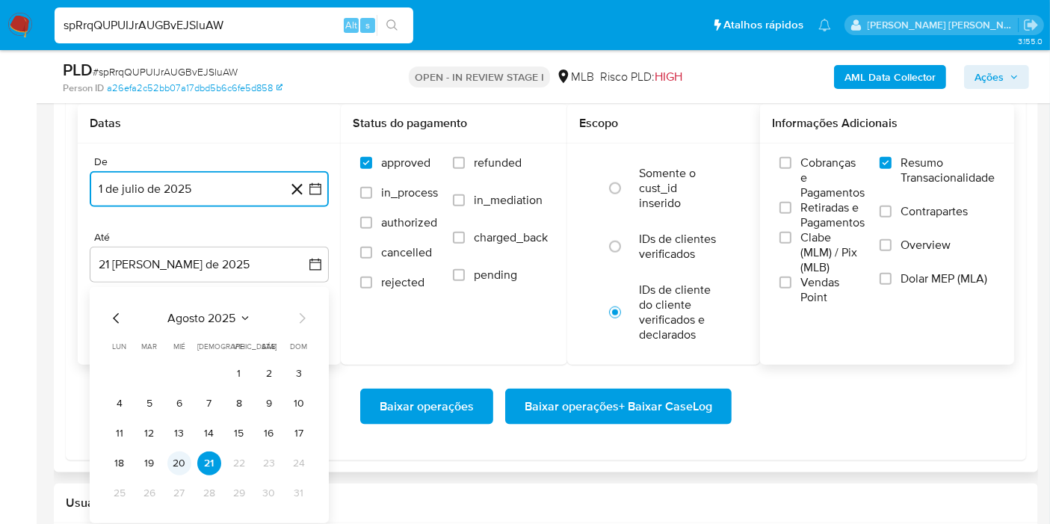
click at [183, 455] on button "20" at bounding box center [179, 463] width 24 height 24
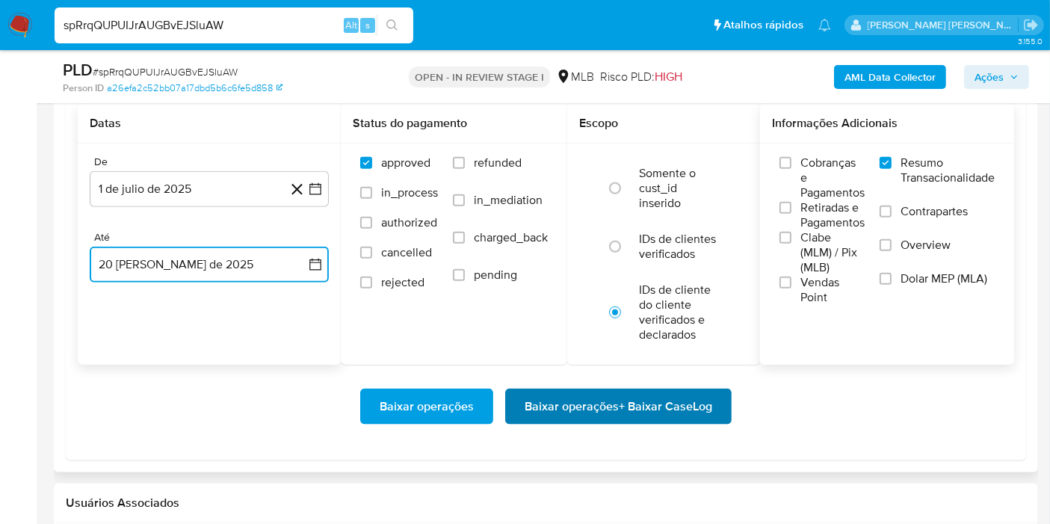
click at [542, 404] on span "Baixar operações + Baixar CaseLog" at bounding box center [619, 406] width 188 height 33
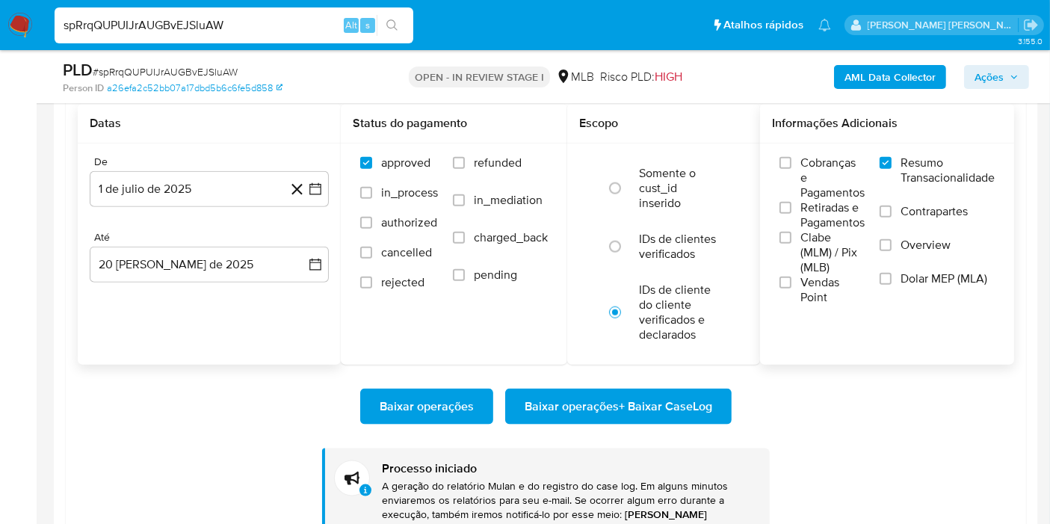
click at [216, 28] on input "spRrqQUPUIJrAUGBvEJSluAW" at bounding box center [234, 25] width 359 height 19
paste input "x4waja4Q7dGXRdWw8Msf2AKL"
type input "x4waja4Q7dGXRdWw8Msf2AKL"
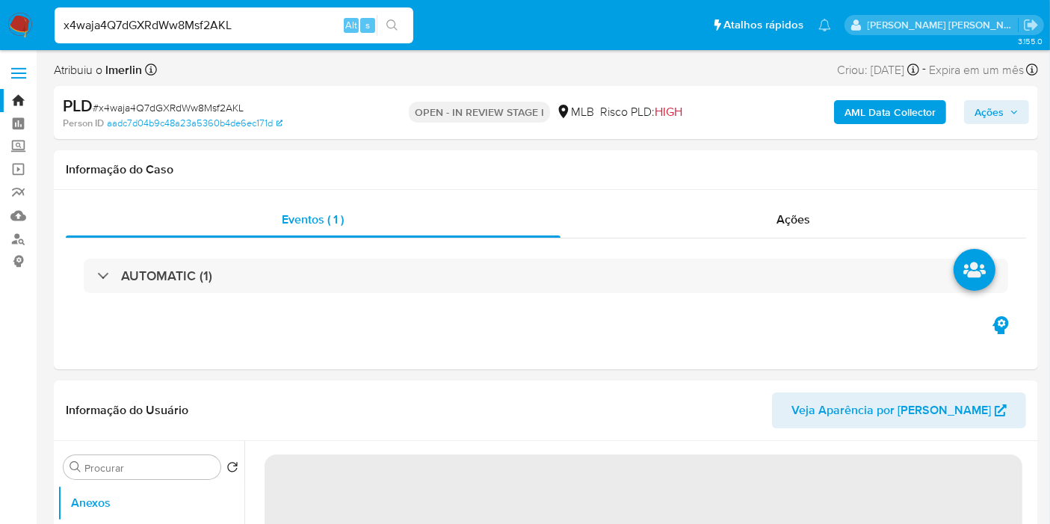
click at [856, 101] on b "AML Data Collector" at bounding box center [890, 112] width 91 height 24
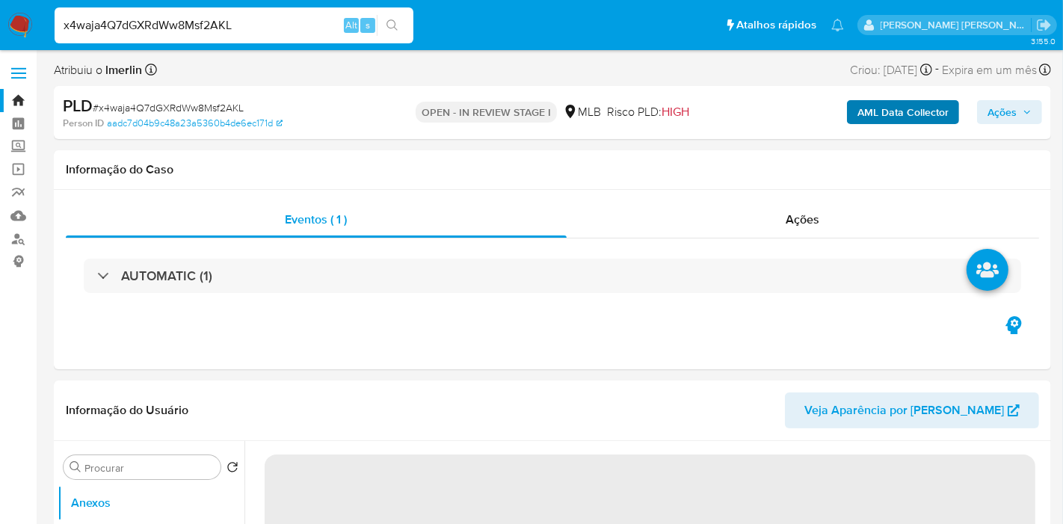
select select "10"
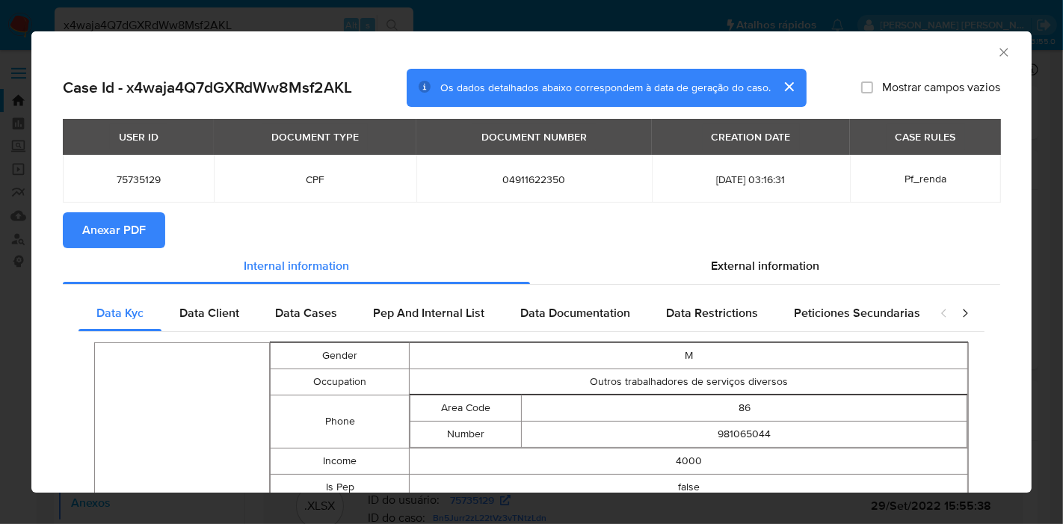
click at [100, 235] on span "Anexar PDF" at bounding box center [114, 230] width 64 height 33
click at [996, 54] on icon "Fechar a janela" at bounding box center [1003, 52] width 15 height 15
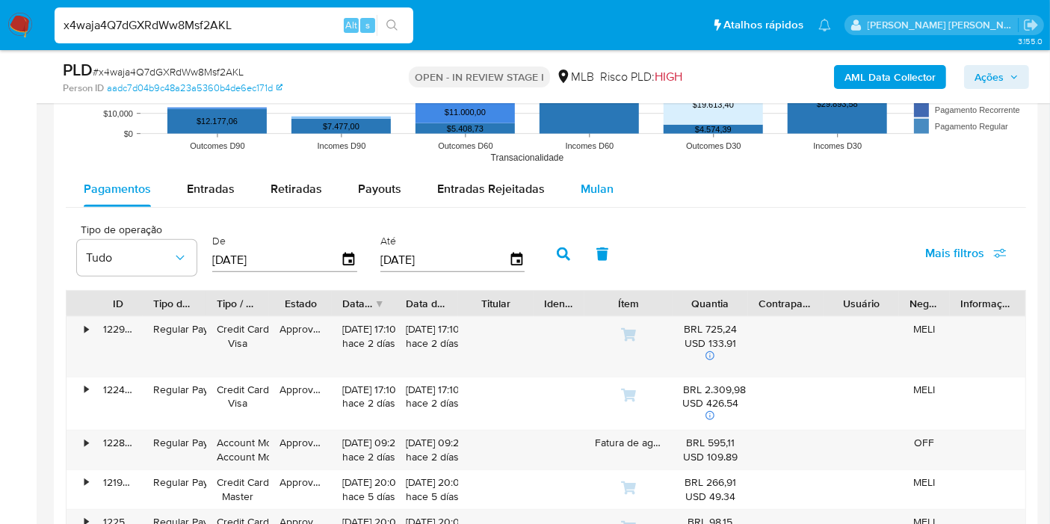
click at [614, 195] on button "Mulan" at bounding box center [597, 189] width 69 height 36
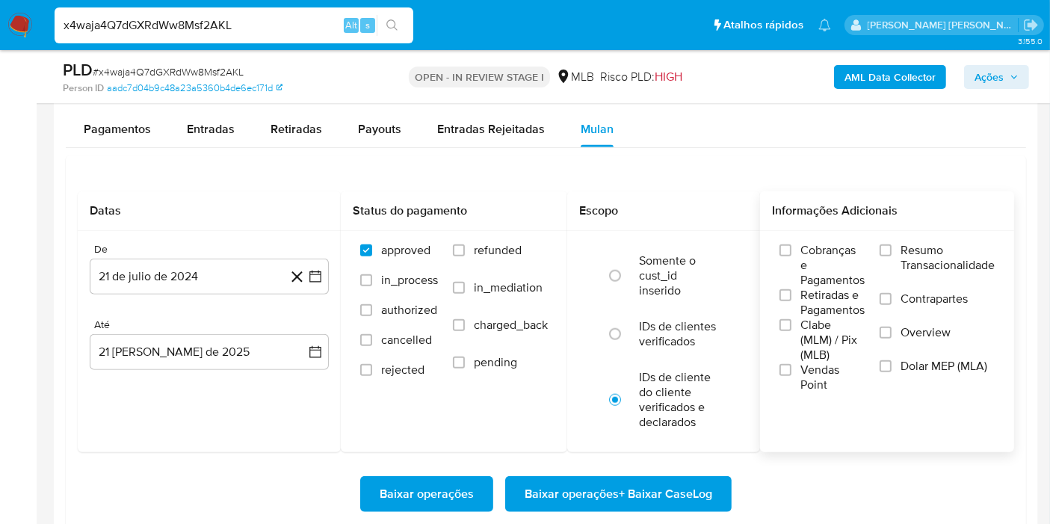
scroll to position [1578, 0]
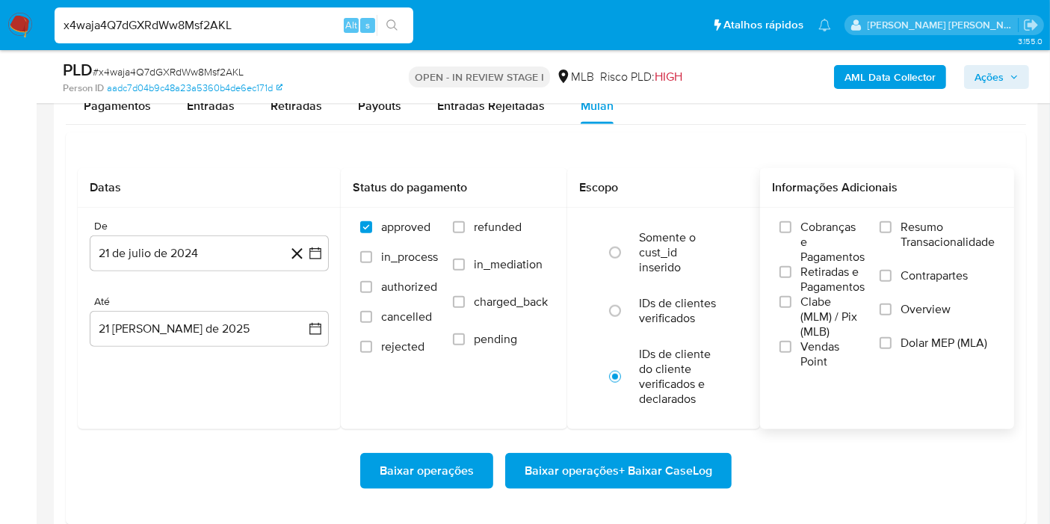
click at [910, 220] on span "Resumo Transacionalidade" at bounding box center [948, 235] width 94 height 30
click at [892, 221] on input "Resumo Transacionalidade" at bounding box center [886, 227] width 12 height 12
click at [306, 249] on button "21 de julio de 2024" at bounding box center [209, 253] width 239 height 36
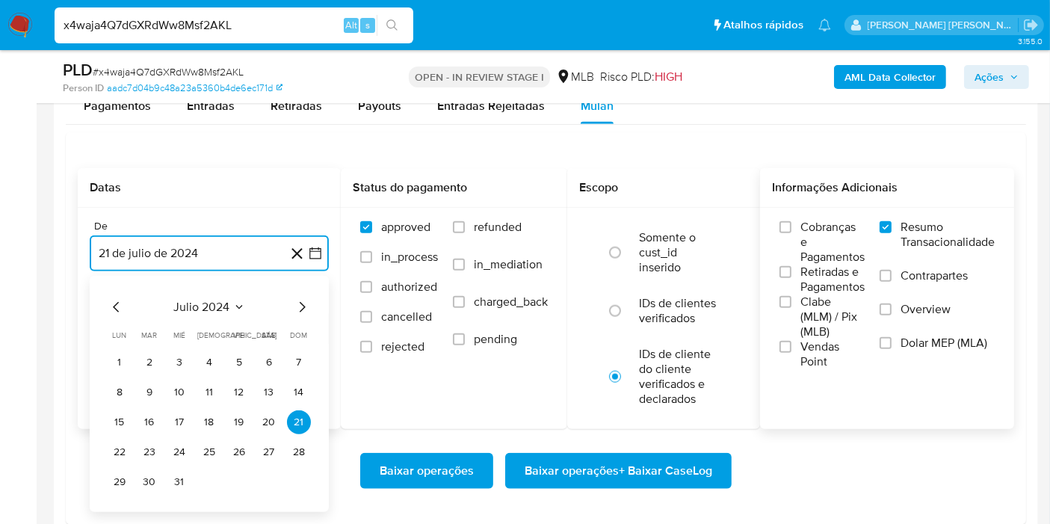
click at [222, 310] on span "julio 2024" at bounding box center [202, 307] width 56 height 15
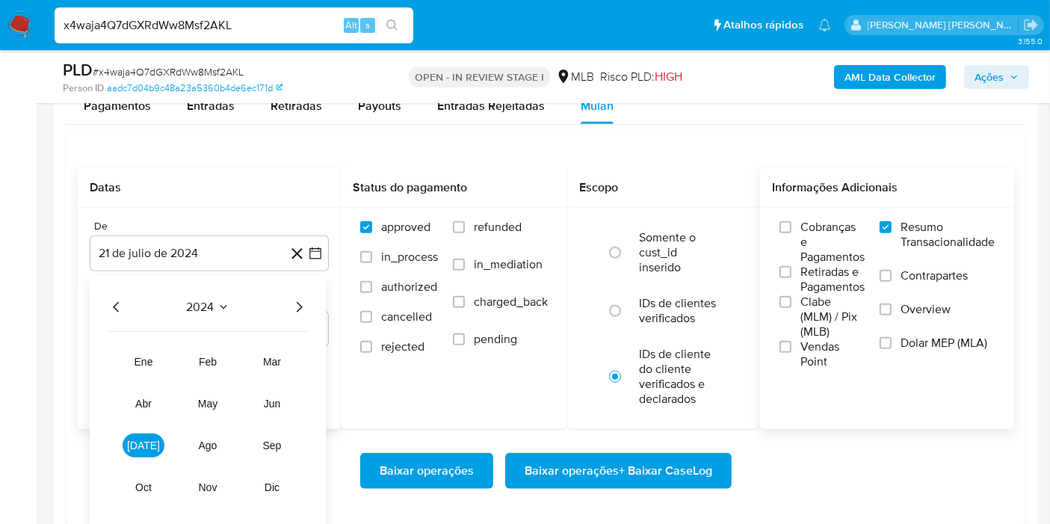
click at [290, 305] on icon "Año siguiente" at bounding box center [299, 307] width 18 height 18
click at [143, 443] on span "[DATE]" at bounding box center [143, 446] width 33 height 12
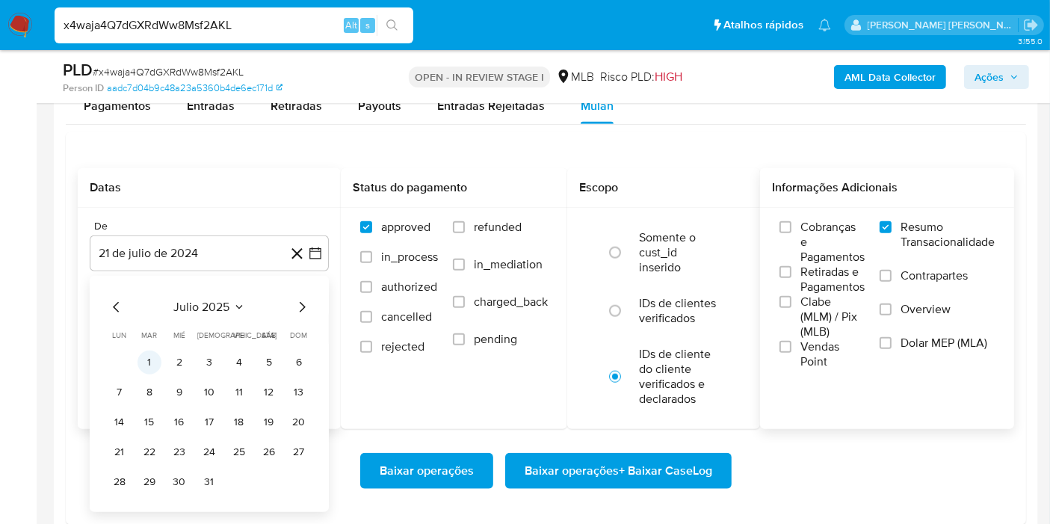
click at [149, 362] on button "1" at bounding box center [150, 363] width 24 height 24
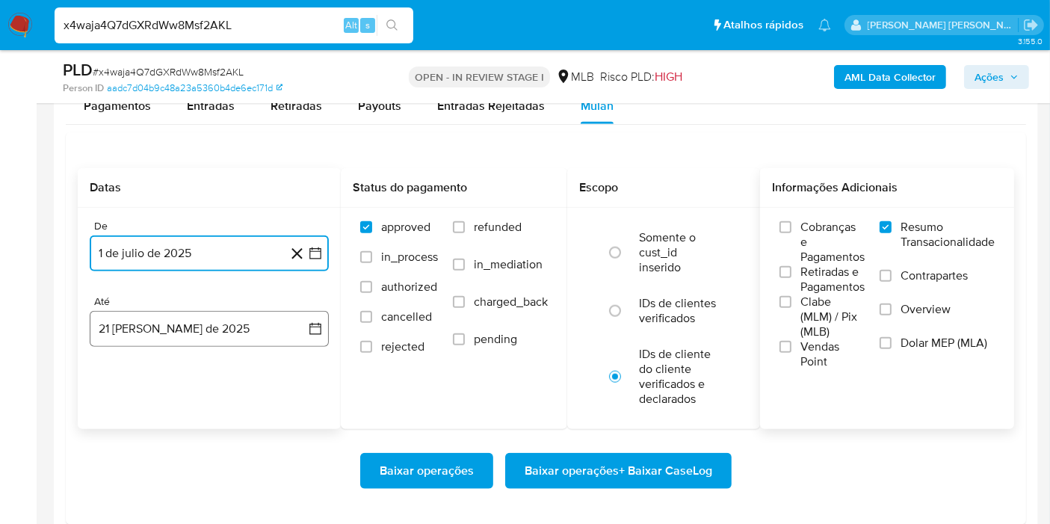
click at [290, 331] on button "21 [PERSON_NAME] de 2025" at bounding box center [209, 329] width 239 height 36
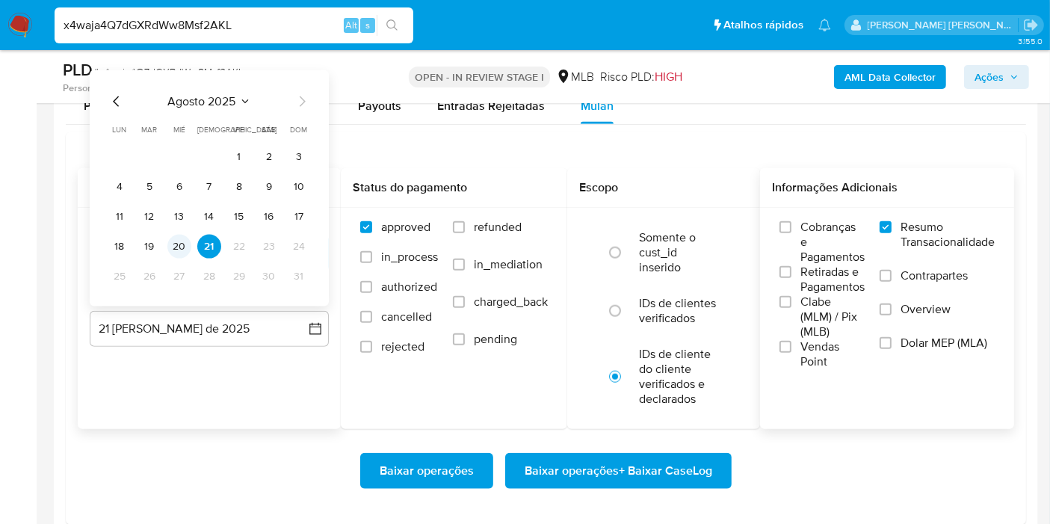
click at [182, 255] on button "20" at bounding box center [179, 247] width 24 height 24
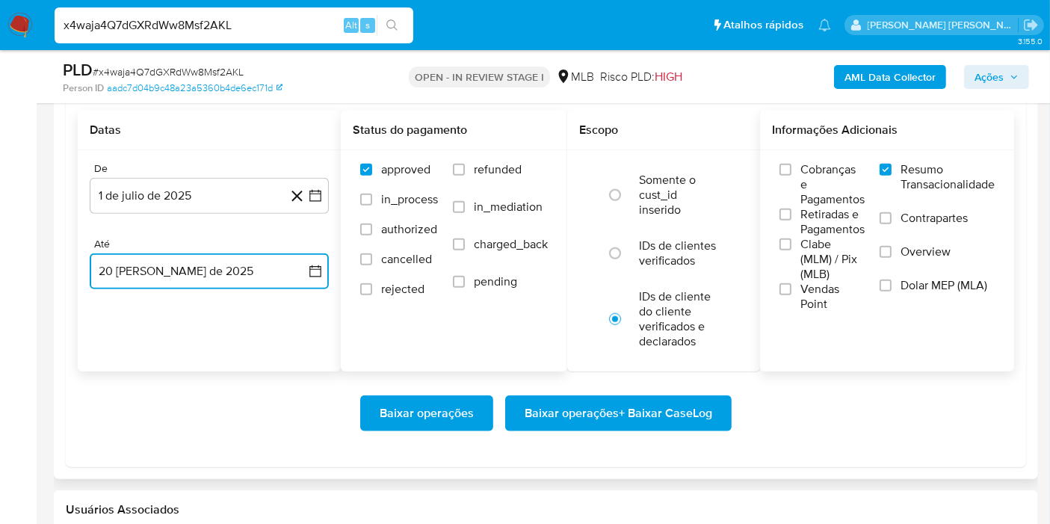
scroll to position [1661, 0]
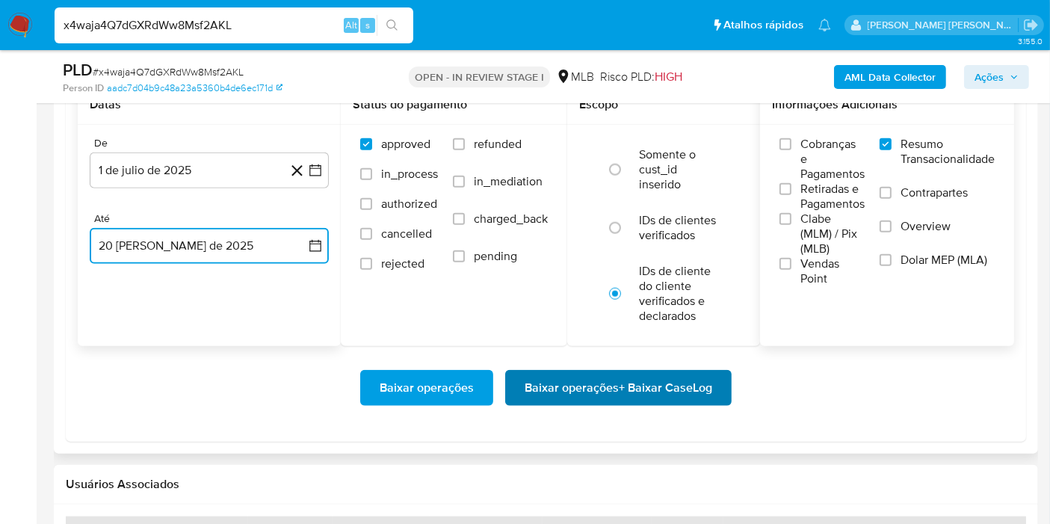
click at [555, 382] on span "Baixar operações + Baixar CaseLog" at bounding box center [619, 388] width 188 height 33
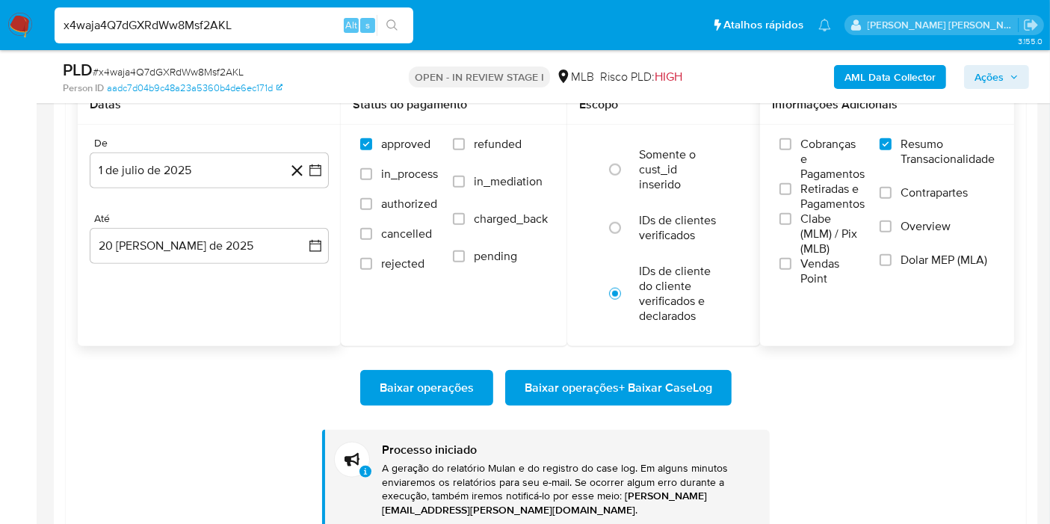
click at [194, 28] on input "x4waja4Q7dGXRdWw8Msf2AKL" at bounding box center [234, 25] width 359 height 19
paste input "0SLP9IbMnRyu6Yw7IRSzOVrY"
type input "0SLP9IbMnRyu6Yw7IRSzOVrY"
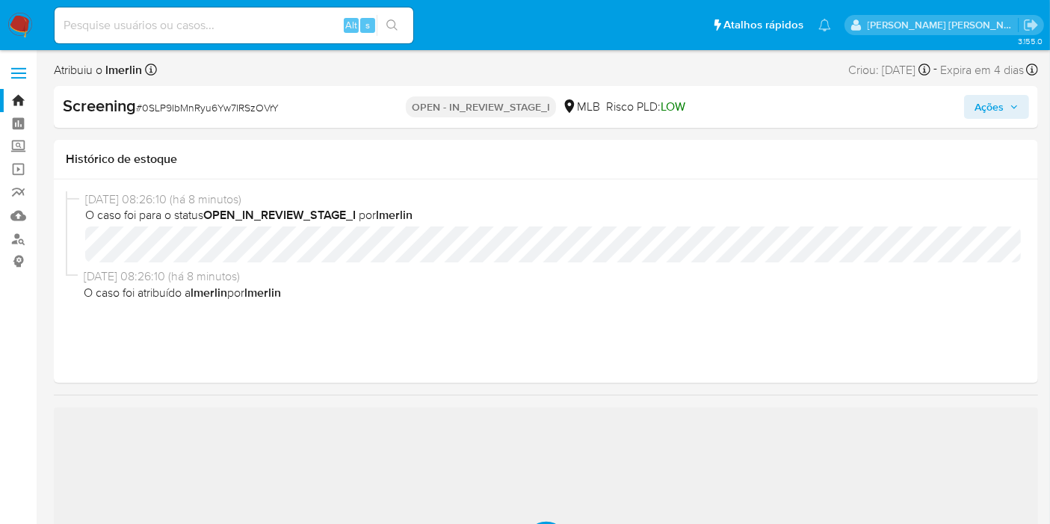
select select "10"
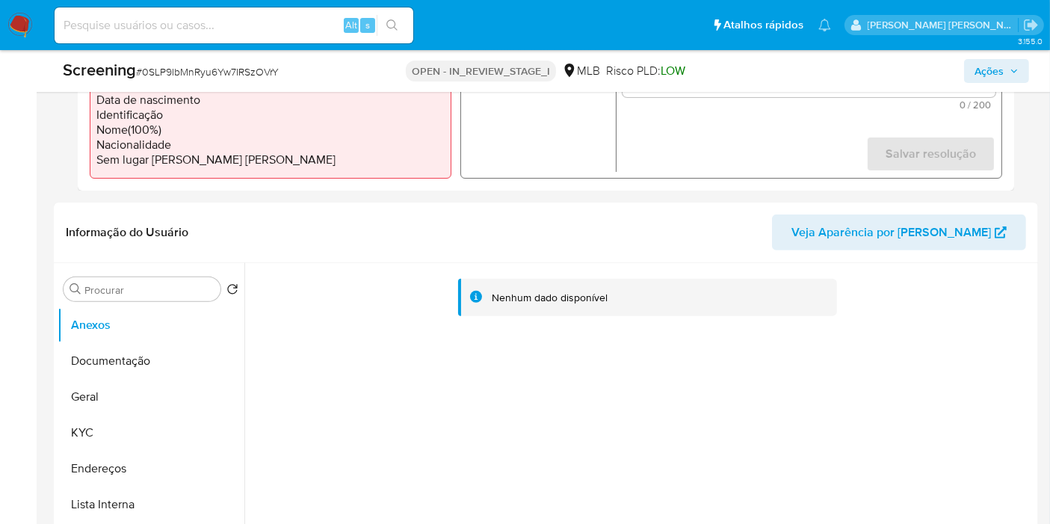
scroll to position [581, 0]
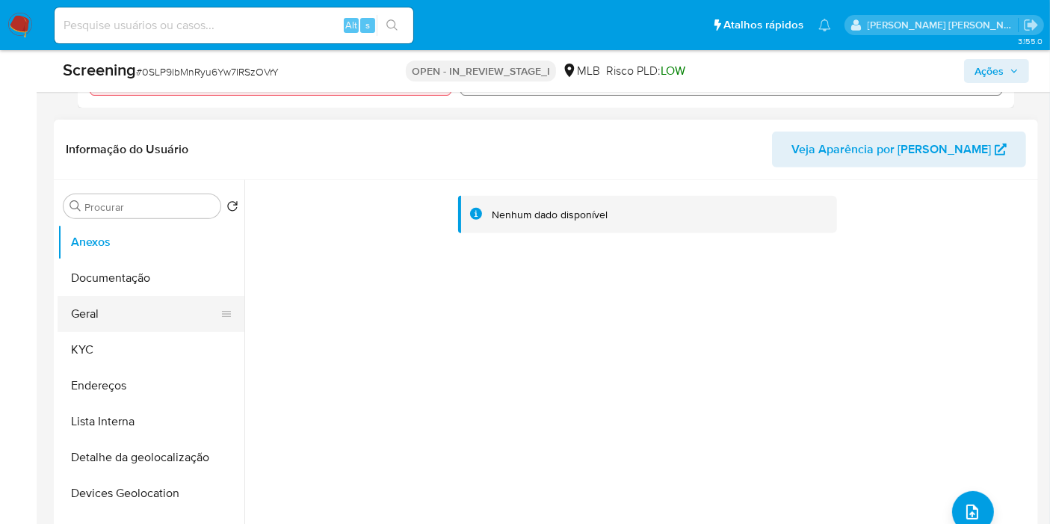
click at [164, 318] on button "Geral" at bounding box center [145, 314] width 175 height 36
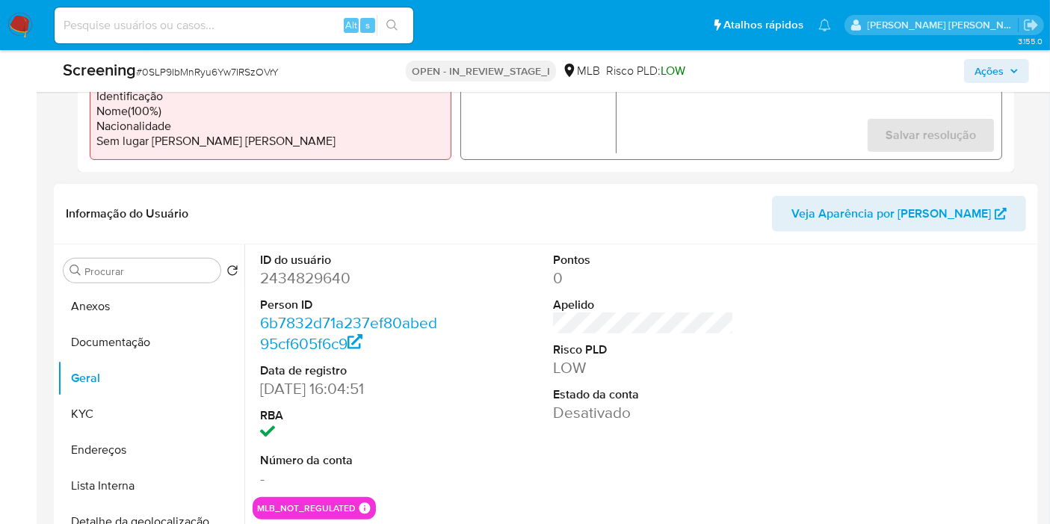
scroll to position [664, 0]
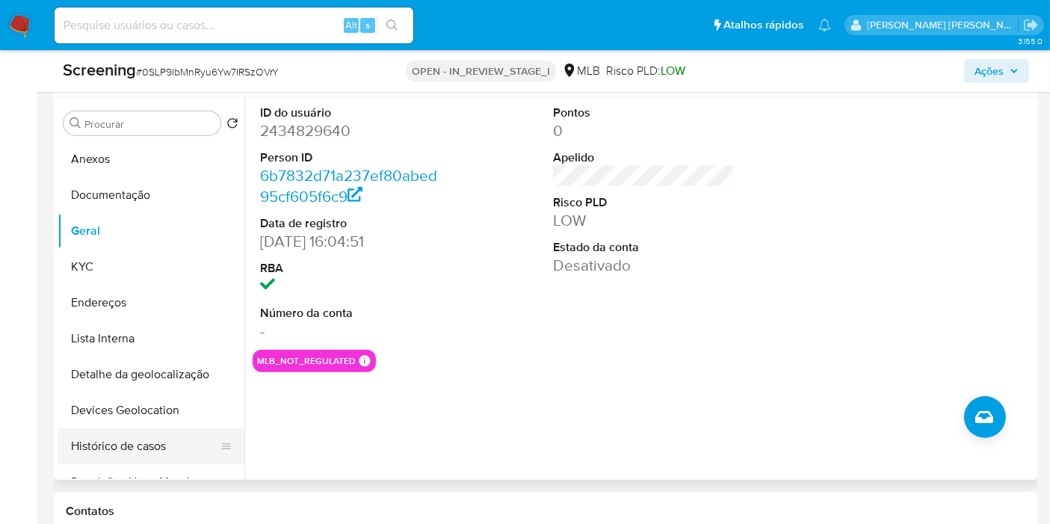
click at [99, 441] on button "Histórico de casos" at bounding box center [145, 446] width 175 height 36
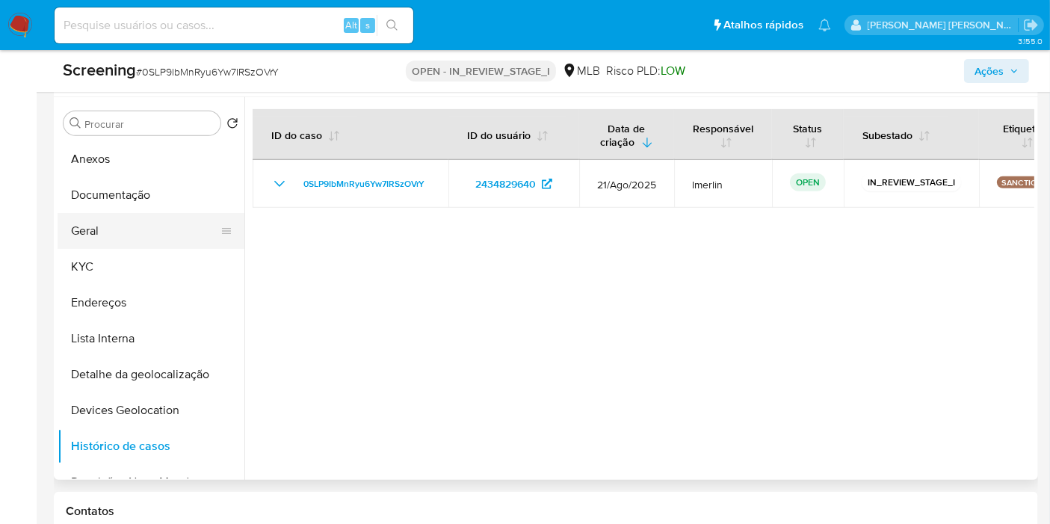
click at [152, 232] on button "Geral" at bounding box center [145, 231] width 175 height 36
